Goal: Information Seeking & Learning: Learn about a topic

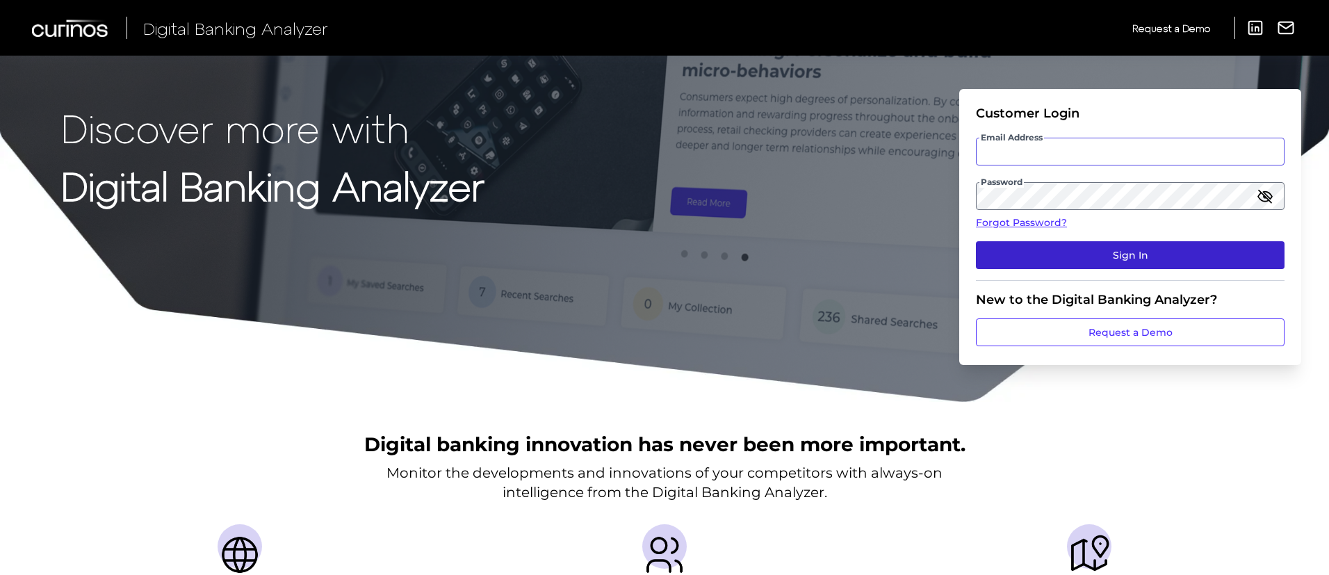
type input "[PERSON_NAME][EMAIL_ADDRESS][DOMAIN_NAME]"
click at [1096, 246] on button "Sign In" at bounding box center [1130, 255] width 309 height 28
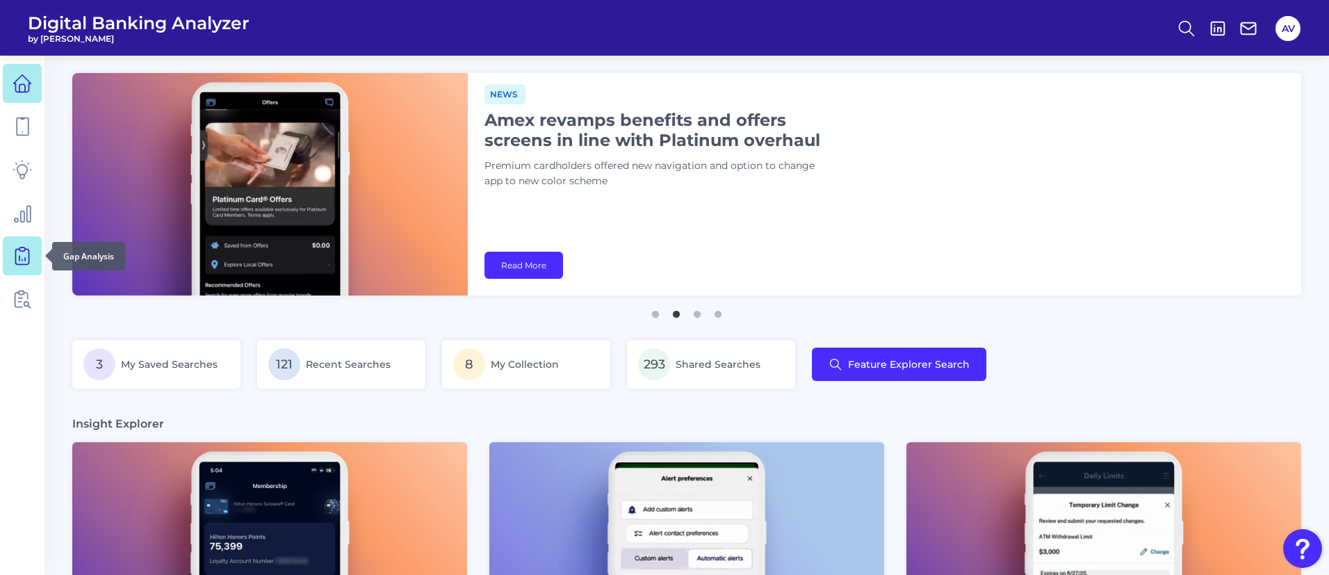
click at [28, 251] on icon at bounding box center [22, 255] width 19 height 19
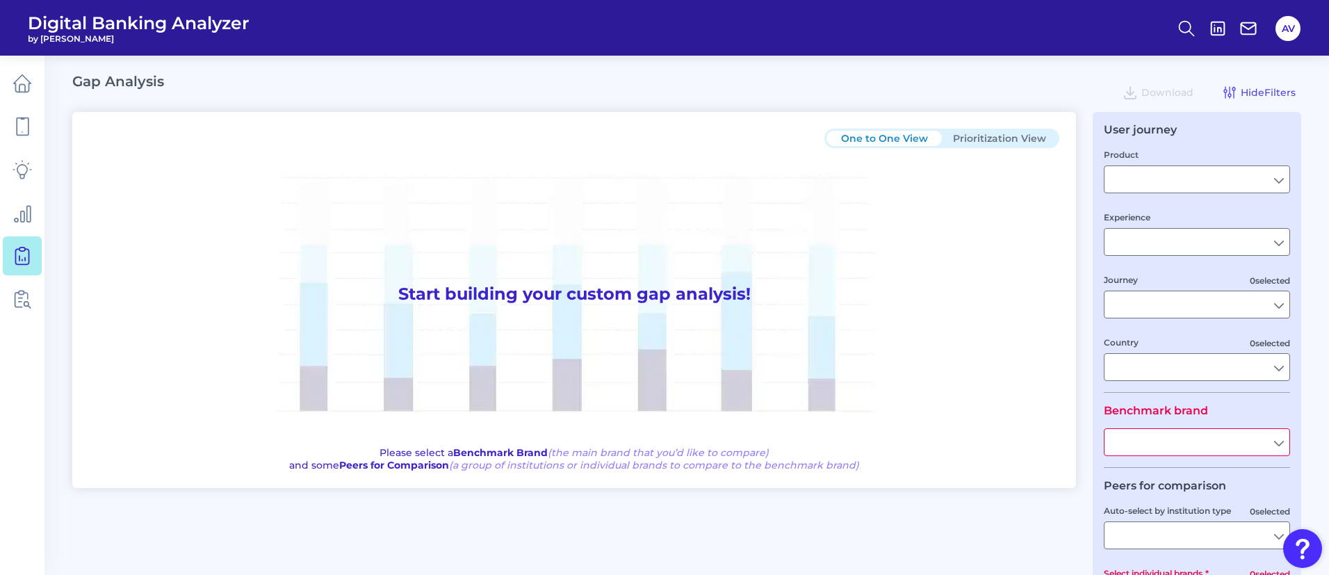
type input "Checking / Current Account"
type input "Mobile Servicing"
type input "Pre-Login Area, New Customer Onboarding, Login & Authentication, Accounts and t…"
type input "[GEOGRAPHIC_DATA]"
type input "All Select individual brands"
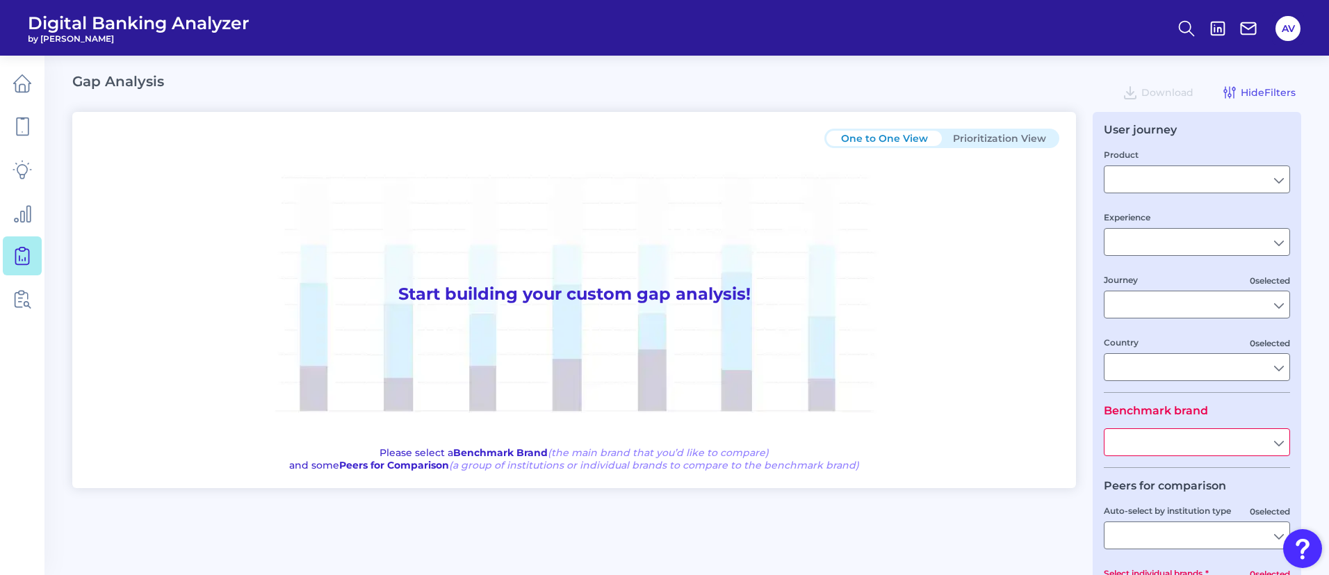
type input "All Journeys"
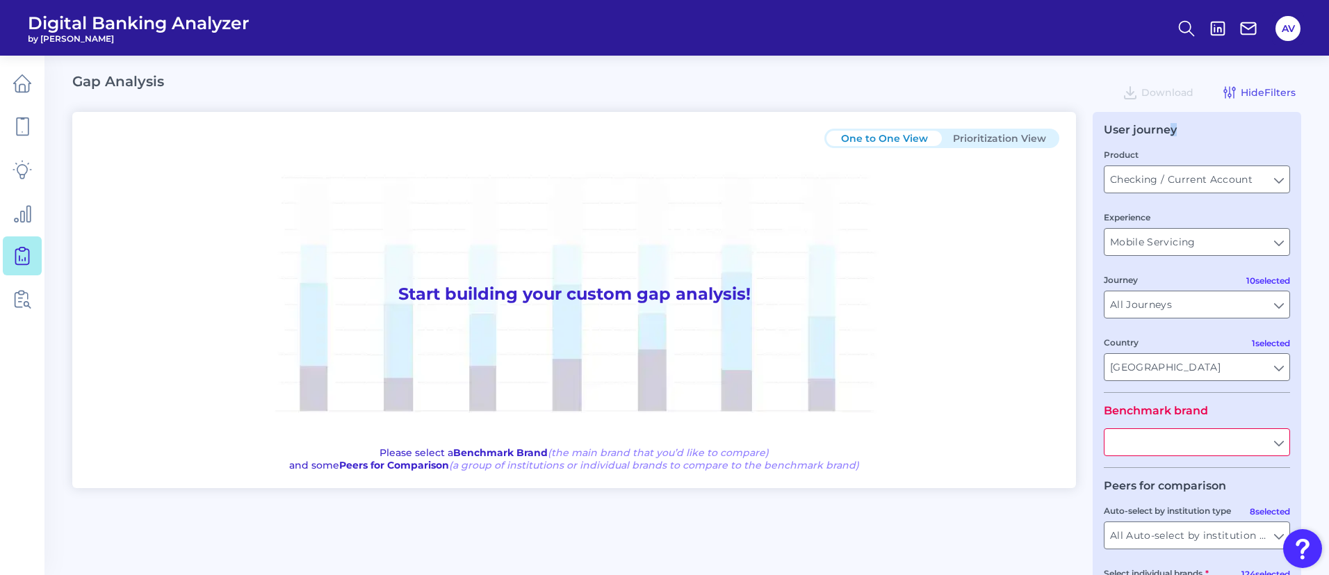
drag, startPoint x: 1203, startPoint y: 124, endPoint x: 1173, endPoint y: 127, distance: 30.7
click at [1173, 127] on div "User journey" at bounding box center [1197, 129] width 186 height 13
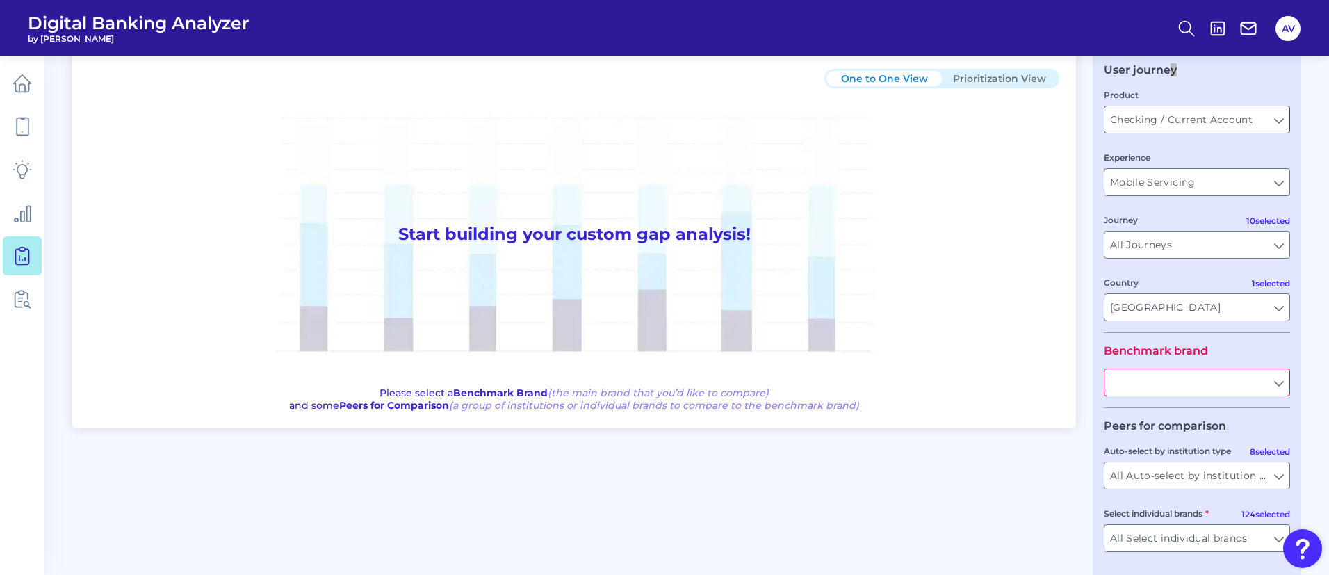
scroll to position [104, 0]
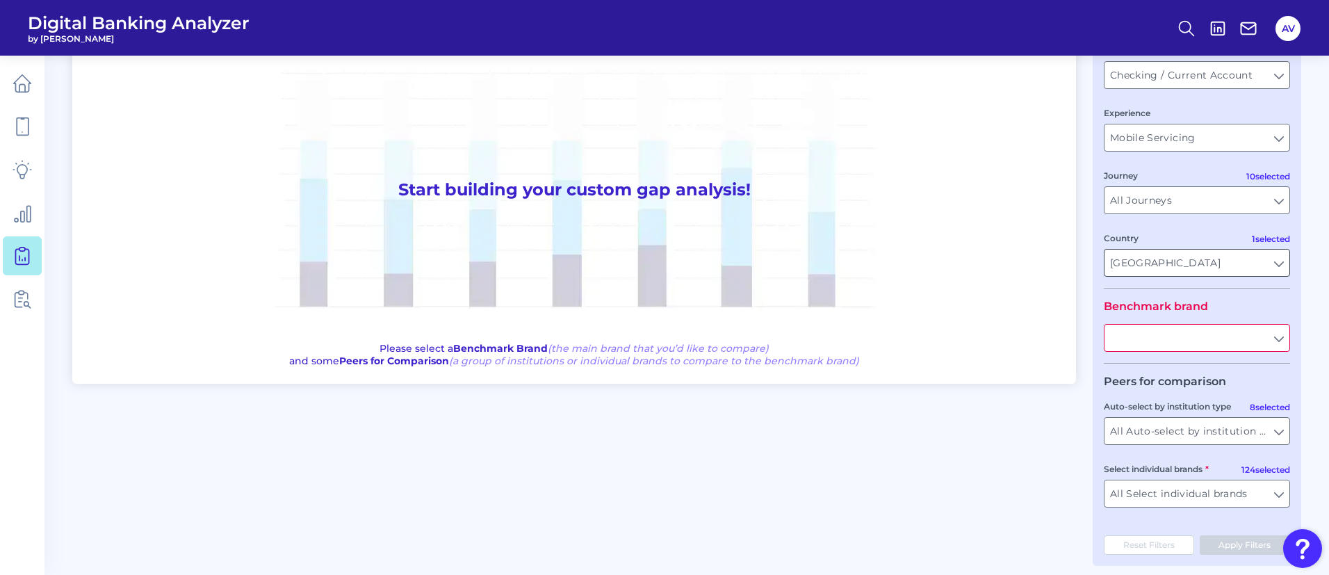
click at [1192, 261] on input "[GEOGRAPHIC_DATA]" at bounding box center [1197, 263] width 185 height 26
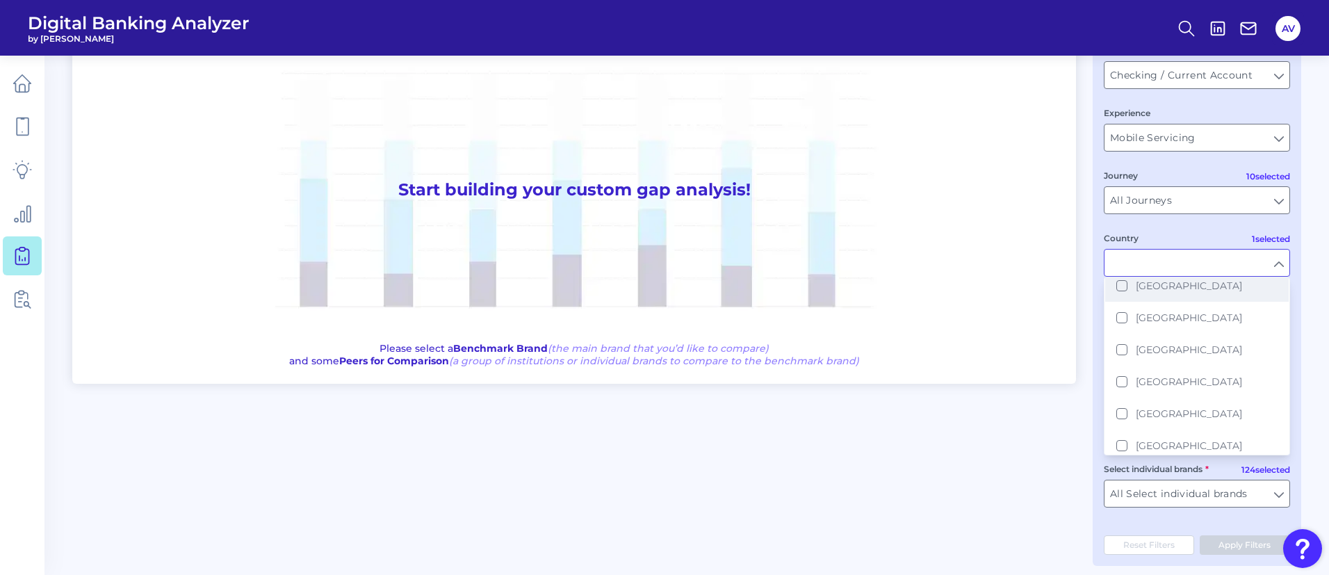
scroll to position [0, 0]
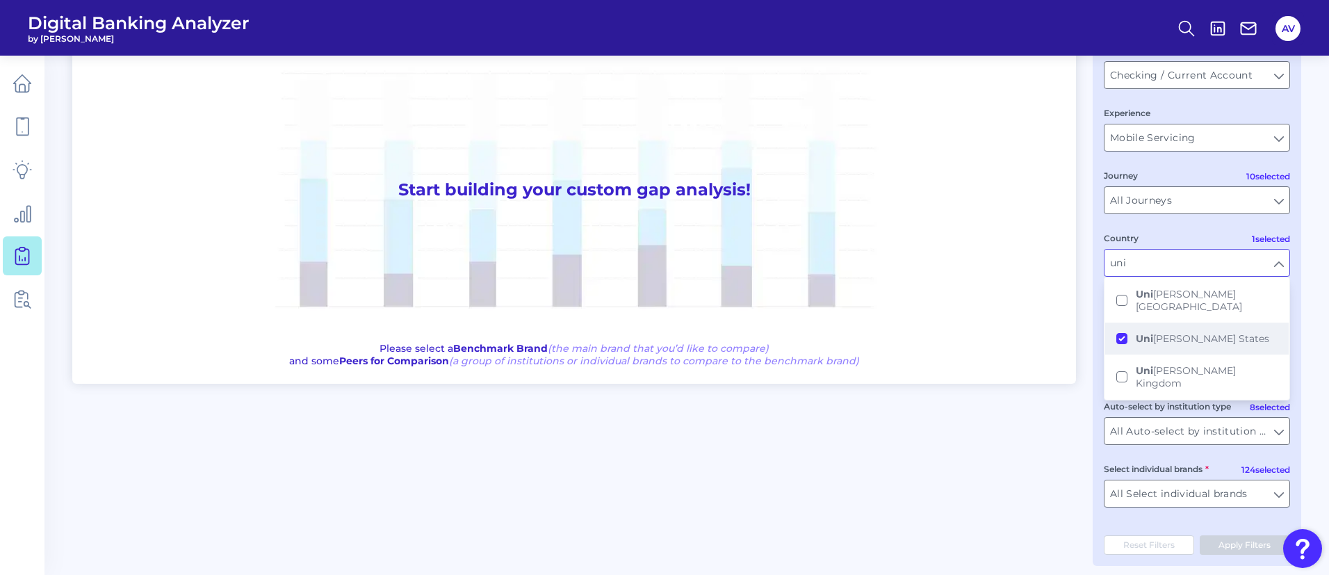
click at [1121, 327] on button "Uni [PERSON_NAME] States" at bounding box center [1197, 339] width 184 height 32
type input "uni"
click at [1130, 377] on legend "Peers for comparison" at bounding box center [1165, 381] width 122 height 13
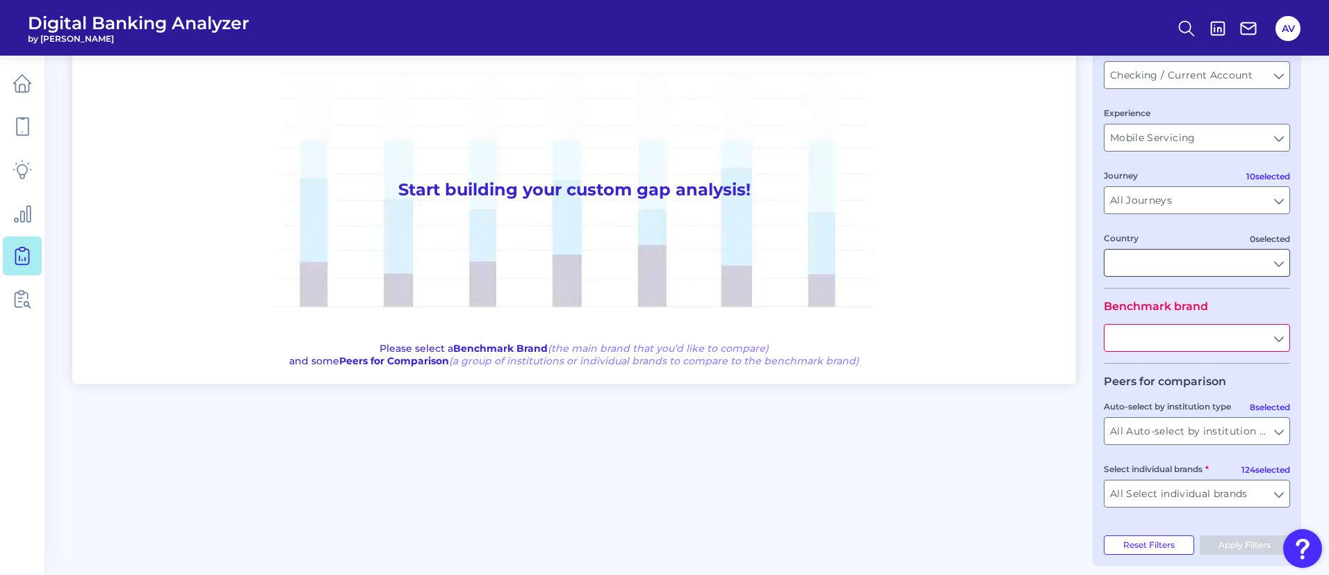
click at [1152, 252] on input "Country" at bounding box center [1197, 263] width 185 height 26
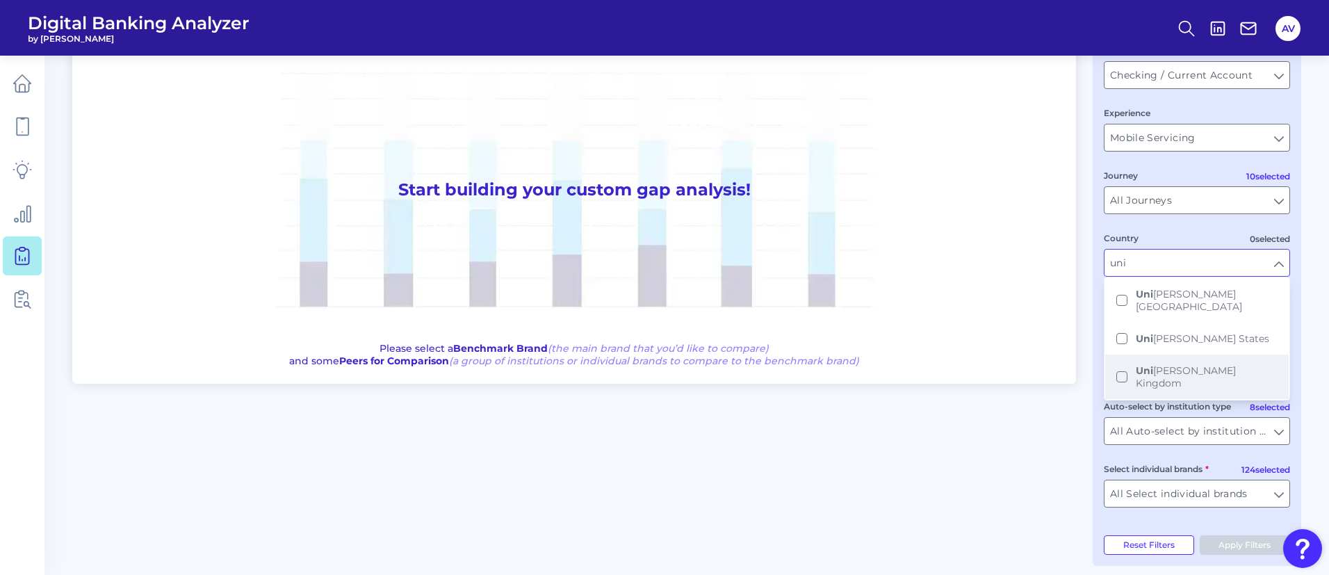
click at [1119, 357] on button "Uni [PERSON_NAME] Kingdom" at bounding box center [1197, 377] width 184 height 44
click at [1090, 325] on div "One to One View Prioritization View Start building your custom gap analysis! Pl…" at bounding box center [686, 287] width 1229 height 558
type input "[GEOGRAPHIC_DATA]"
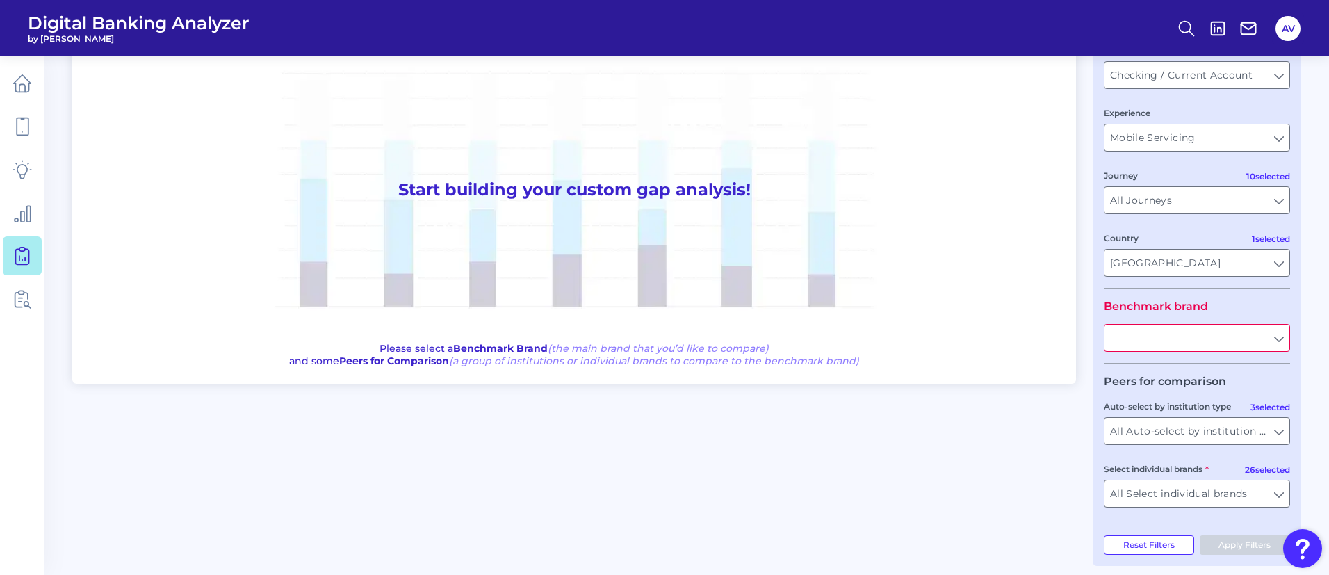
click at [1159, 332] on input "text" at bounding box center [1197, 338] width 185 height 26
click at [1200, 382] on button "Natio nwide Building Society" at bounding box center [1197, 369] width 184 height 32
type input "Nationwide Building Society"
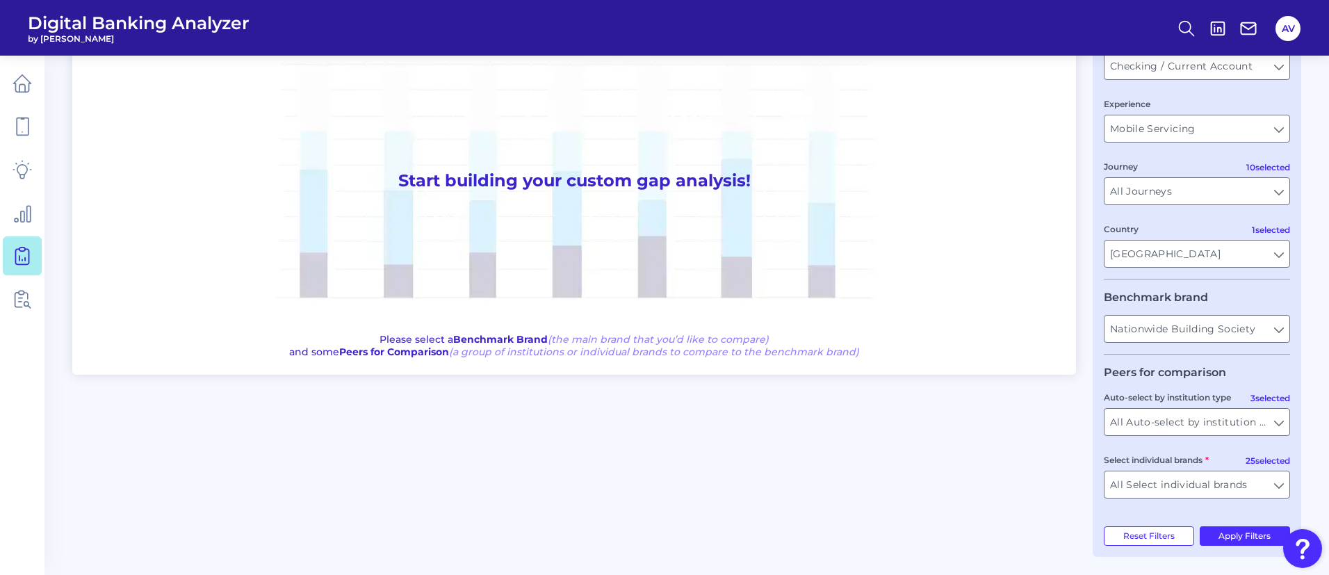
scroll to position [116, 0]
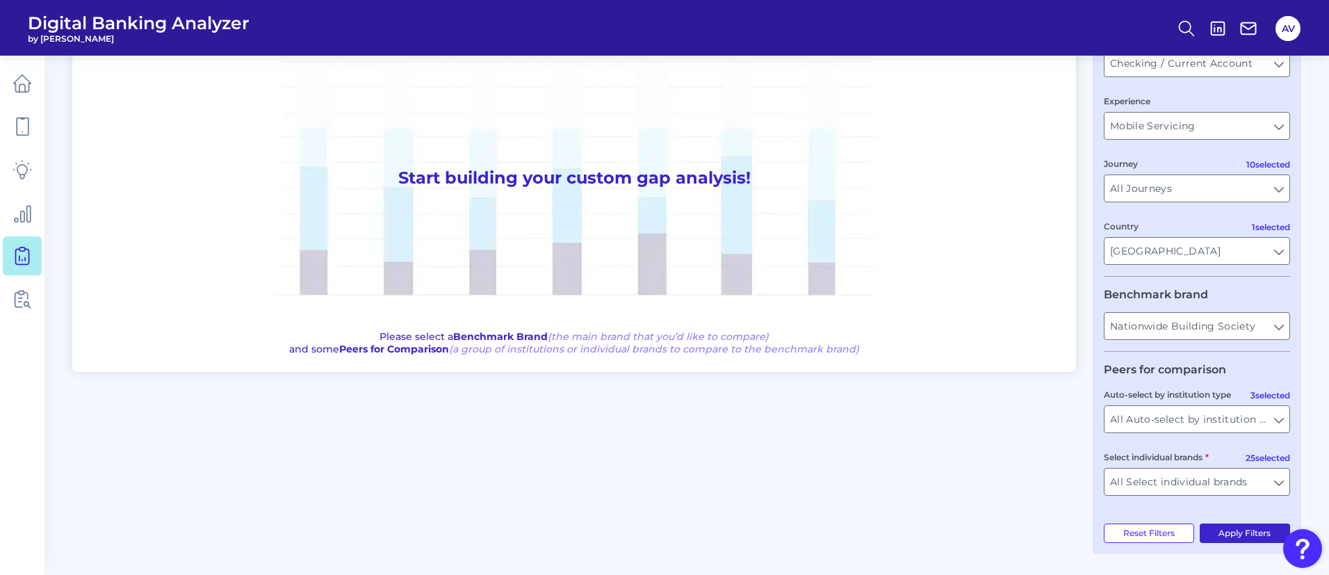
drag, startPoint x: 1246, startPoint y: 526, endPoint x: 1233, endPoint y: 524, distance: 14.1
click at [1246, 526] on button "Apply Filters" at bounding box center [1245, 532] width 91 height 19
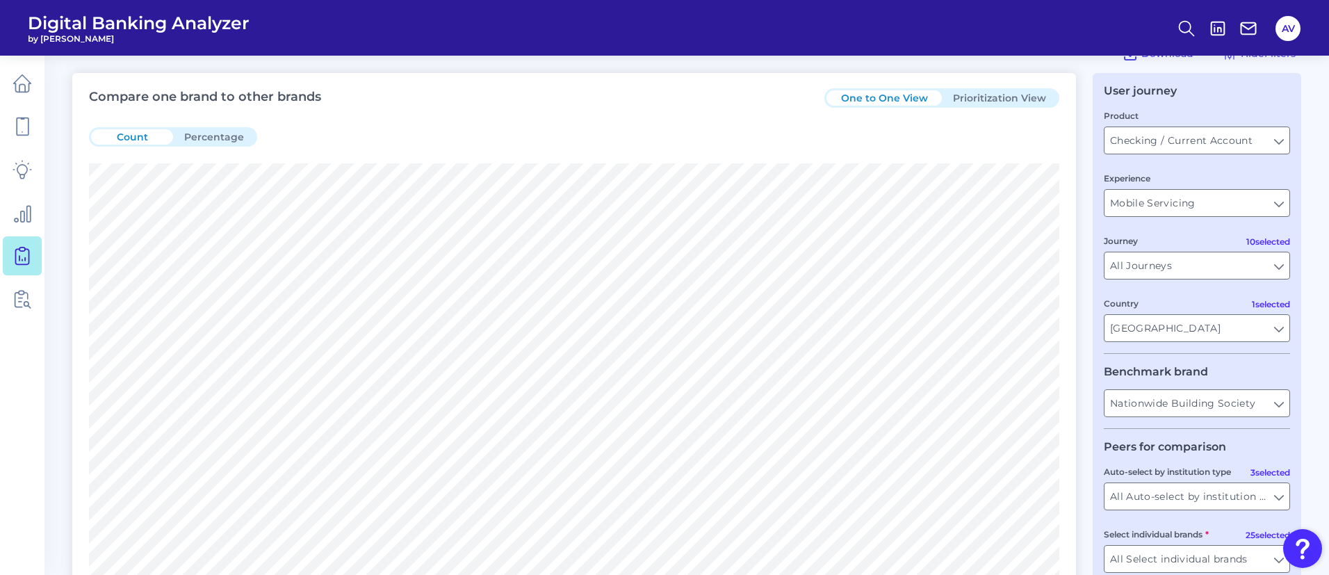
scroll to position [12, 0]
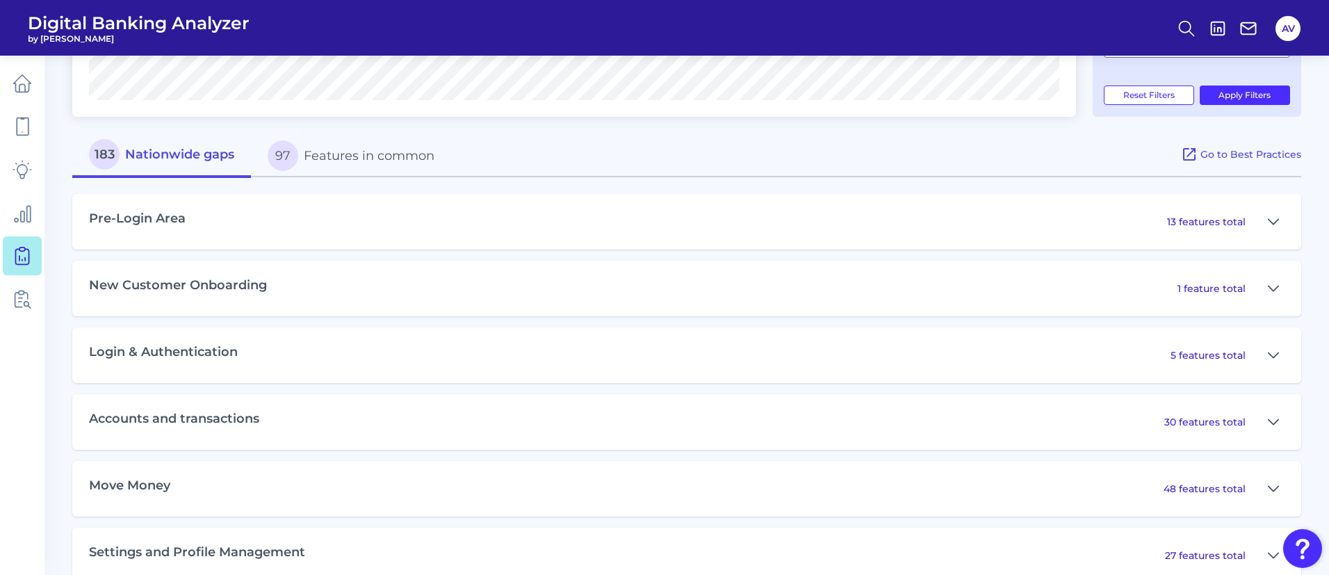
scroll to position [658, 0]
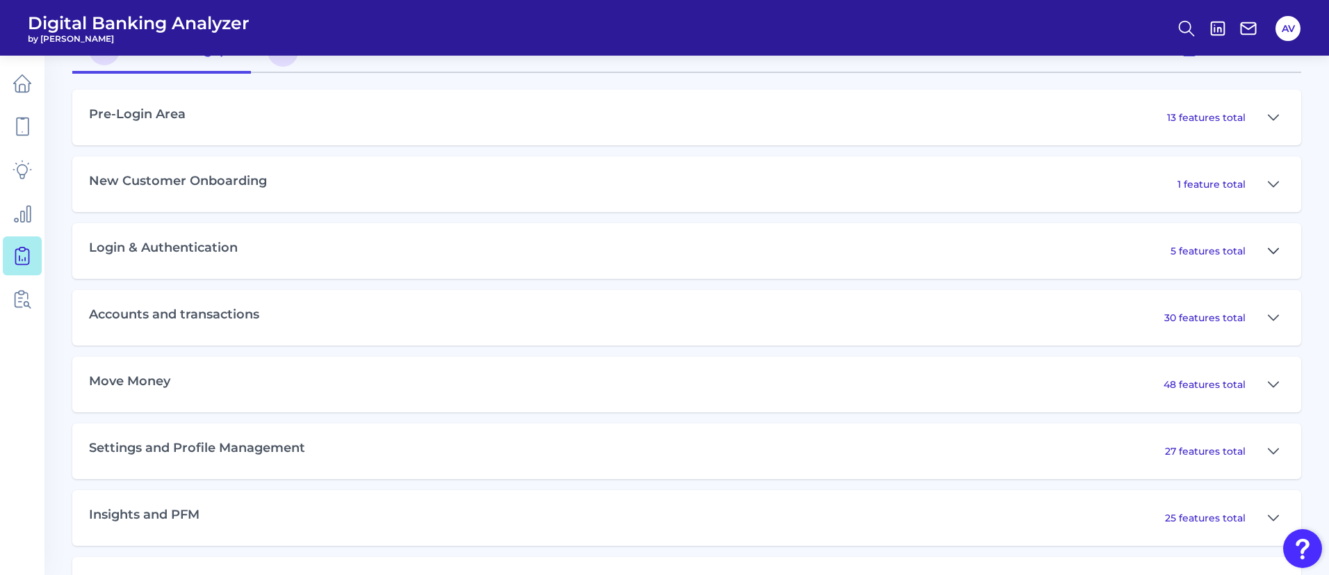
click at [1271, 247] on icon at bounding box center [1273, 251] width 11 height 17
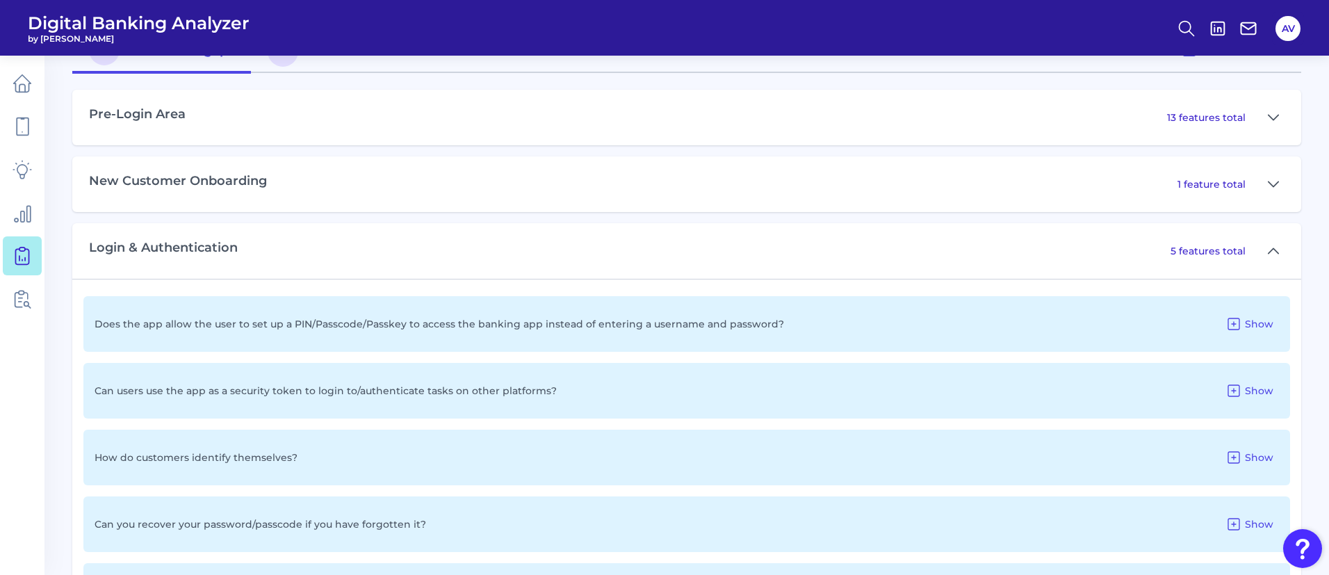
scroll to position [763, 0]
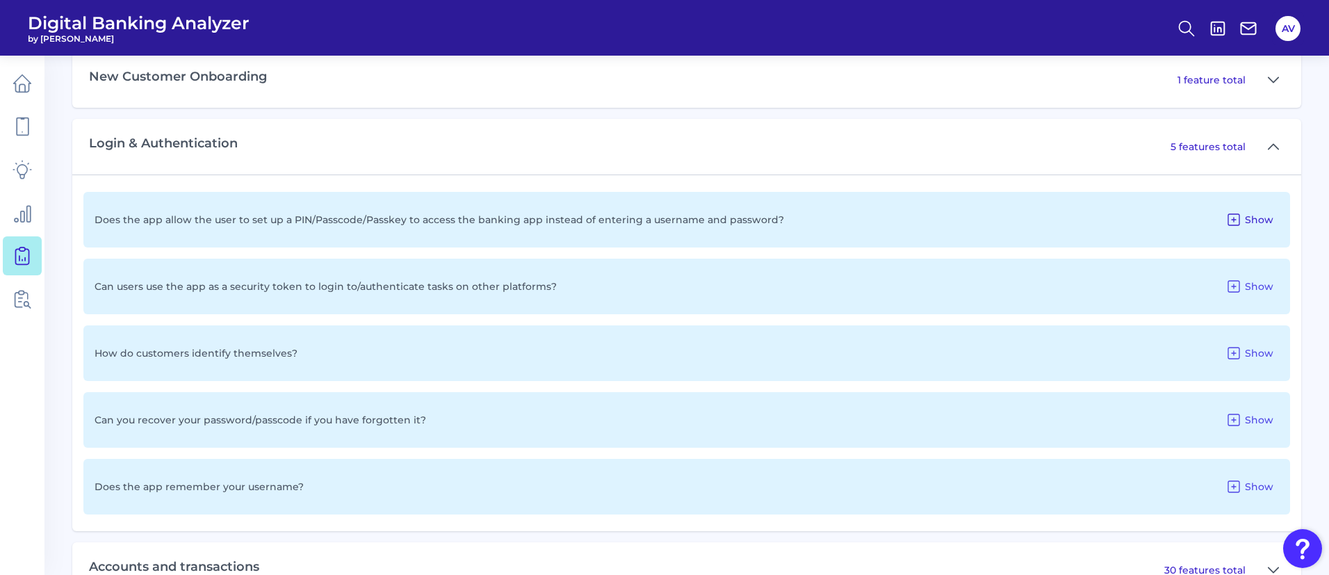
click at [1255, 225] on span "Show" at bounding box center [1259, 219] width 29 height 13
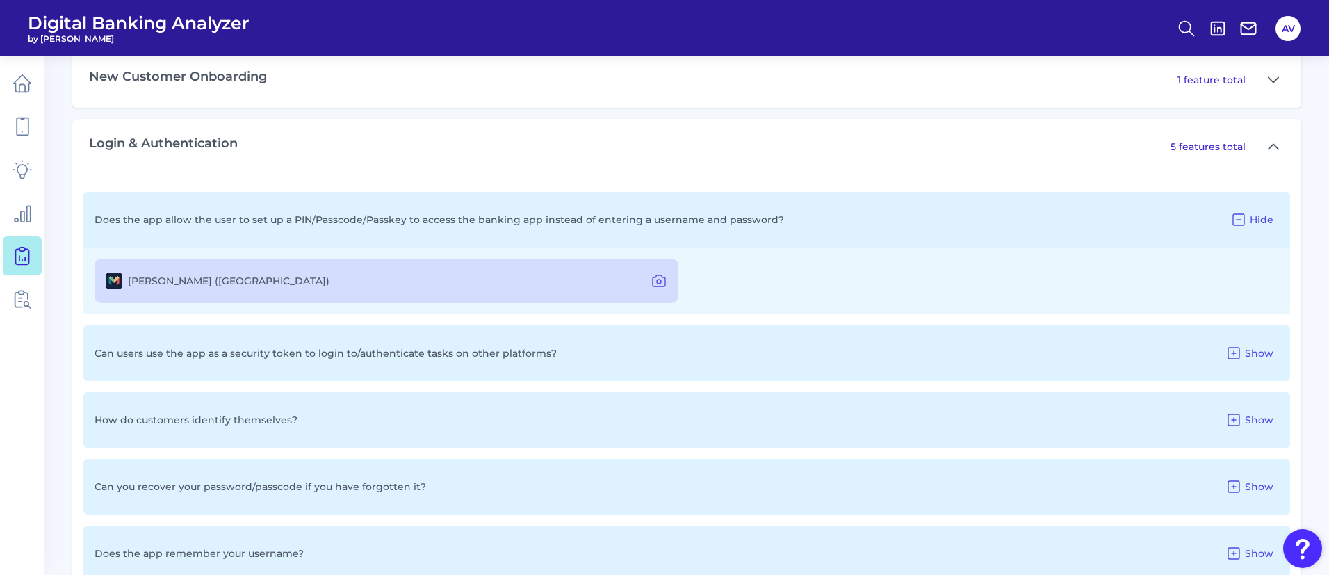
scroll to position [867, 0]
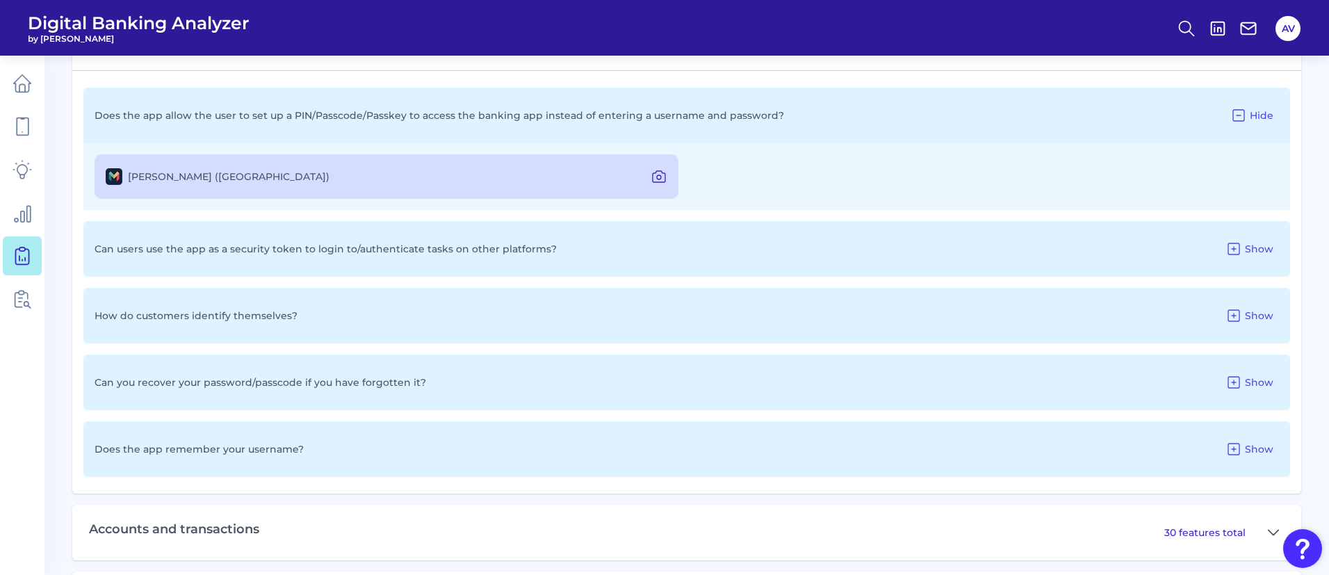
click at [665, 172] on icon at bounding box center [659, 176] width 17 height 17
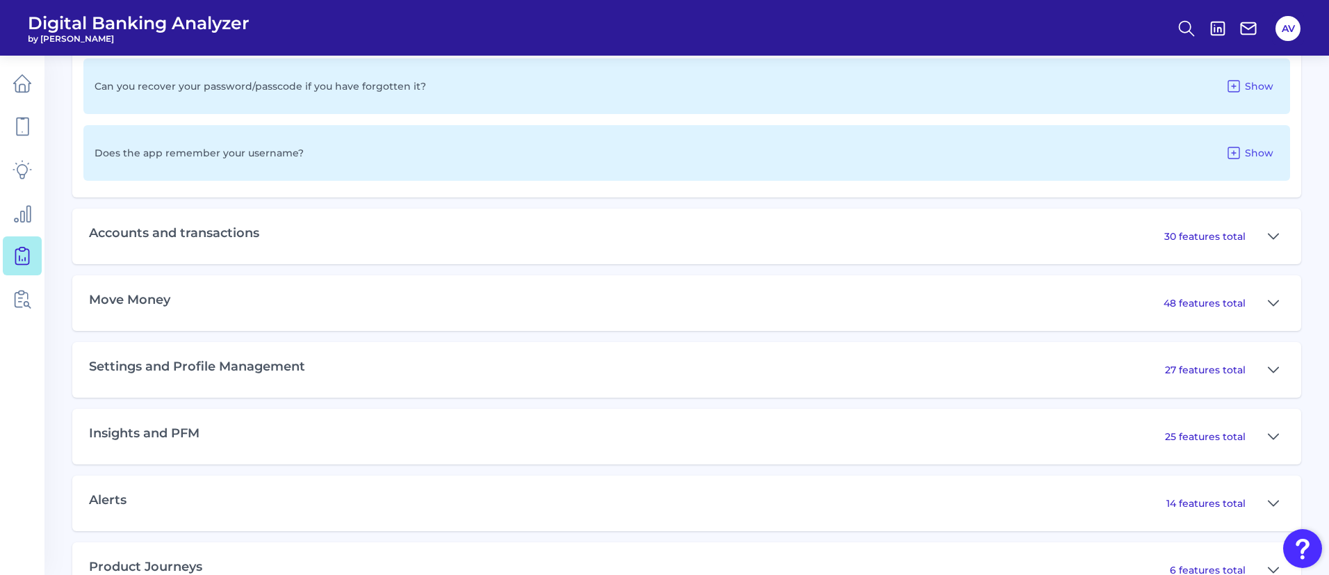
scroll to position [1274, 0]
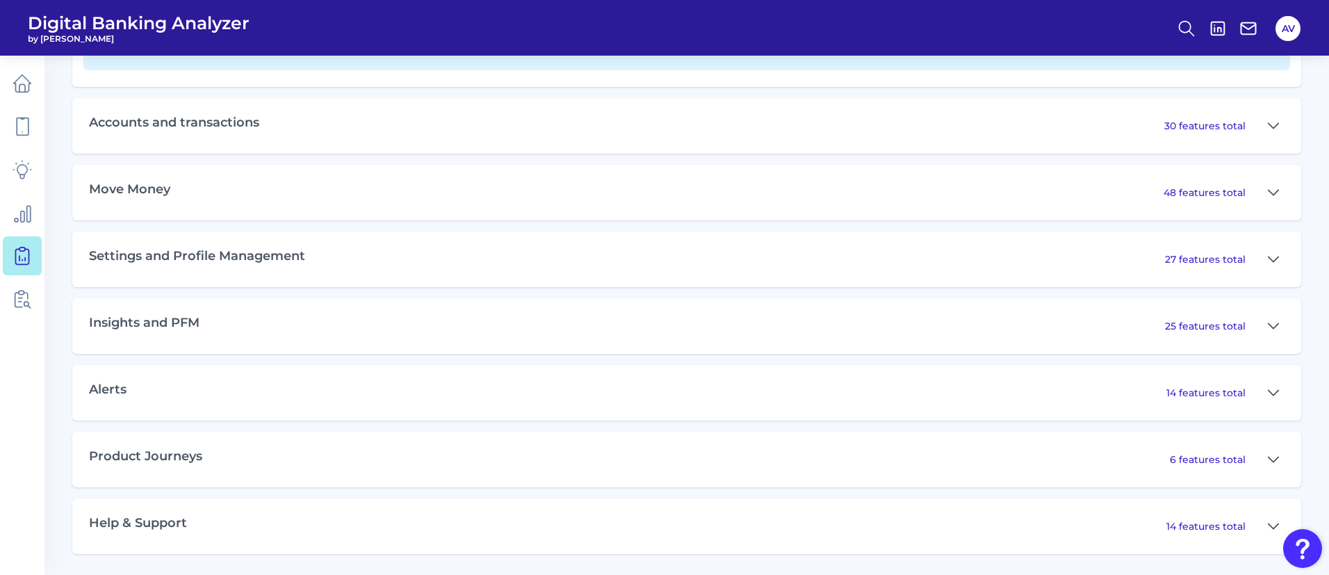
drag, startPoint x: 1269, startPoint y: 528, endPoint x: 1256, endPoint y: 502, distance: 29.2
click at [1269, 528] on icon at bounding box center [1273, 526] width 11 height 17
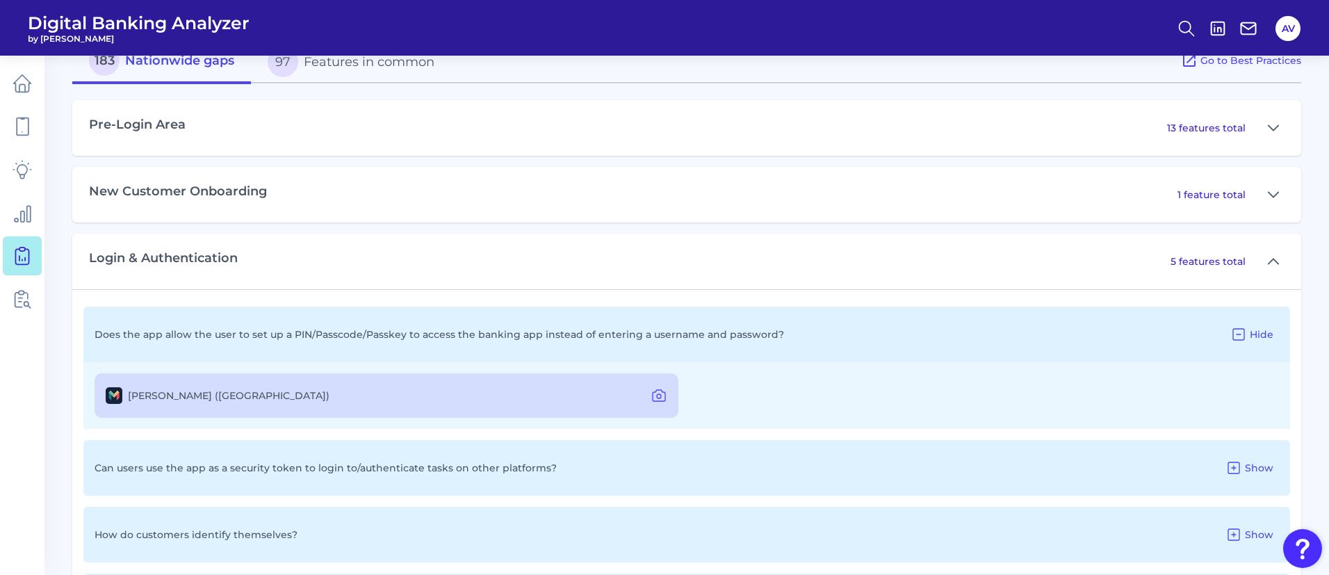
scroll to position [544, 0]
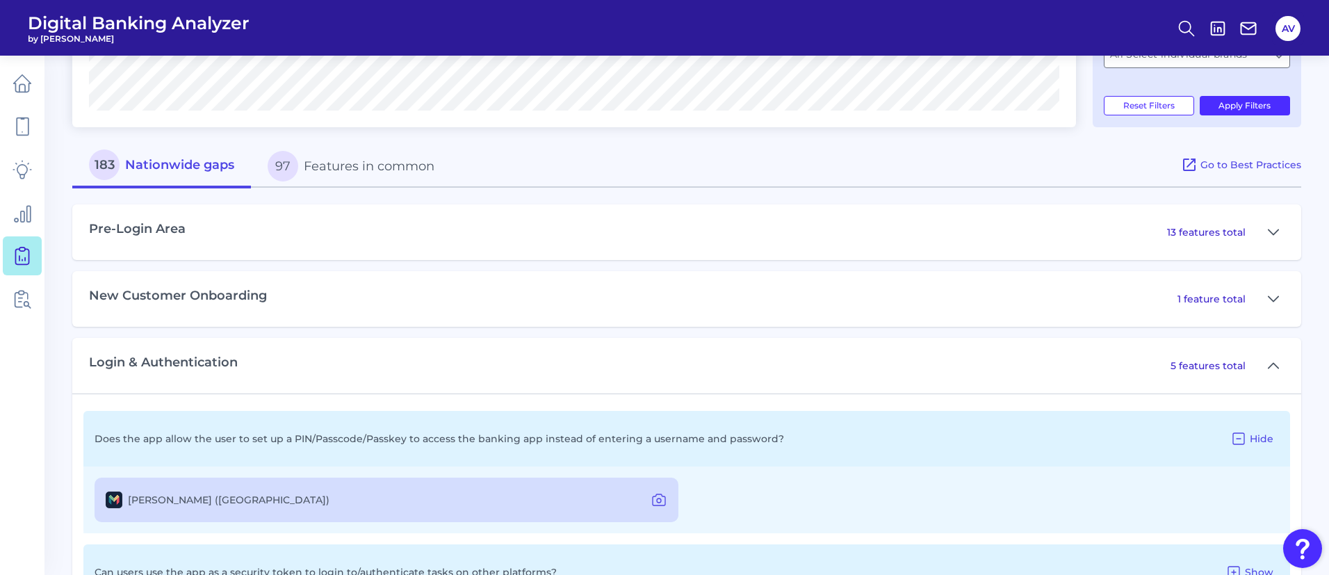
drag, startPoint x: 330, startPoint y: 165, endPoint x: 440, endPoint y: 170, distance: 110.6
click at [330, 165] on button "97 Features in common" at bounding box center [351, 166] width 200 height 44
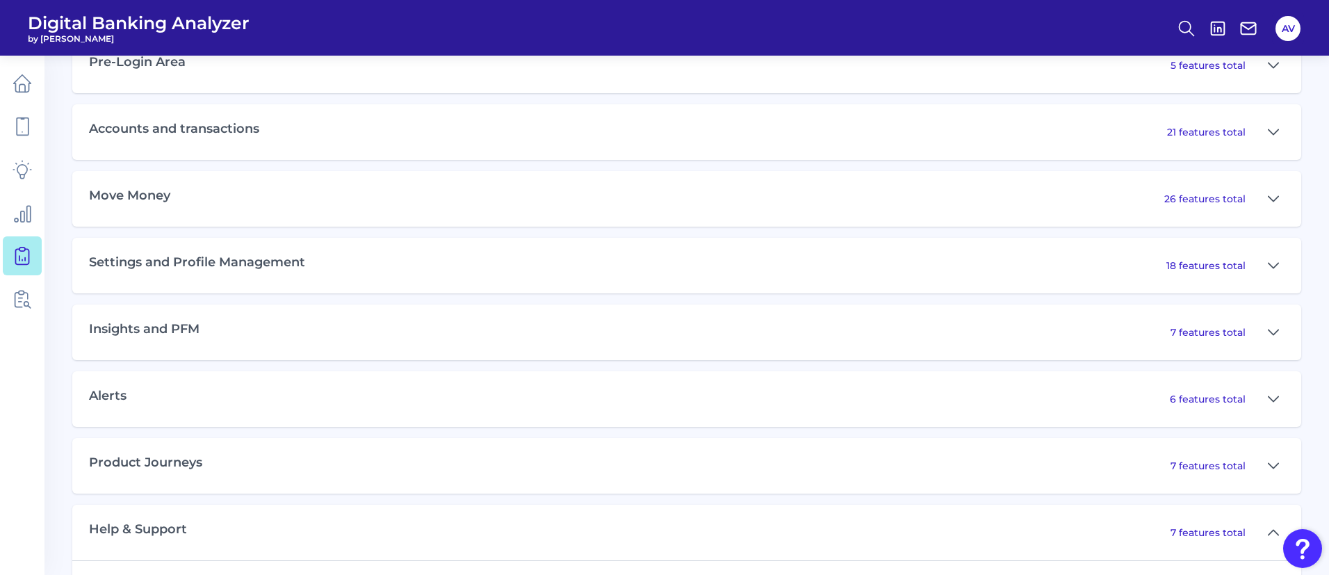
scroll to position [606, 0]
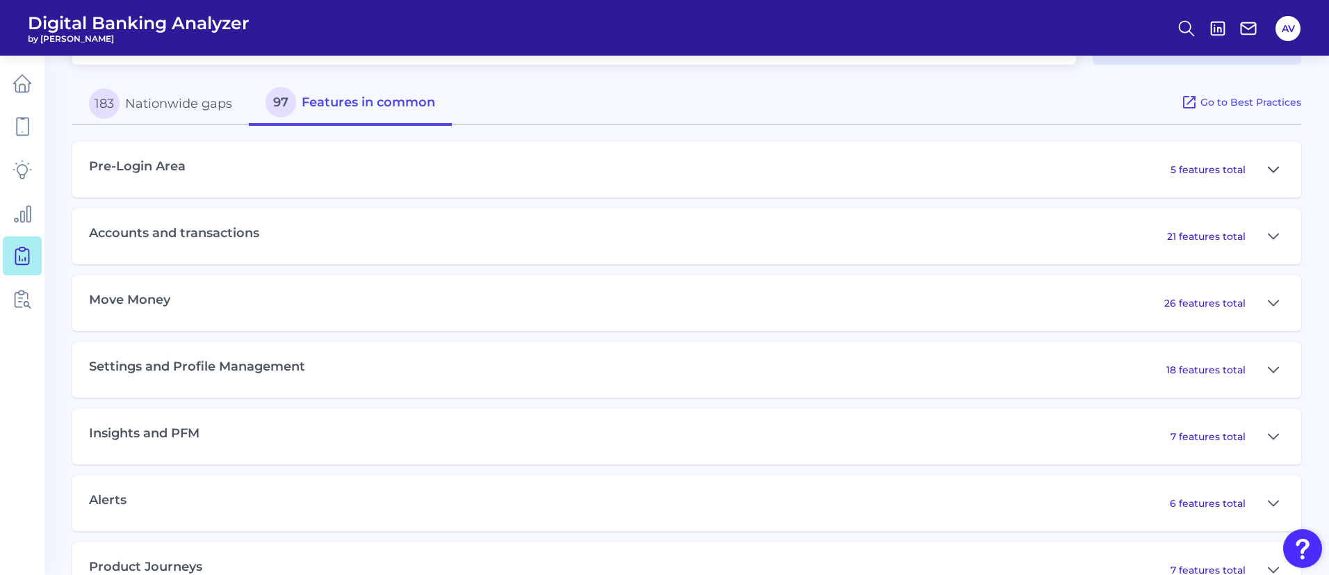
click at [1276, 164] on icon at bounding box center [1273, 169] width 11 height 17
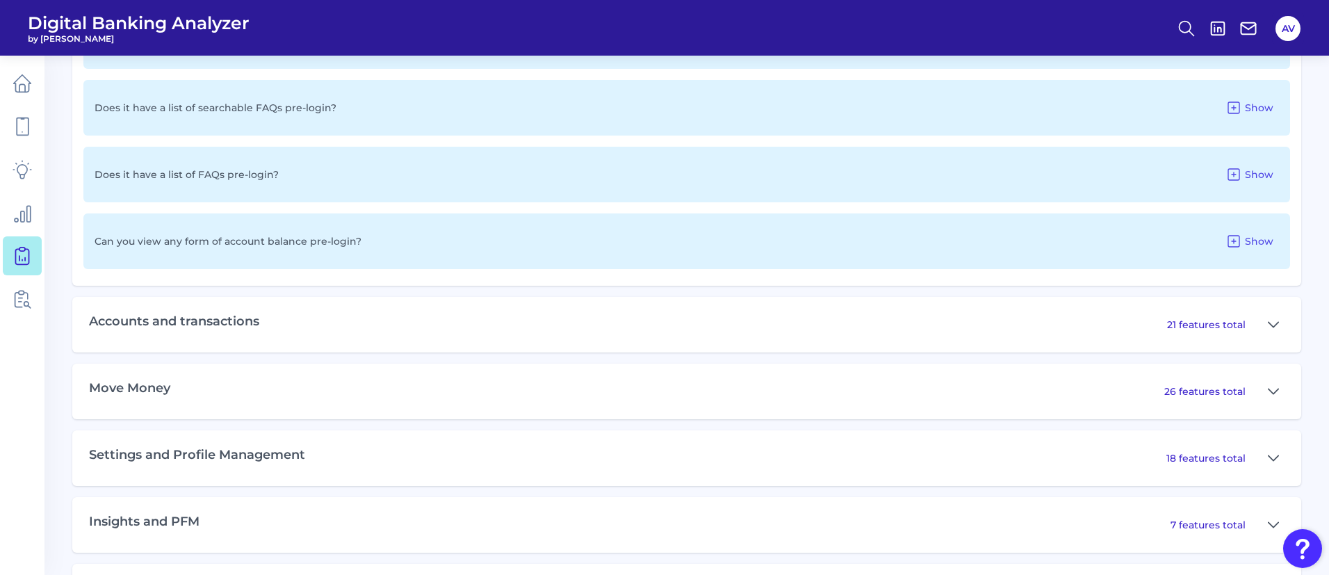
scroll to position [919, 0]
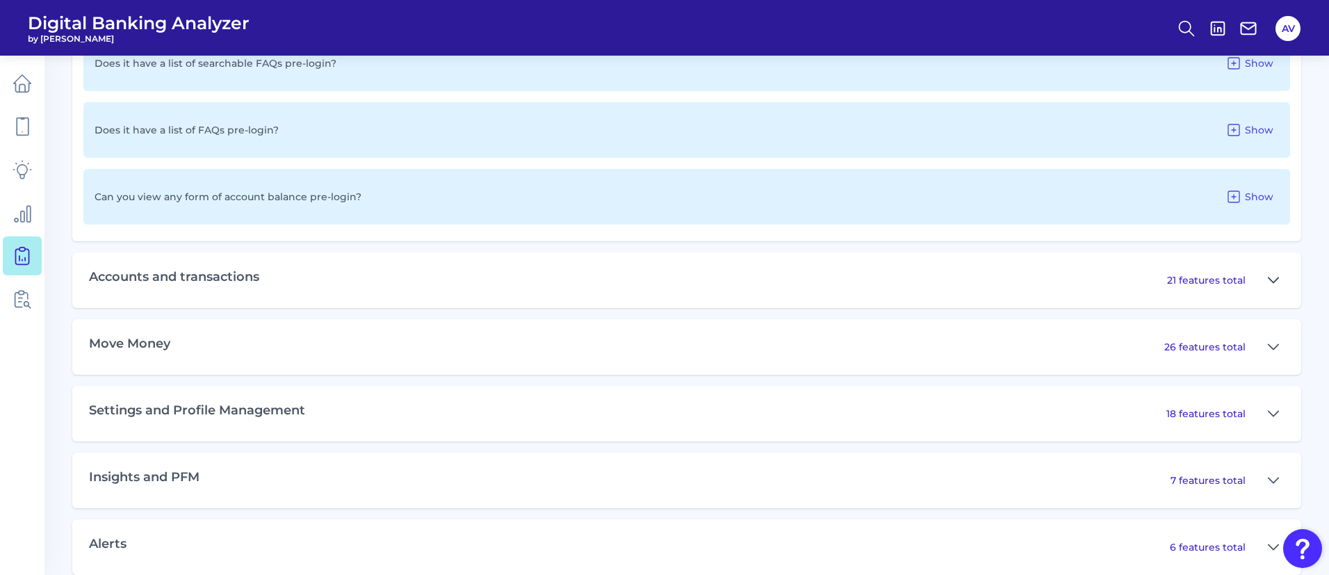
click at [1275, 286] on icon at bounding box center [1273, 280] width 11 height 17
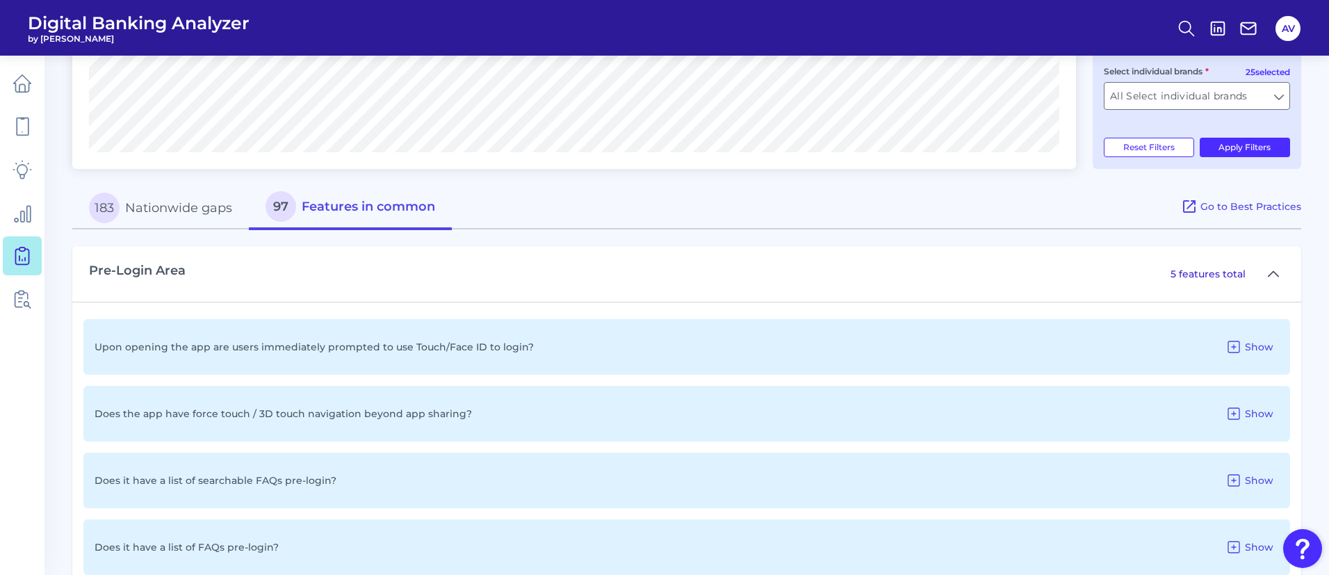
scroll to position [398, 0]
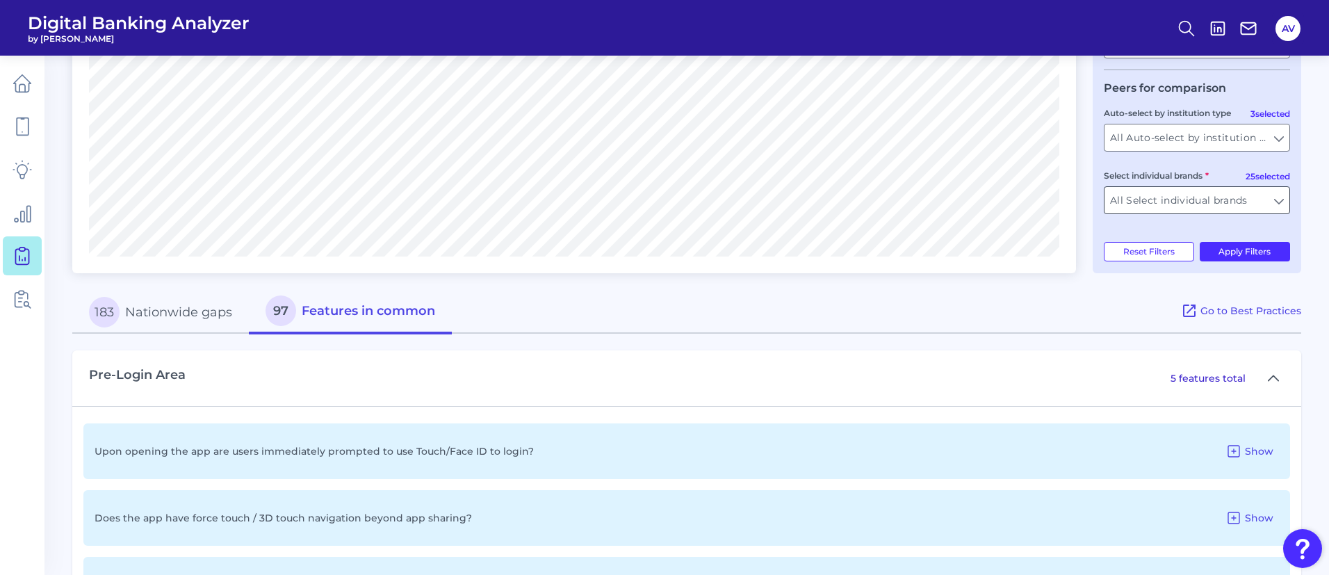
click at [1280, 201] on input "All Select individual brands" at bounding box center [1197, 200] width 185 height 26
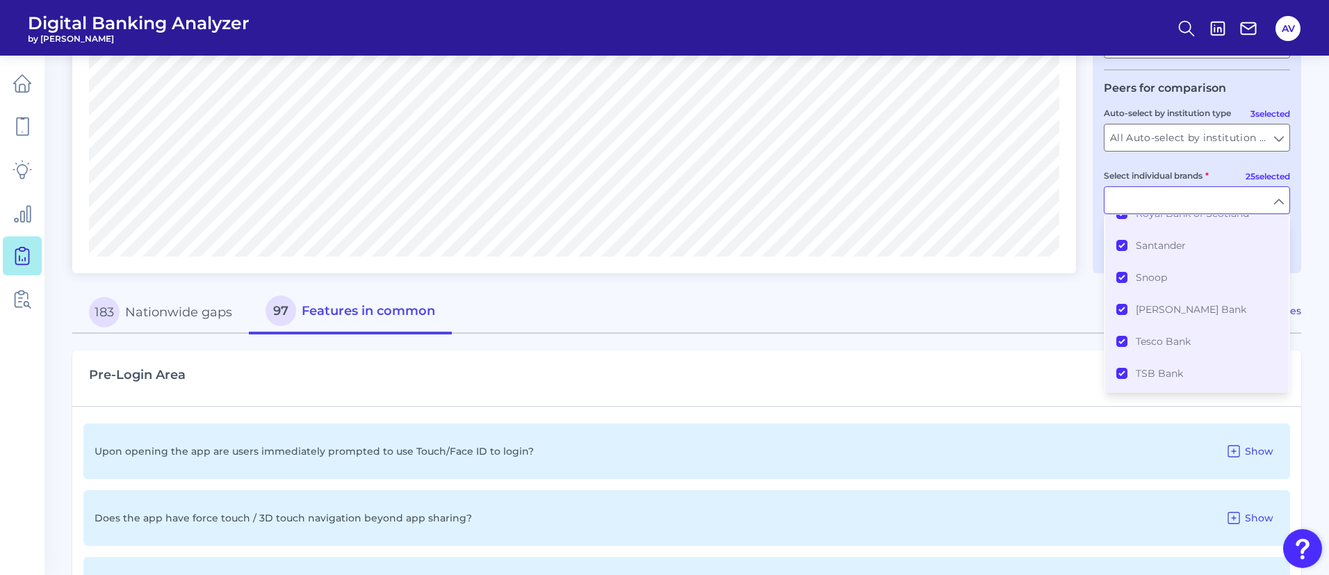
scroll to position [656, 0]
type input "All Select individual brands"
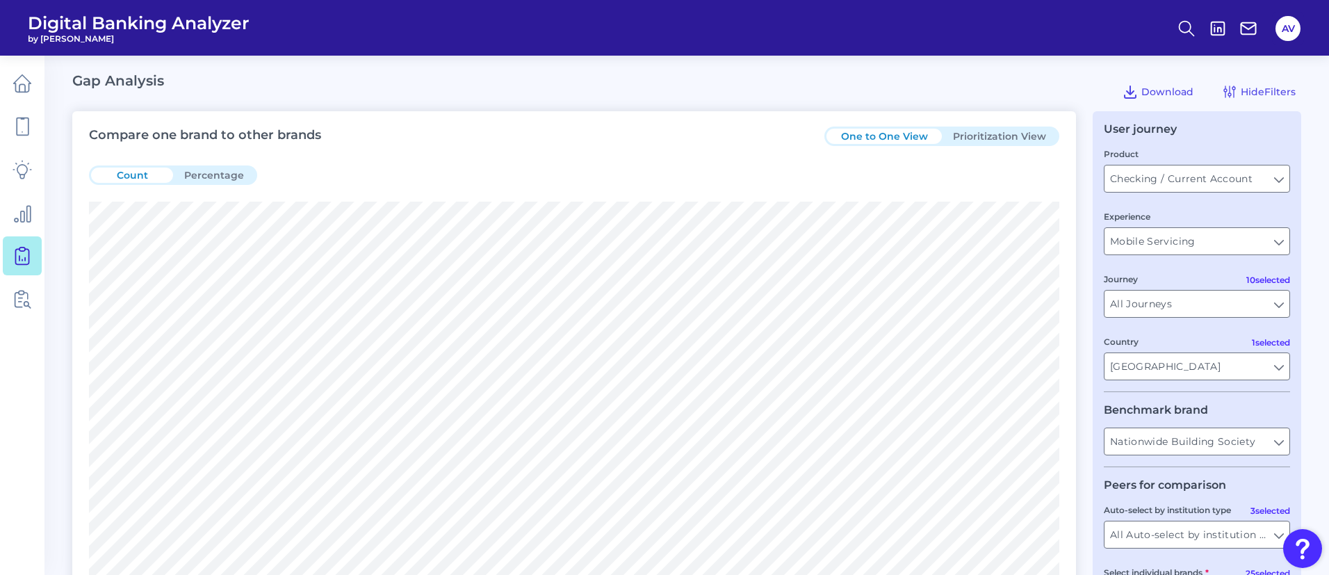
scroll to position [0, 0]
click at [1282, 243] on input "Mobile Servicing" at bounding box center [1197, 242] width 185 height 26
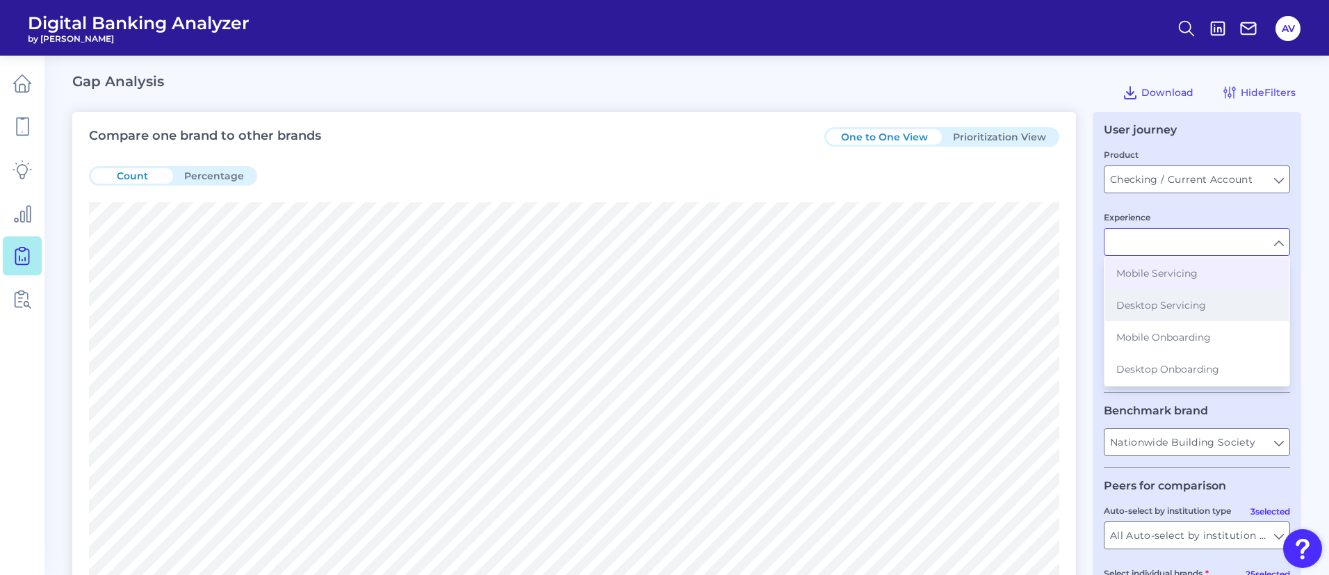
click at [1195, 307] on span "Desktop Servicing" at bounding box center [1161, 305] width 90 height 13
type input "Desktop Servicing"
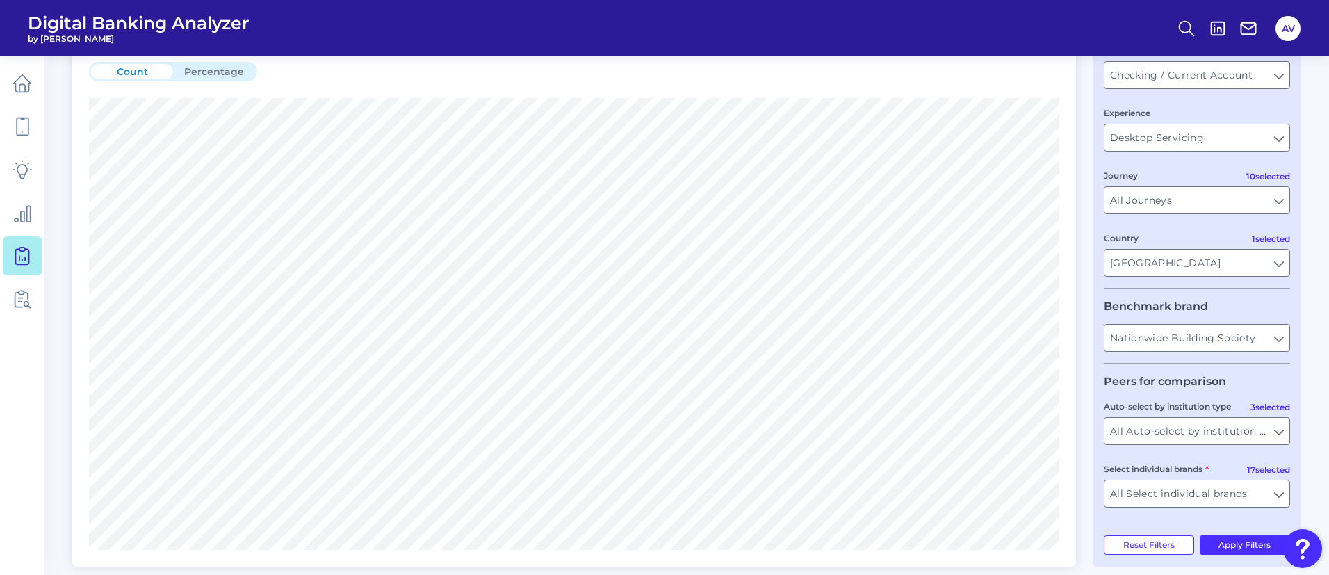
scroll to position [209, 0]
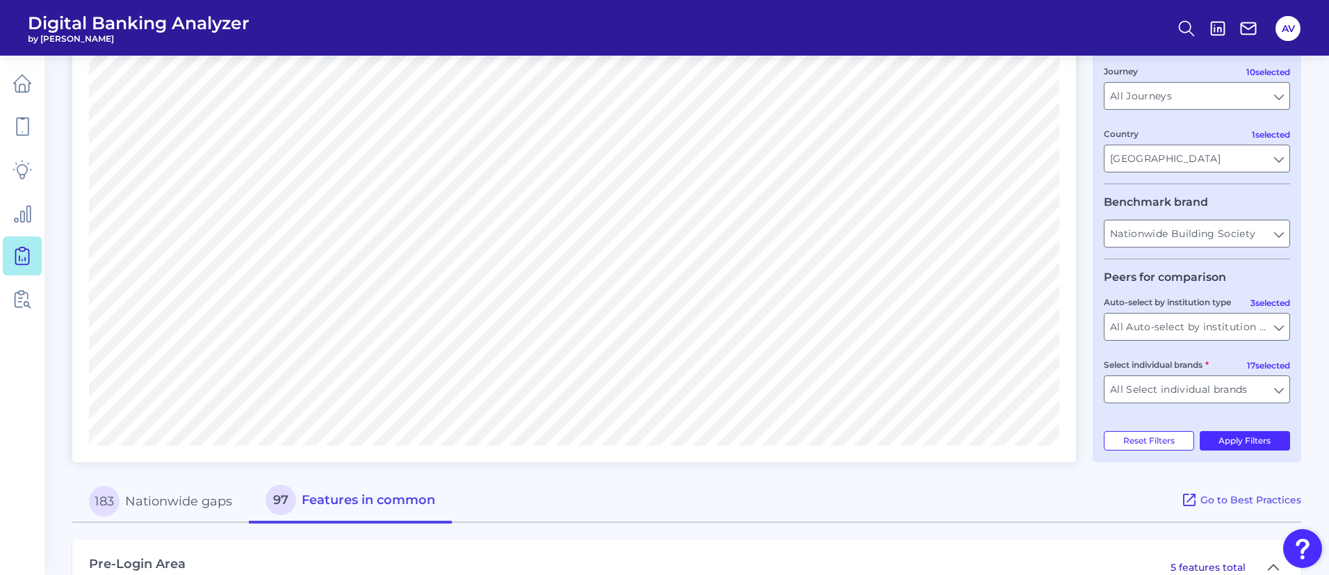
click at [1224, 450] on div "User journey Product Checking / Current Account Checking / Current Account Expe…" at bounding box center [1197, 182] width 209 height 559
drag, startPoint x: 1237, startPoint y: 423, endPoint x: 1241, endPoint y: 430, distance: 8.1
click at [1237, 423] on div "User journey Product Checking / Current Account Checking / Current Account Expe…" at bounding box center [1197, 182] width 209 height 559
drag, startPoint x: 1246, startPoint y: 437, endPoint x: 1234, endPoint y: 441, distance: 13.2
click at [1246, 437] on button "Apply Filters" at bounding box center [1245, 440] width 91 height 19
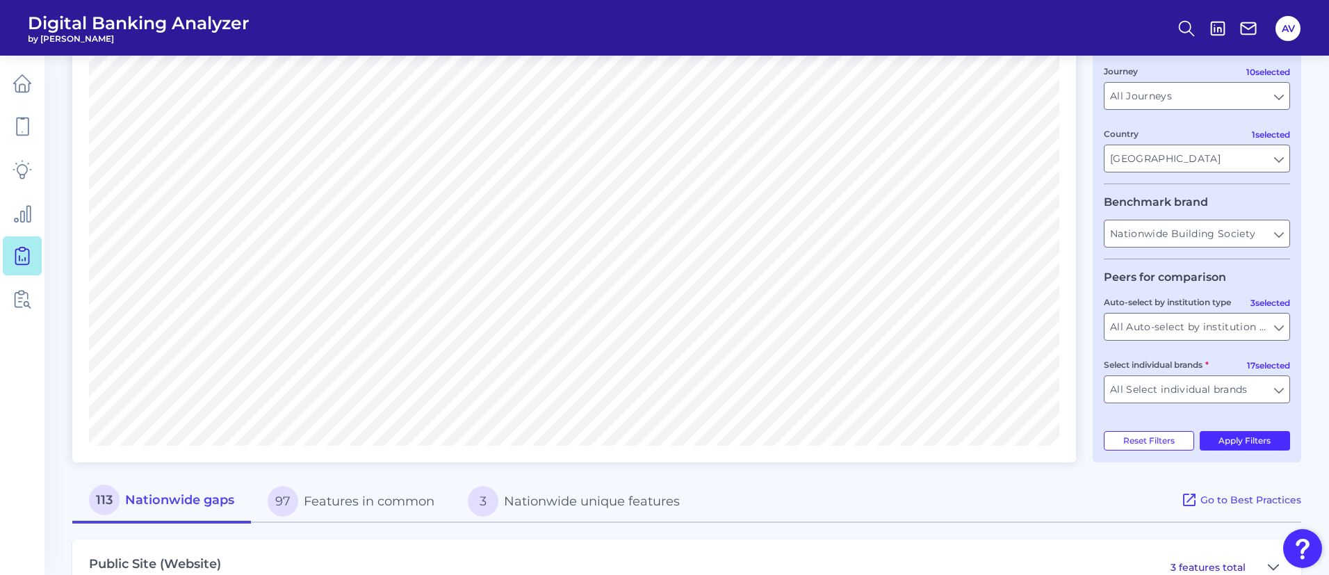
scroll to position [104, 0]
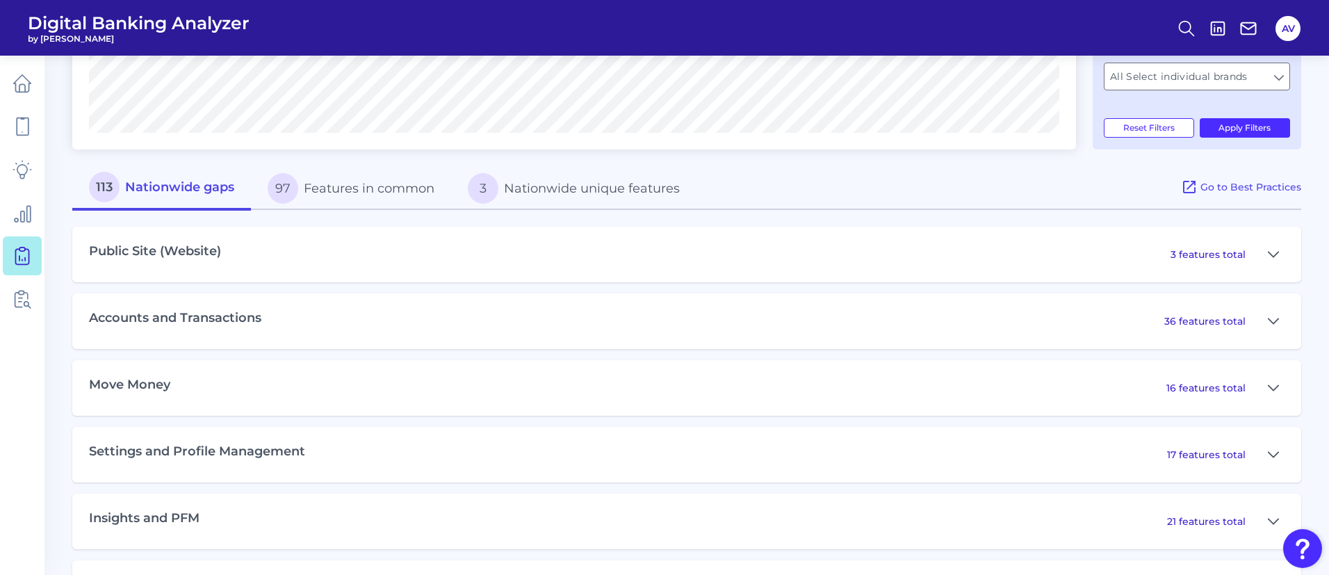
click at [587, 183] on button "3 Nationwide unique features" at bounding box center [573, 188] width 245 height 44
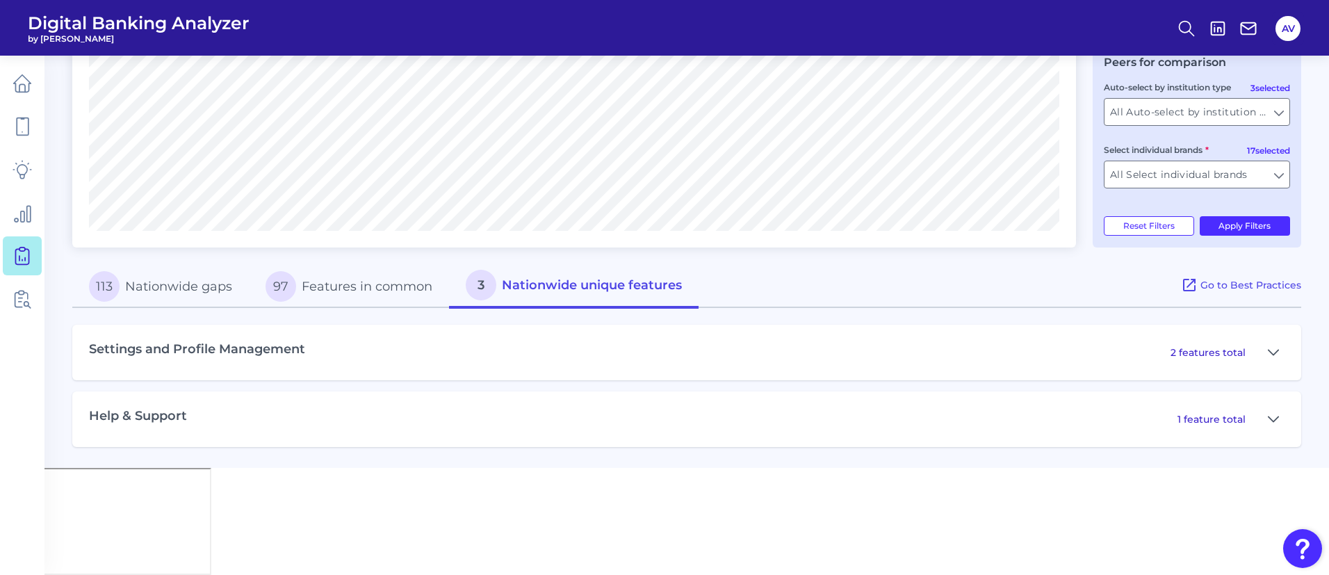
scroll to position [316, 0]
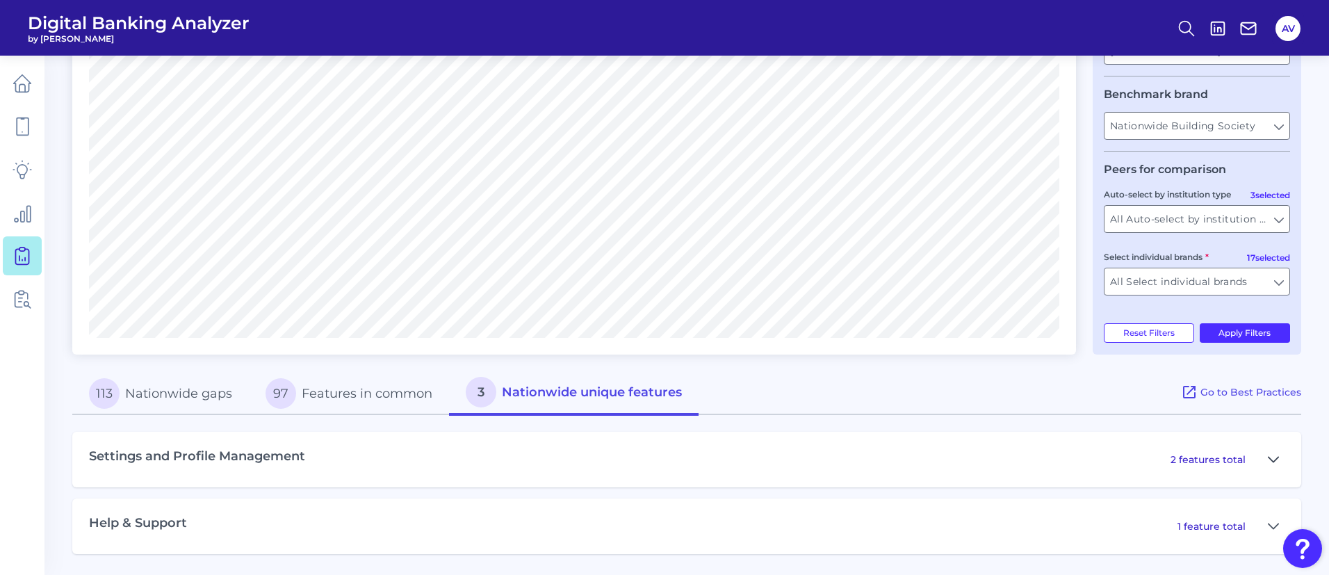
click at [1276, 456] on icon at bounding box center [1273, 459] width 11 height 17
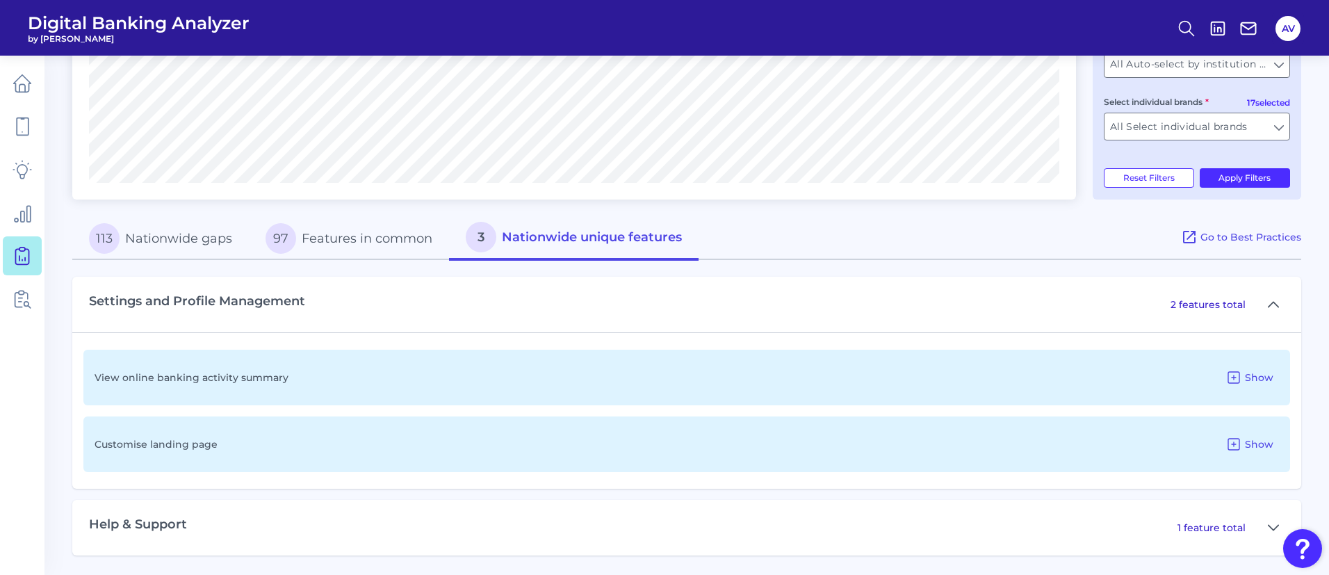
scroll to position [473, 0]
click at [1256, 439] on span "Show" at bounding box center [1259, 443] width 29 height 13
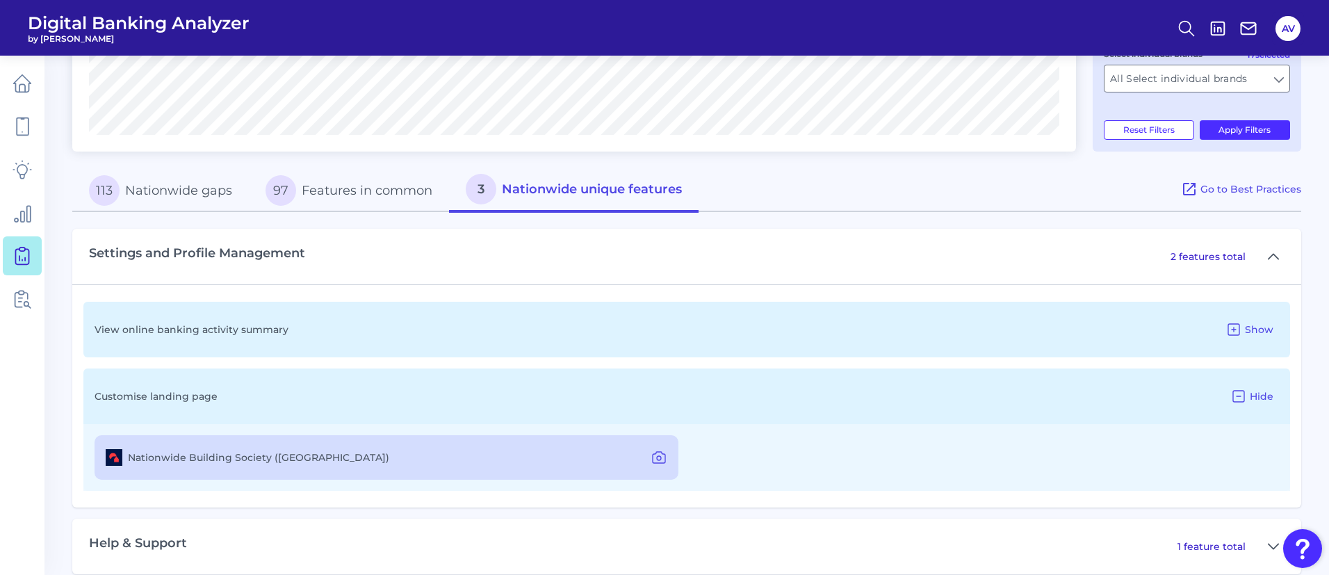
scroll to position [539, 0]
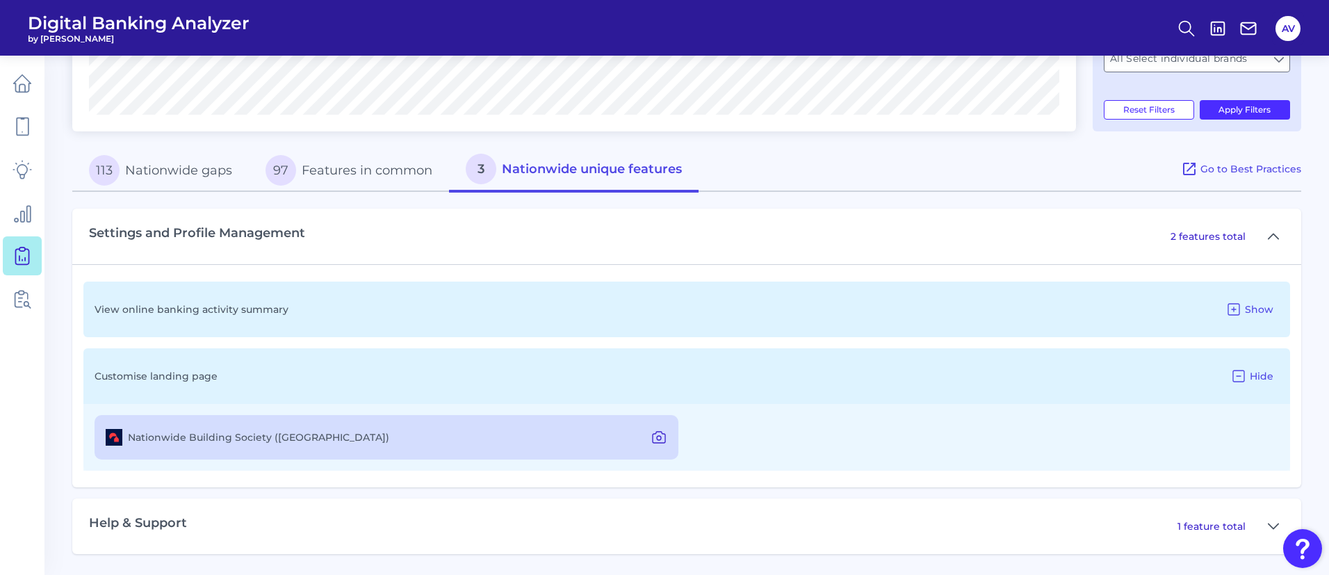
click at [658, 433] on icon at bounding box center [659, 437] width 17 height 17
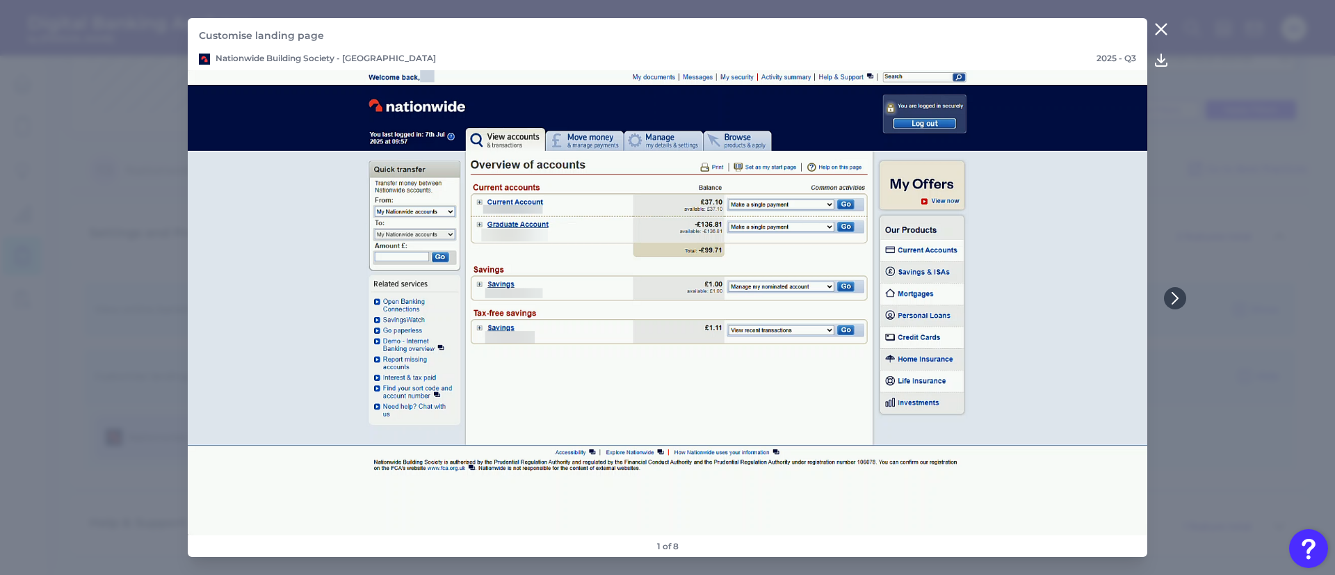
drag, startPoint x: 1161, startPoint y: 28, endPoint x: 1155, endPoint y: 133, distance: 105.1
click at [1161, 28] on icon at bounding box center [1161, 29] width 10 height 10
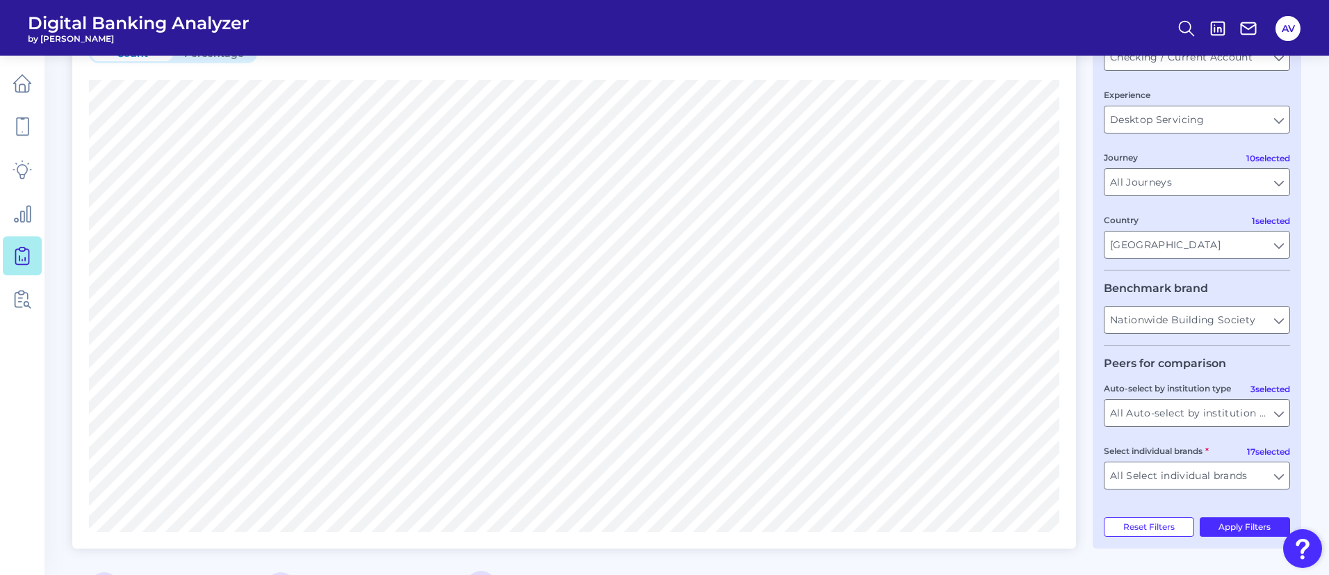
scroll to position [0, 0]
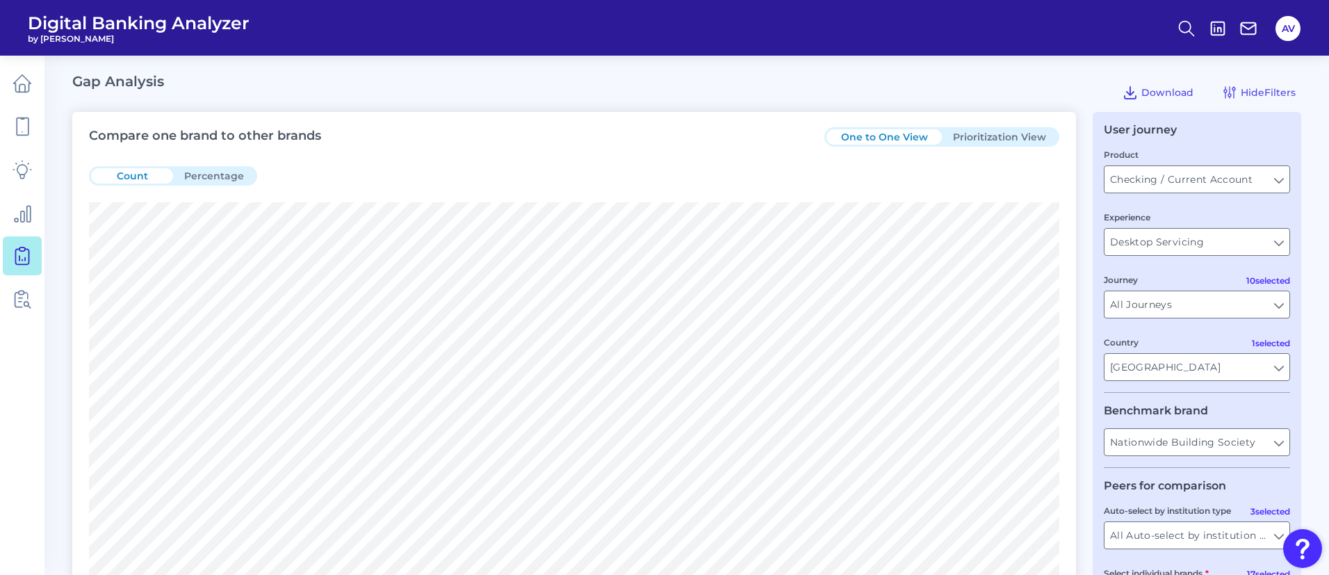
click at [986, 133] on button "Prioritization View" at bounding box center [999, 136] width 115 height 15
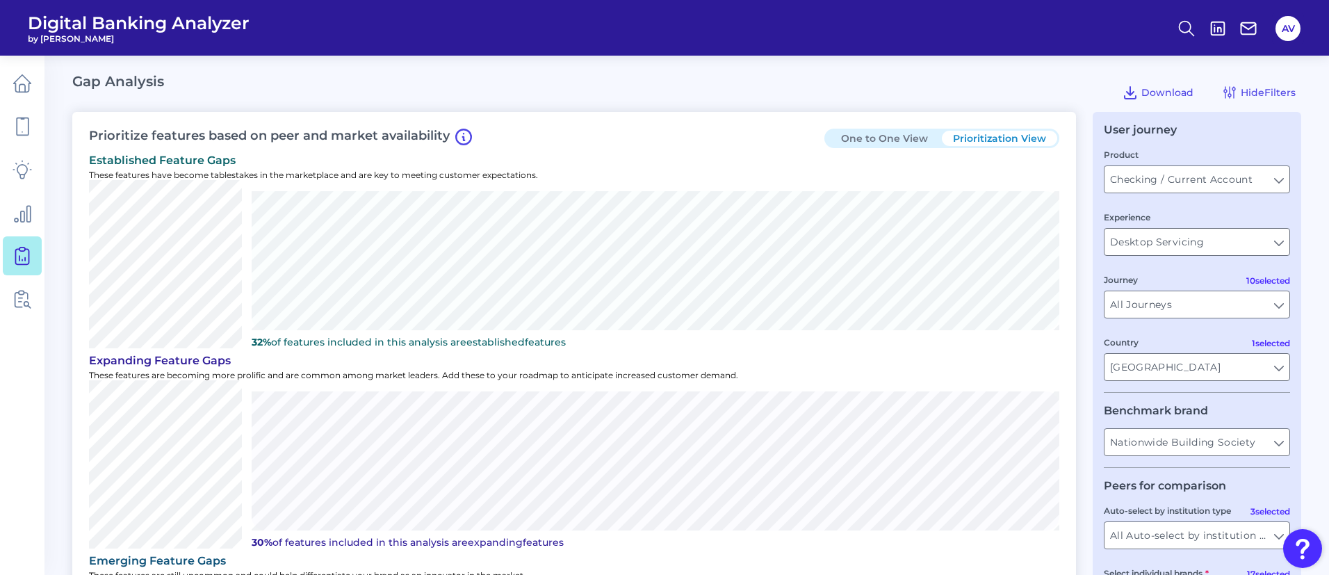
click at [1082, 157] on div "Prioritize features based on peer and market availability One to One View Prior…" at bounding box center [686, 506] width 1229 height 789
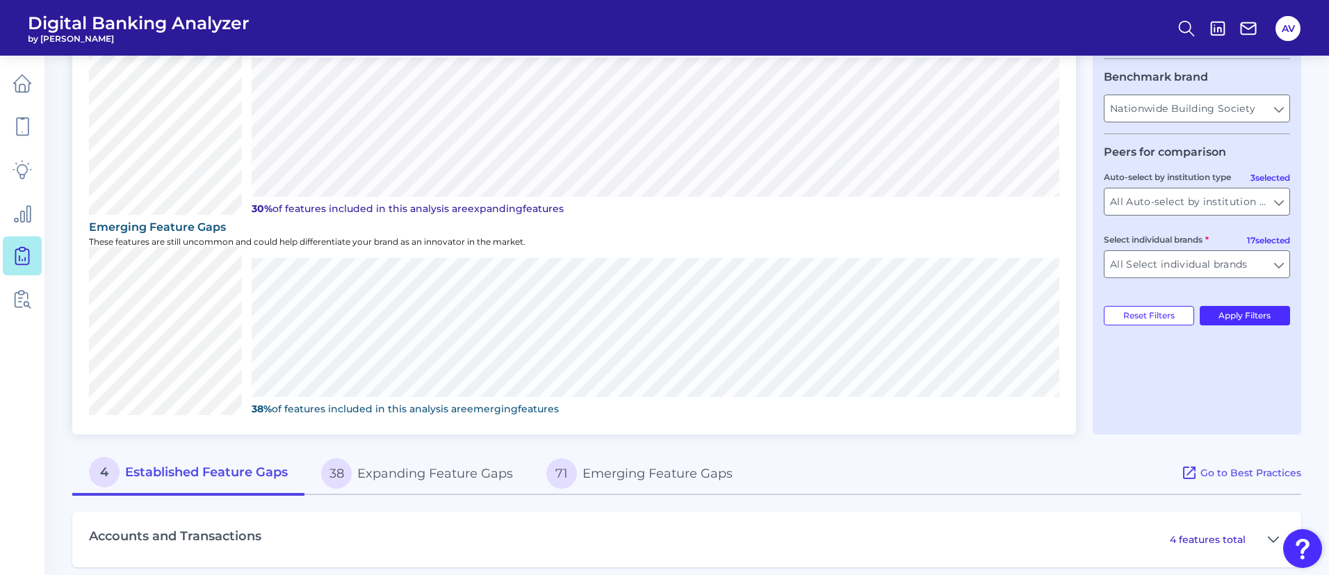
scroll to position [347, 0]
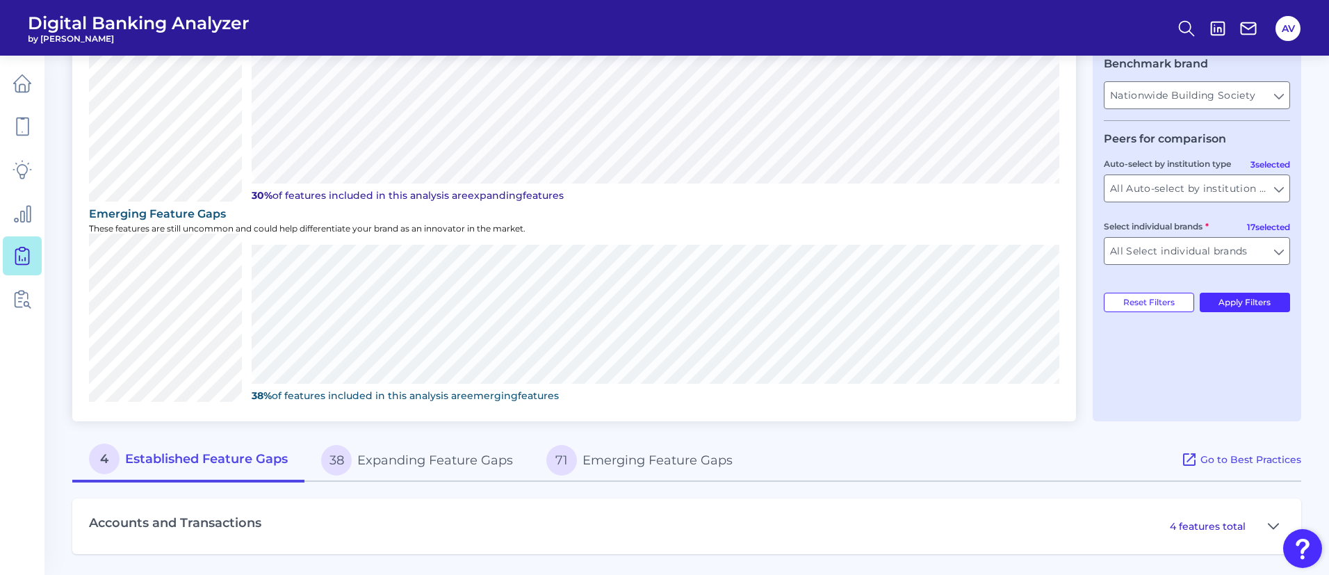
click at [710, 467] on button "71 Emerging Feature Gaps" at bounding box center [640, 460] width 220 height 44
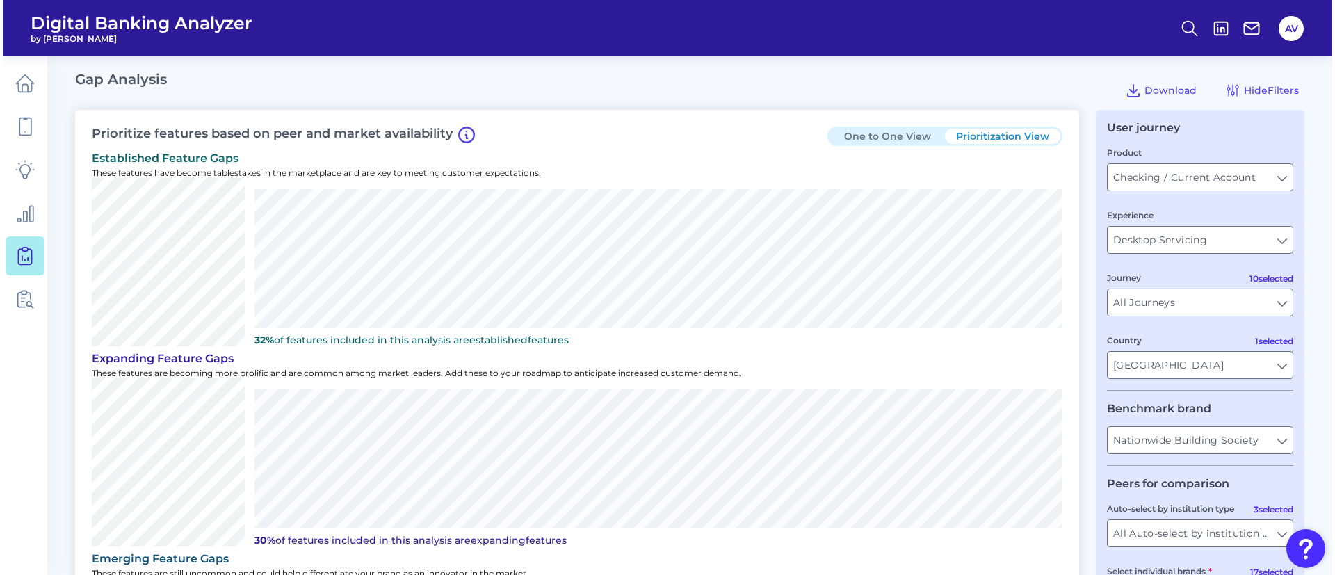
scroll to position [0, 0]
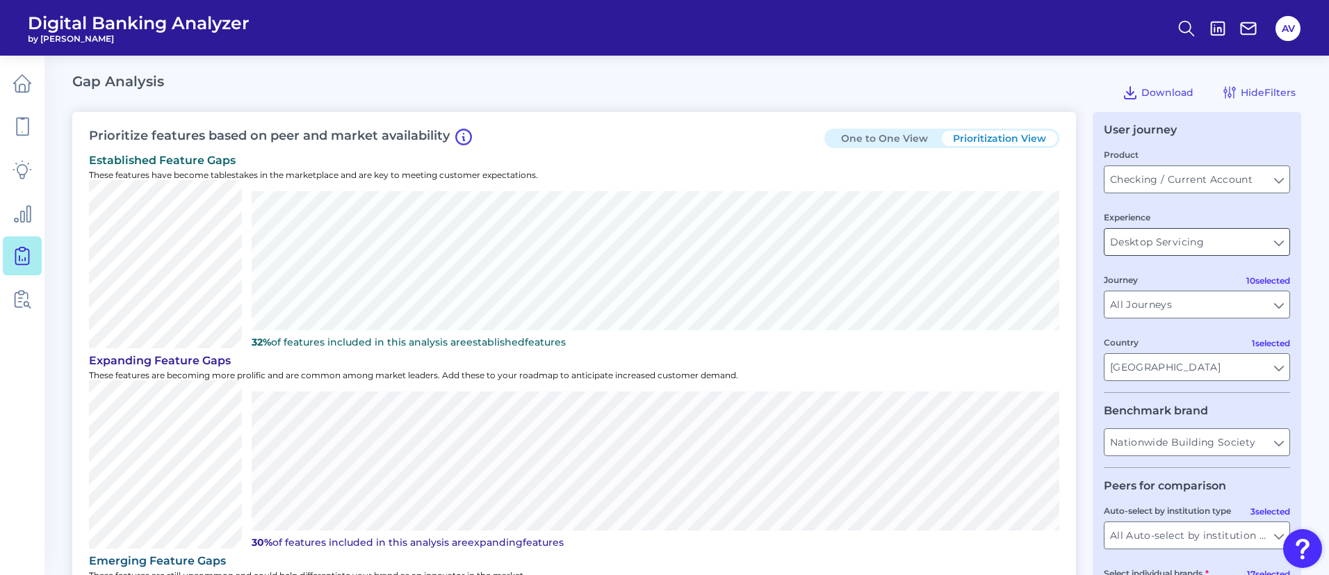
click at [1274, 242] on input "Desktop Servicing" at bounding box center [1197, 242] width 185 height 26
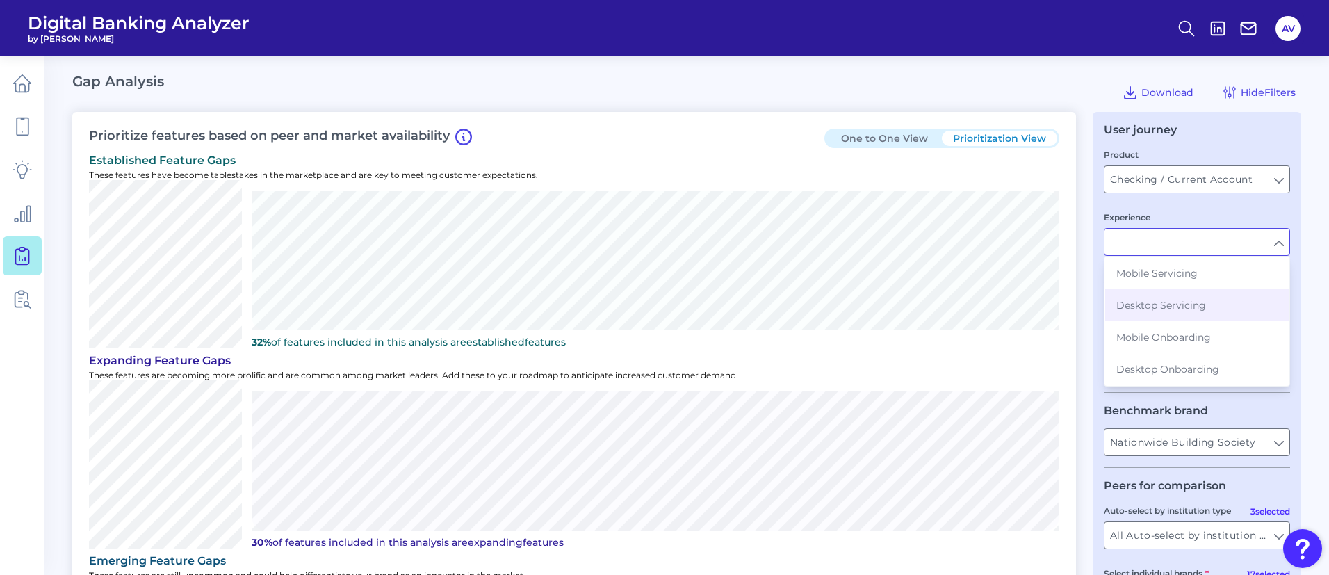
click at [1203, 212] on div "Experience" at bounding box center [1197, 233] width 186 height 46
click at [20, 115] on link at bounding box center [22, 126] width 39 height 39
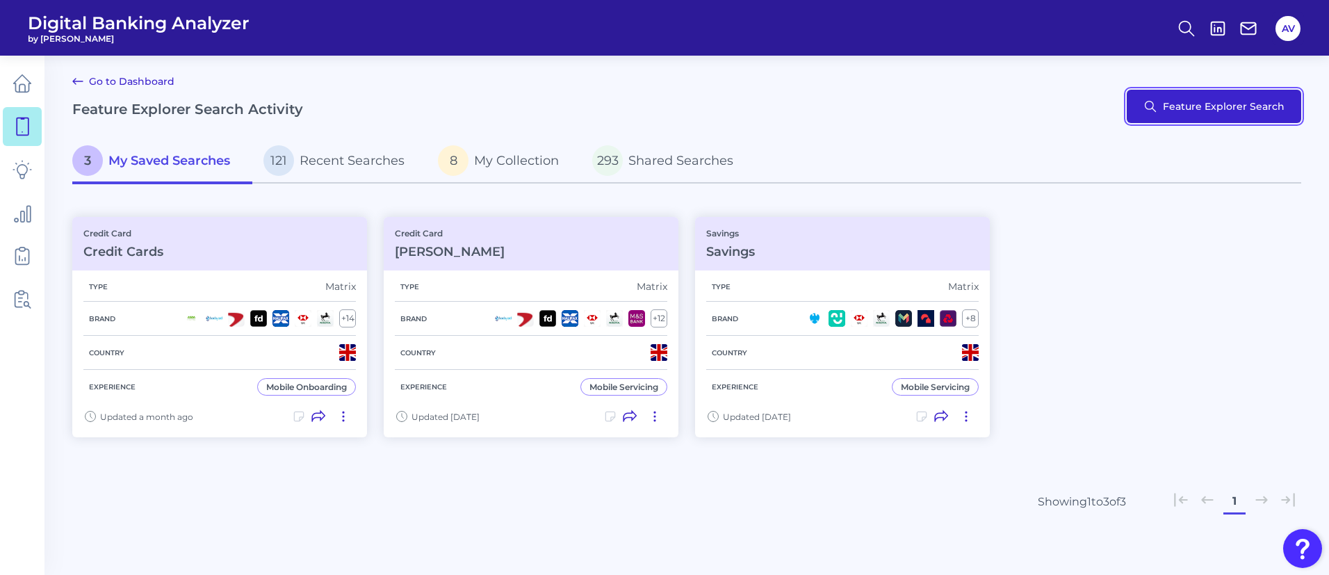
click at [1194, 98] on button "Feature Explorer Search" at bounding box center [1214, 106] width 174 height 33
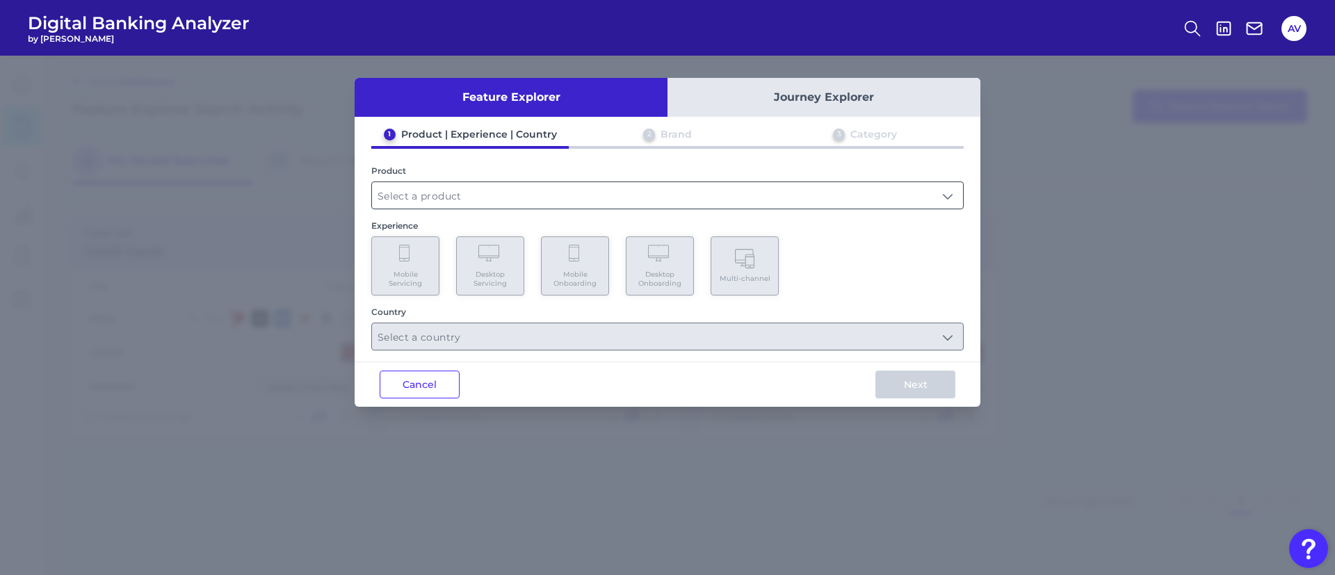
click at [601, 192] on input "text" at bounding box center [667, 195] width 591 height 26
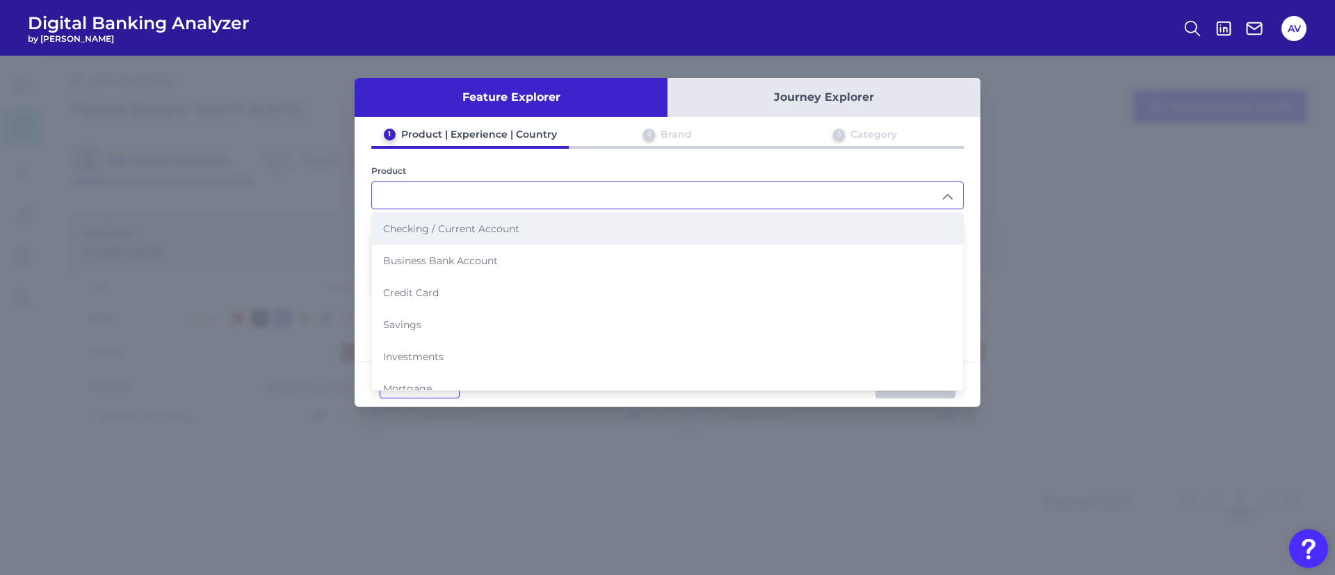
click at [574, 226] on li "Checking / Current Account" at bounding box center [667, 229] width 591 height 32
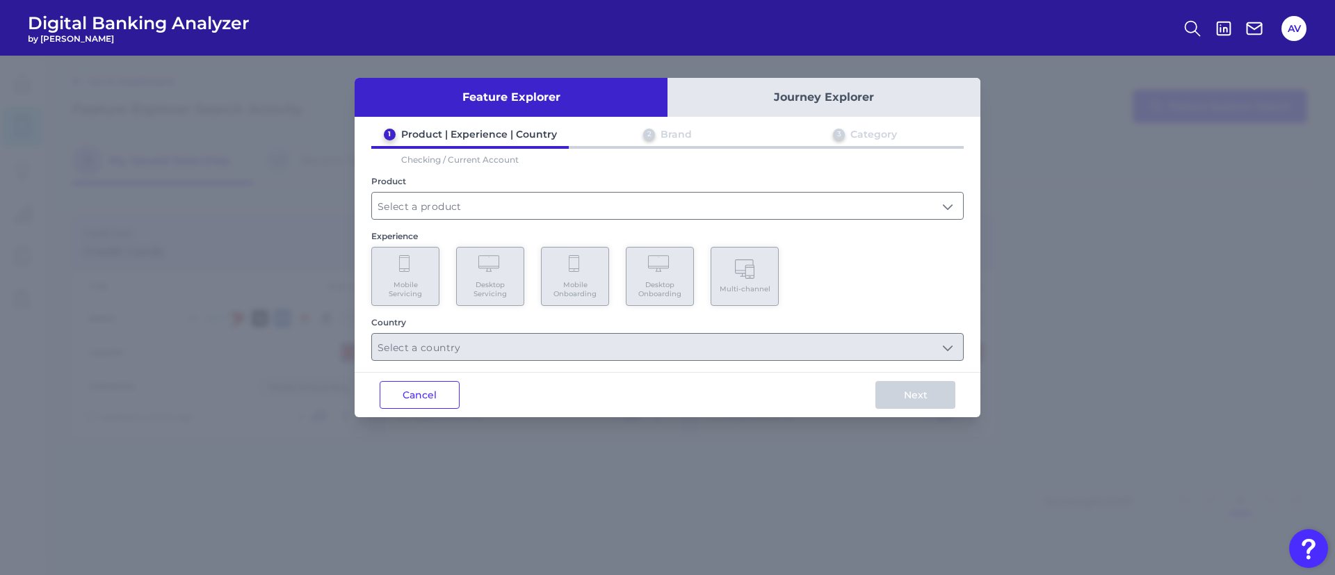
type input "Checking / Current Account"
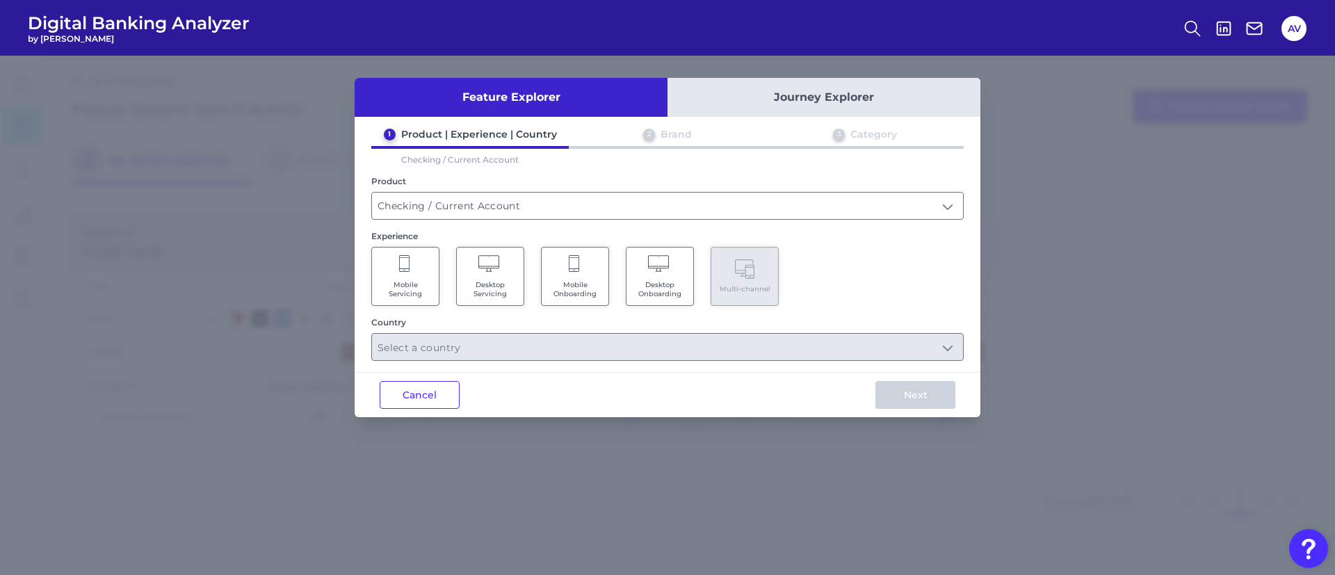
click at [420, 298] on Servicing "Mobile Servicing" at bounding box center [405, 276] width 68 height 59
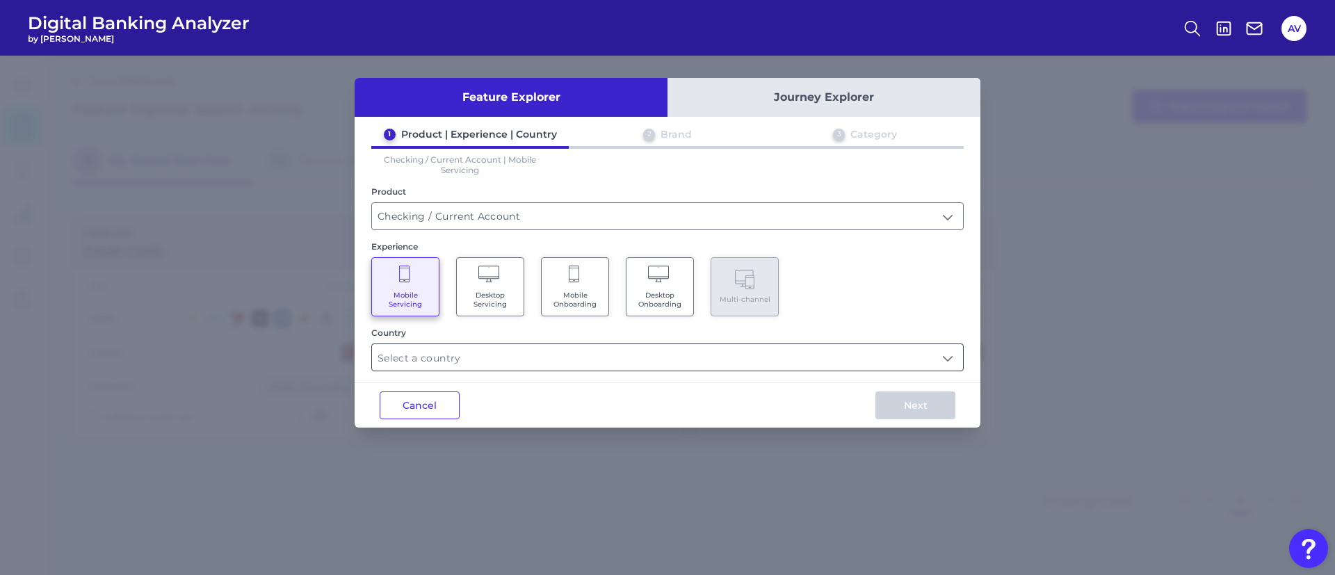
click at [469, 358] on input "text" at bounding box center [667, 357] width 591 height 26
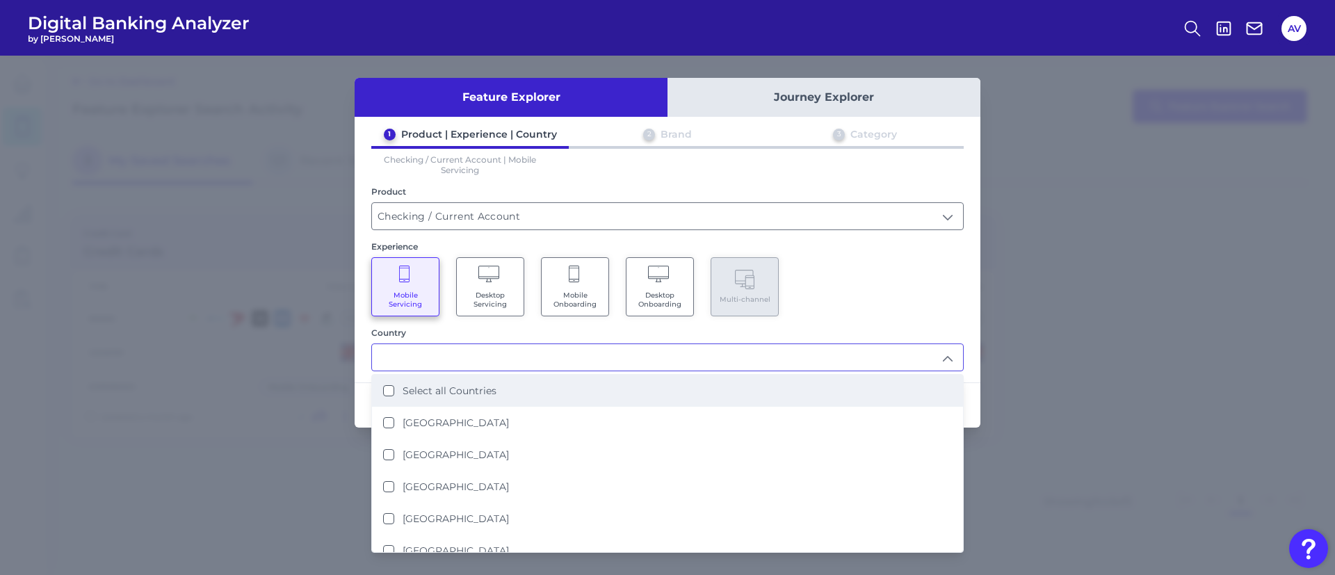
drag, startPoint x: 510, startPoint y: 428, endPoint x: 625, endPoint y: 385, distance: 122.5
click at [510, 429] on li "[GEOGRAPHIC_DATA]" at bounding box center [667, 423] width 591 height 32
type input "[GEOGRAPHIC_DATA]"
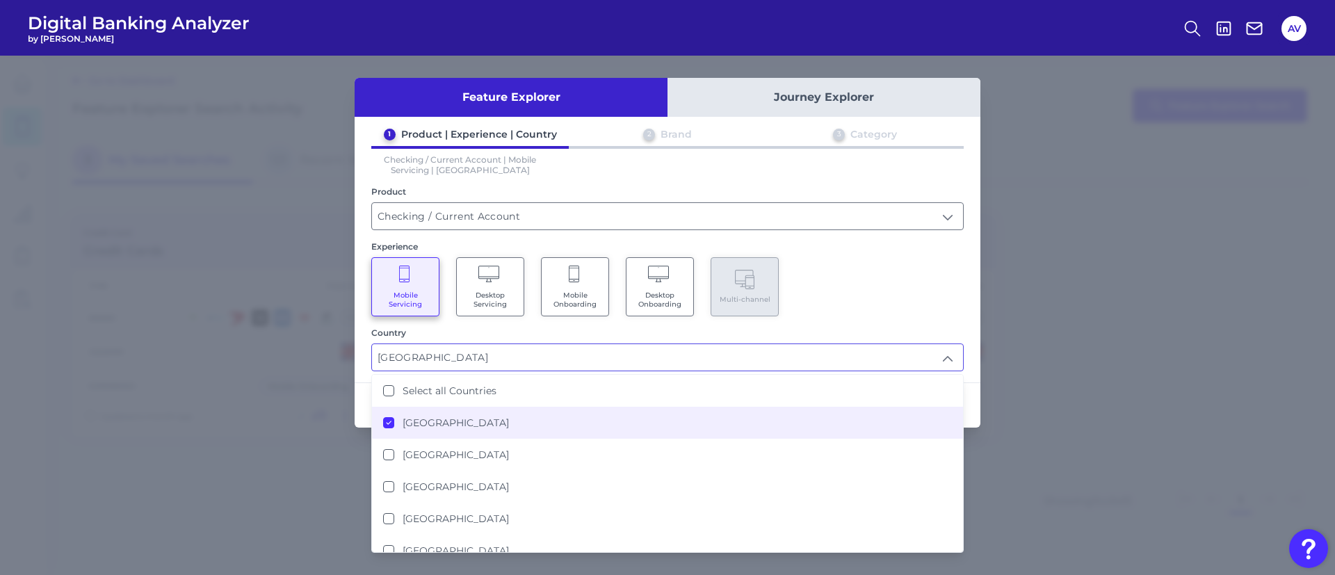
drag, startPoint x: 854, startPoint y: 289, endPoint x: 886, endPoint y: 363, distance: 80.3
click at [854, 289] on div "Mobile Servicing Desktop Servicing Mobile Onboarding Desktop Onboarding Multi-c…" at bounding box center [667, 286] width 592 height 59
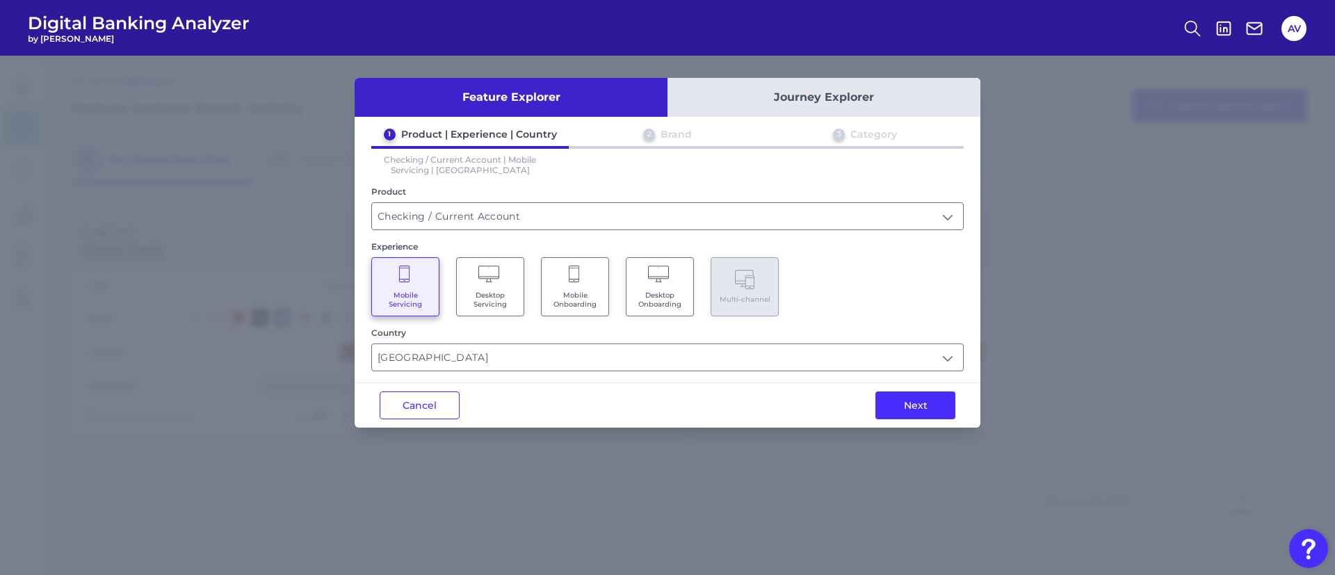
click at [907, 405] on button "Next" at bounding box center [915, 405] width 80 height 28
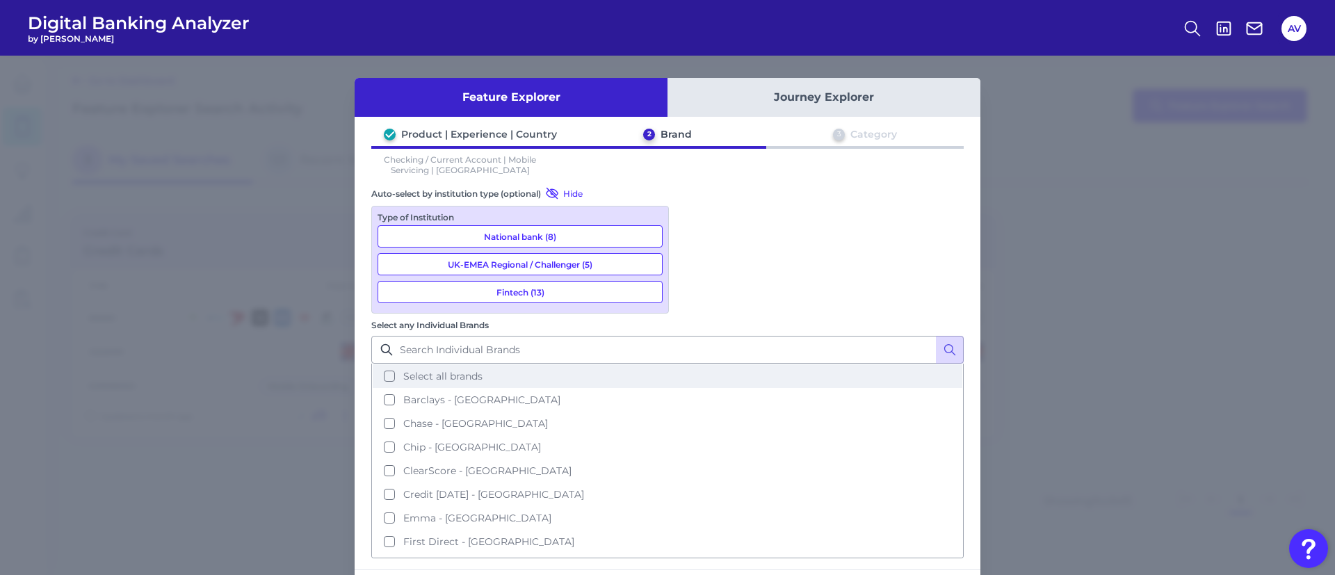
drag, startPoint x: 742, startPoint y: 247, endPoint x: 872, endPoint y: 295, distance: 138.3
click at [482, 370] on span "Select all brands" at bounding box center [442, 376] width 79 height 13
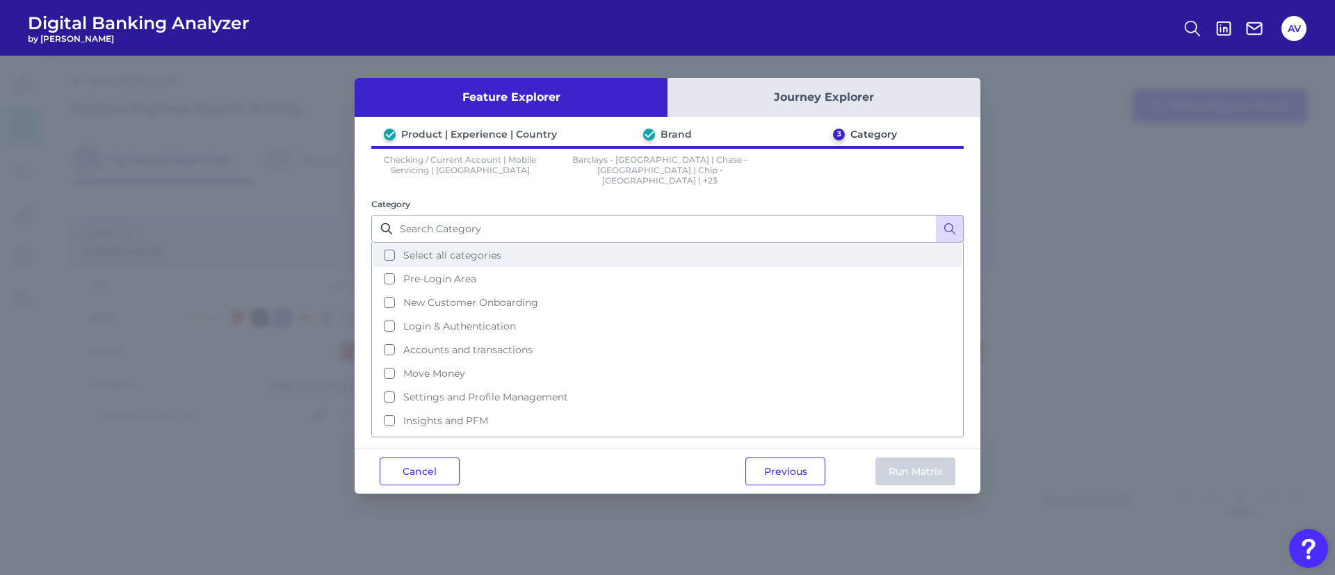
click at [441, 249] on span "Select all categories" at bounding box center [452, 255] width 98 height 13
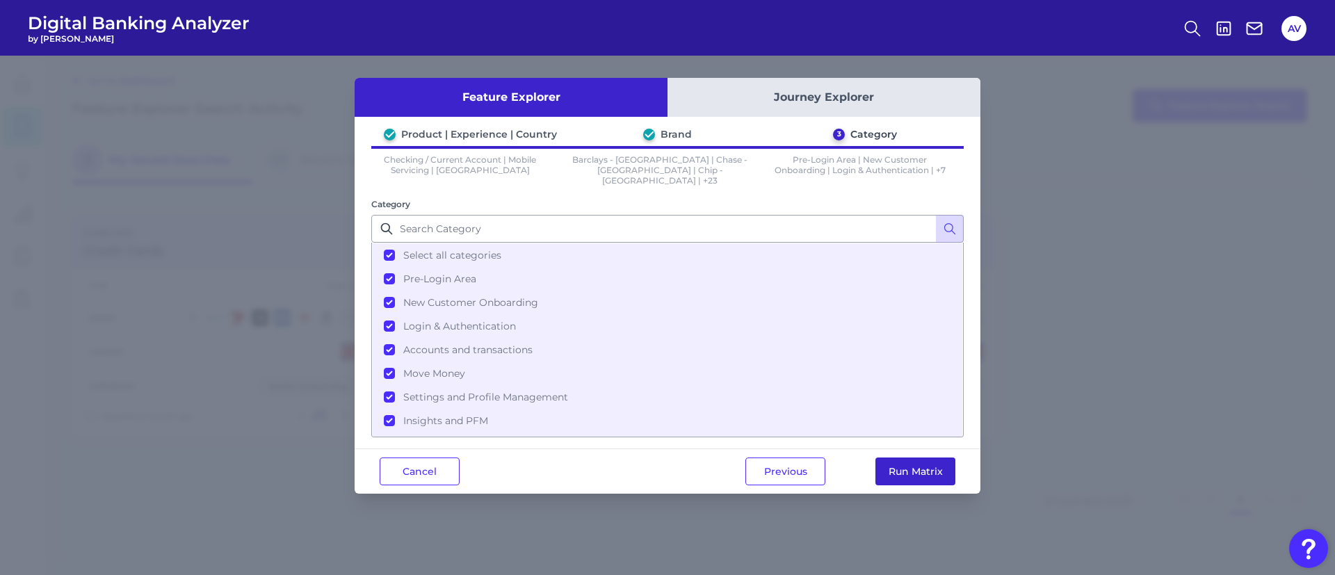
click at [906, 464] on button "Run Matrix" at bounding box center [915, 471] width 80 height 28
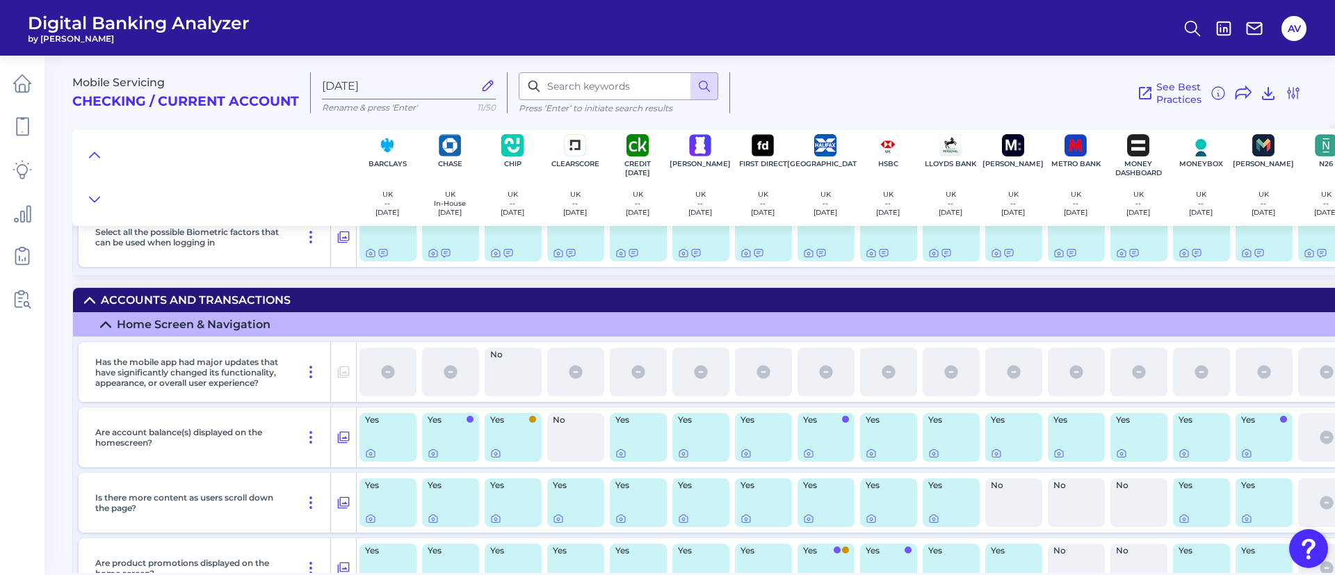
scroll to position [2607, 0]
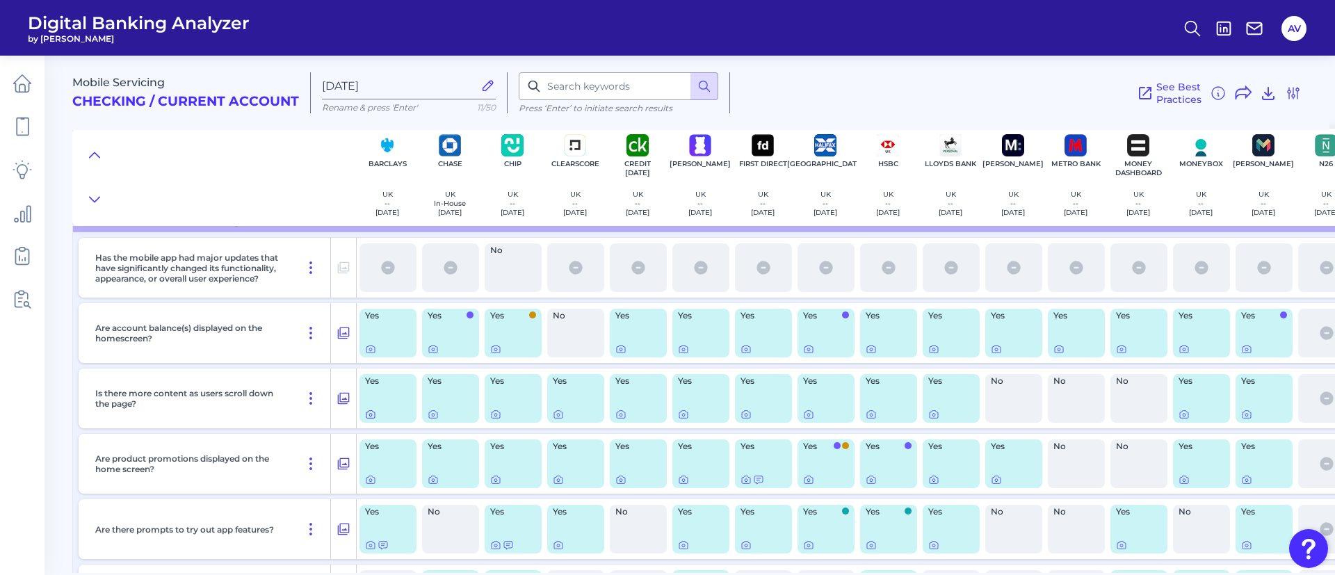
drag, startPoint x: 362, startPoint y: 409, endPoint x: 371, endPoint y: 413, distance: 10.6
click at [362, 409] on div "Yes" at bounding box center [387, 398] width 57 height 49
click at [371, 414] on icon at bounding box center [370, 415] width 3 height 3
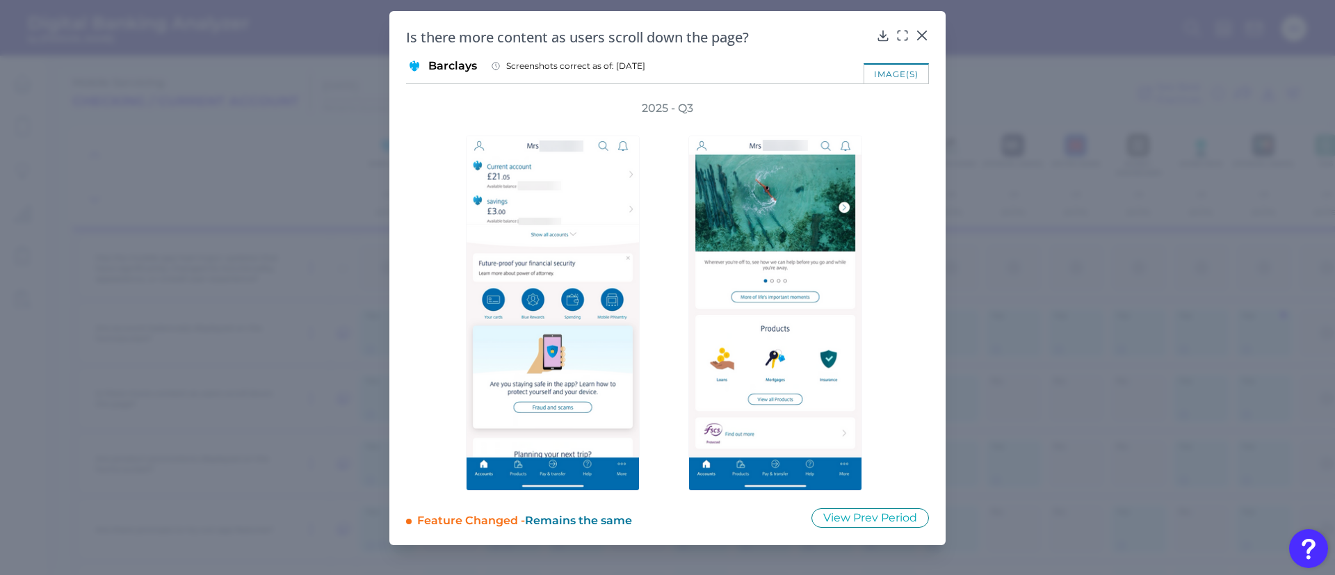
drag, startPoint x: 882, startPoint y: 512, endPoint x: 929, endPoint y: 114, distance: 401.2
click at [882, 512] on button "View Prev Period" at bounding box center [869, 517] width 117 height 19
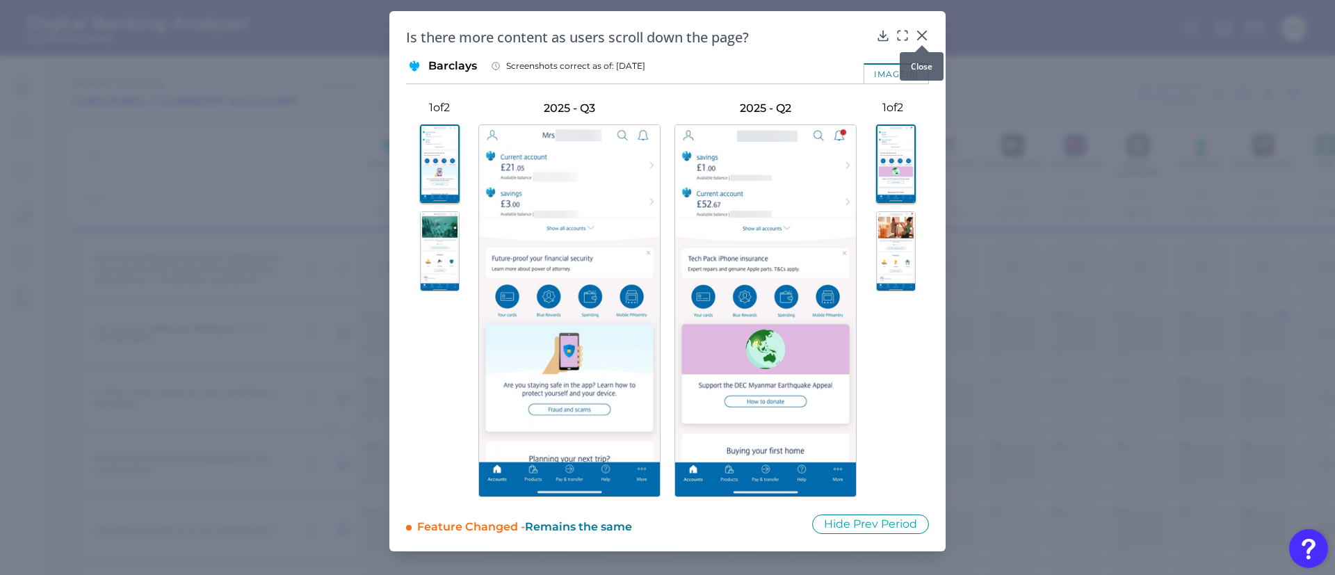
click at [922, 34] on icon at bounding box center [922, 36] width 14 height 14
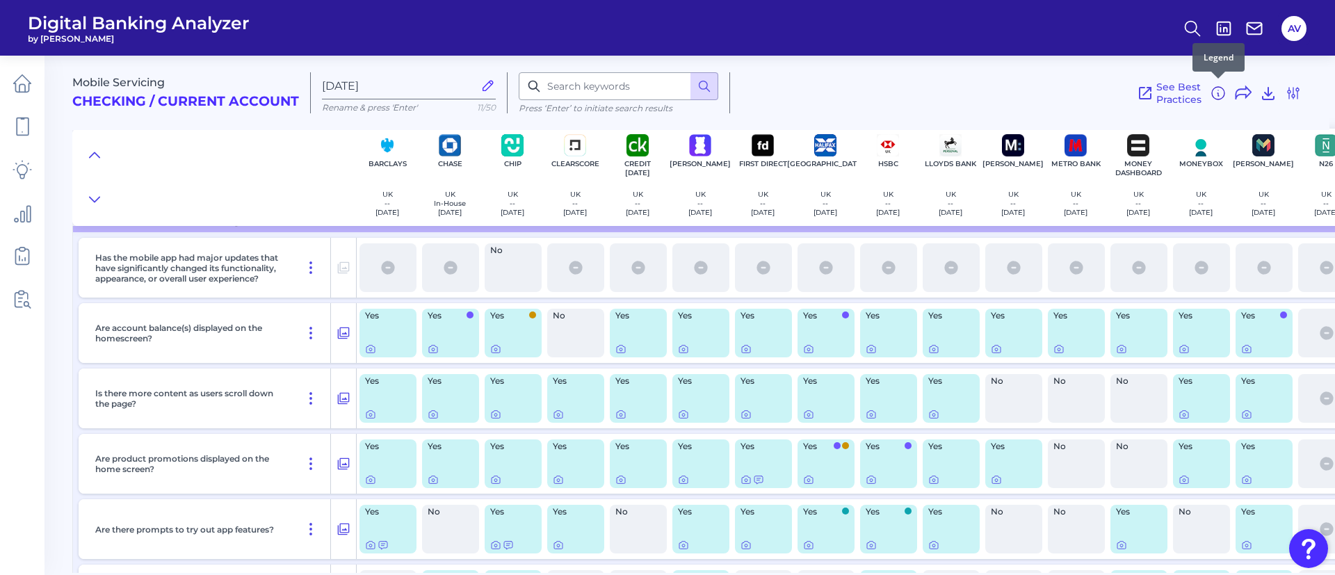
click at [1220, 91] on icon at bounding box center [1218, 93] width 17 height 17
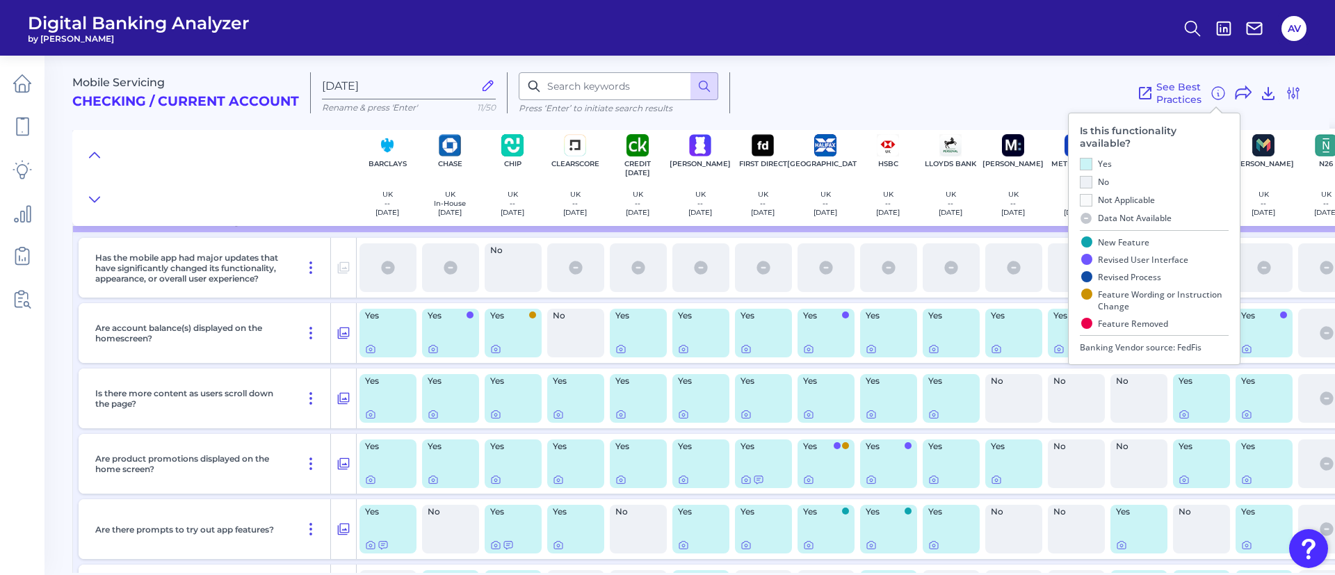
click at [1034, 101] on div "See Best Practices Filters Clear all filters Experience Reset Mobile Servicing …" at bounding box center [1015, 92] width 571 height 41
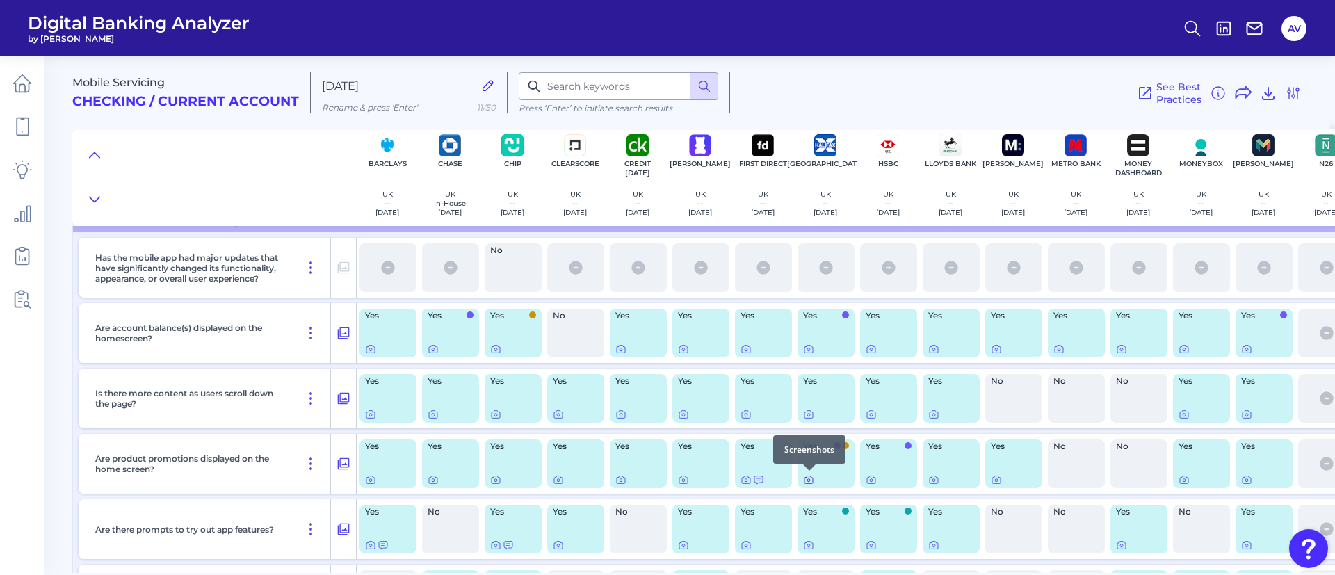
click at [811, 480] on icon at bounding box center [808, 479] width 11 height 11
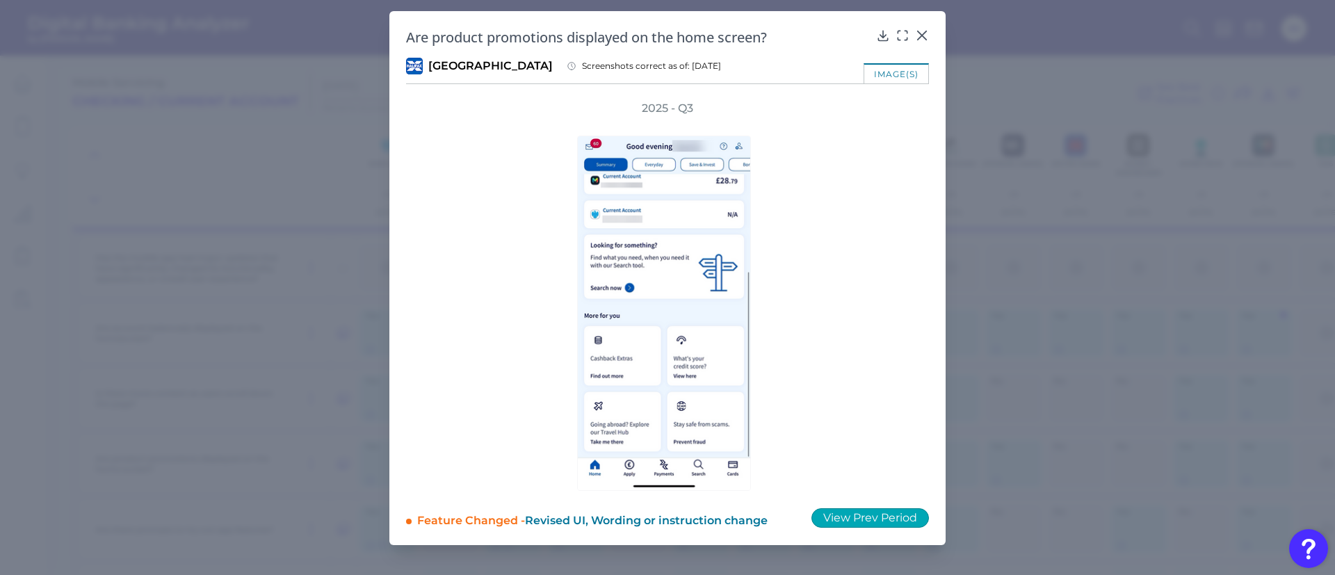
click at [887, 508] on button "View Prev Period" at bounding box center [869, 517] width 117 height 19
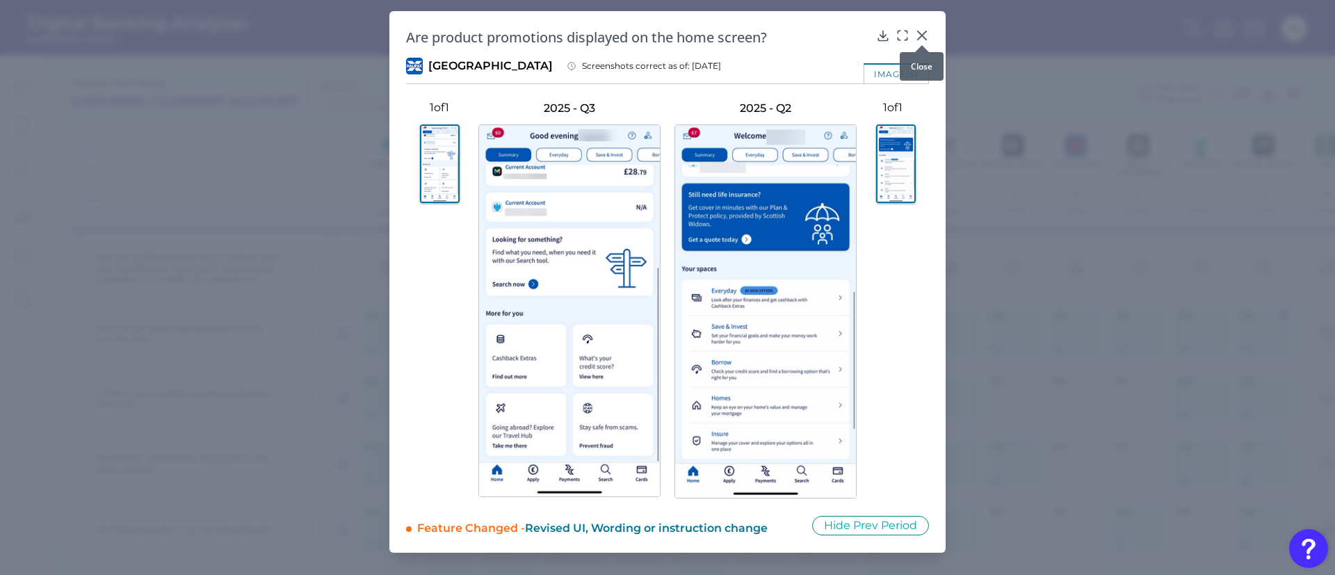
click at [925, 37] on icon at bounding box center [922, 36] width 14 height 14
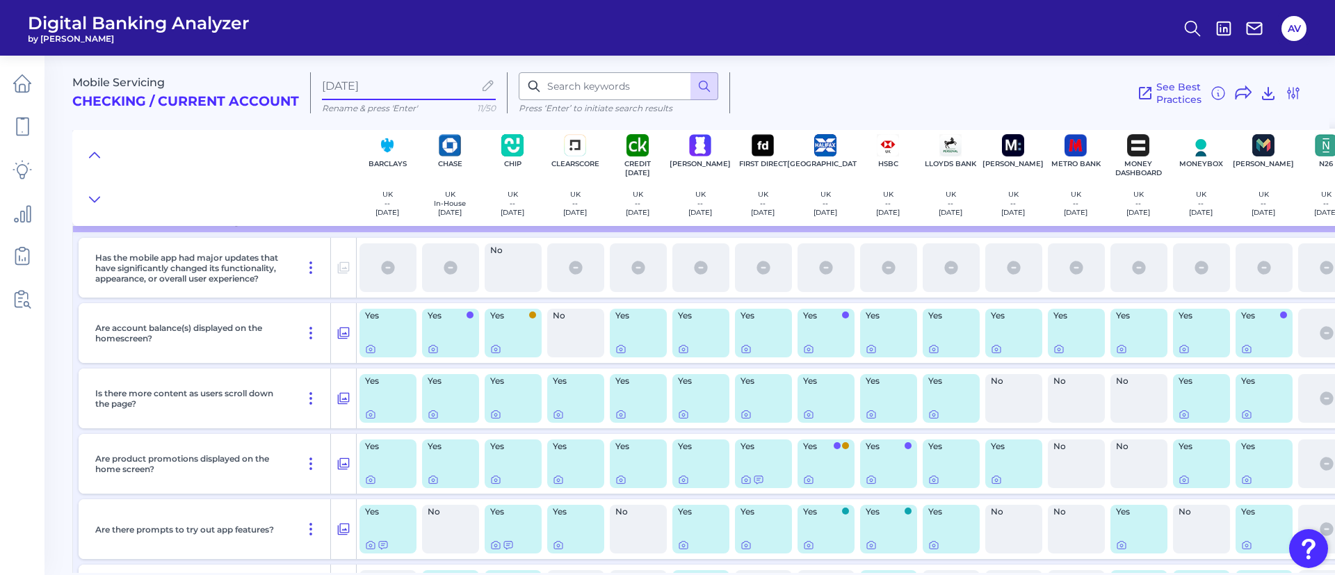
click at [413, 82] on input "[DATE]" at bounding box center [398, 85] width 152 height 13
click at [347, 394] on icon at bounding box center [343, 398] width 14 height 17
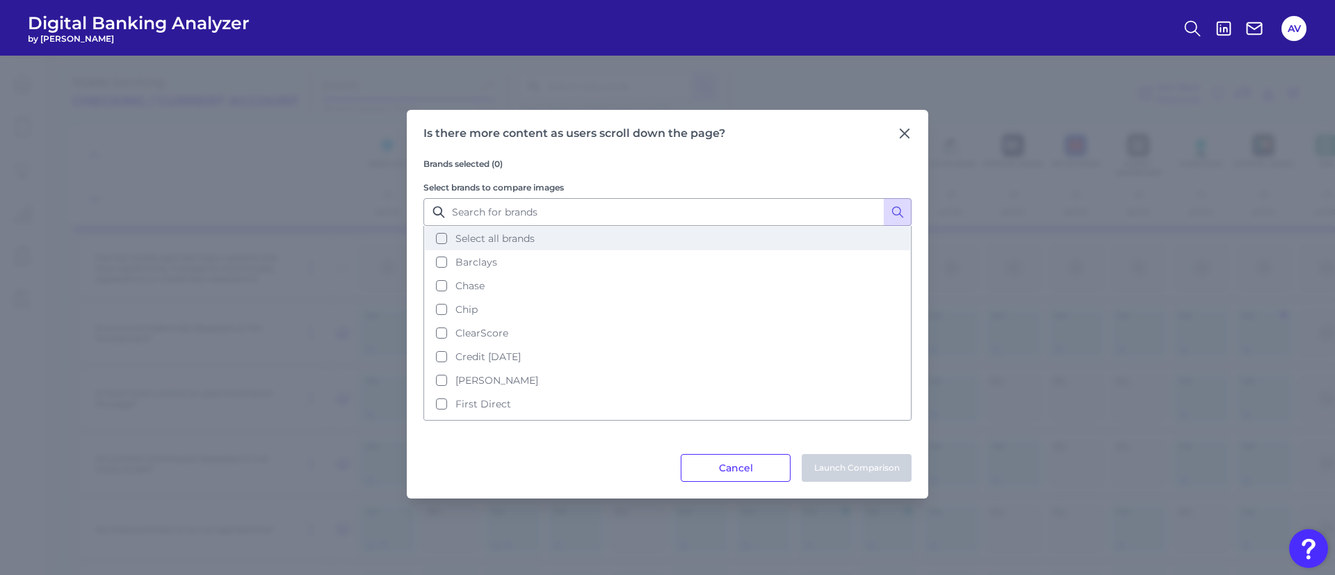
drag, startPoint x: 446, startPoint y: 239, endPoint x: 521, endPoint y: 248, distance: 75.6
click at [446, 238] on button "Select all brands" at bounding box center [667, 239] width 485 height 24
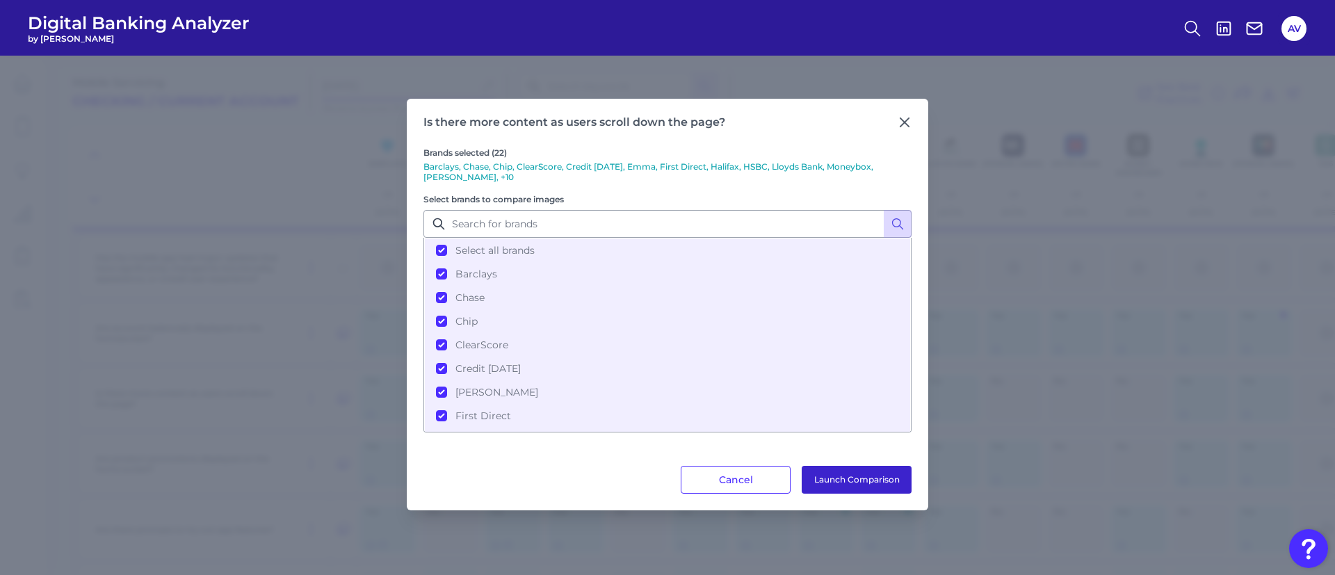
click at [840, 489] on button "Launch Comparison" at bounding box center [857, 480] width 110 height 28
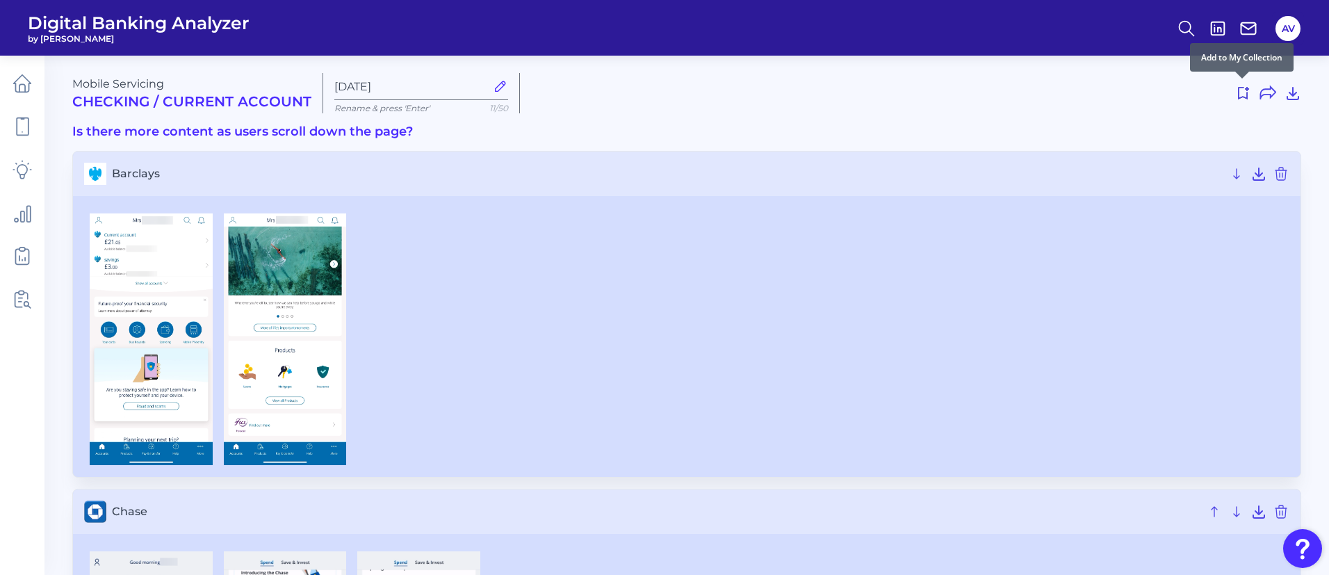
drag, startPoint x: 1241, startPoint y: 90, endPoint x: 950, endPoint y: 156, distance: 298.7
click at [1242, 90] on icon at bounding box center [1243, 93] width 17 height 17
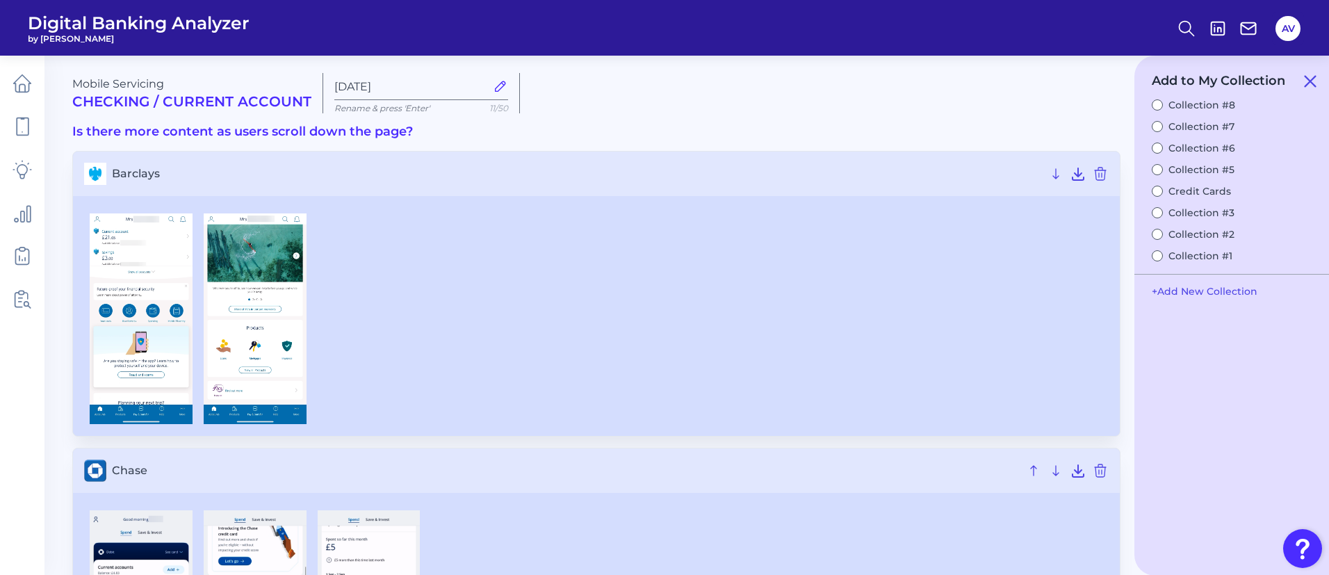
drag, startPoint x: 1240, startPoint y: 289, endPoint x: 1082, endPoint y: 358, distance: 172.4
click at [1240, 289] on button "+ Add New Collection" at bounding box center [1205, 291] width 120 height 26
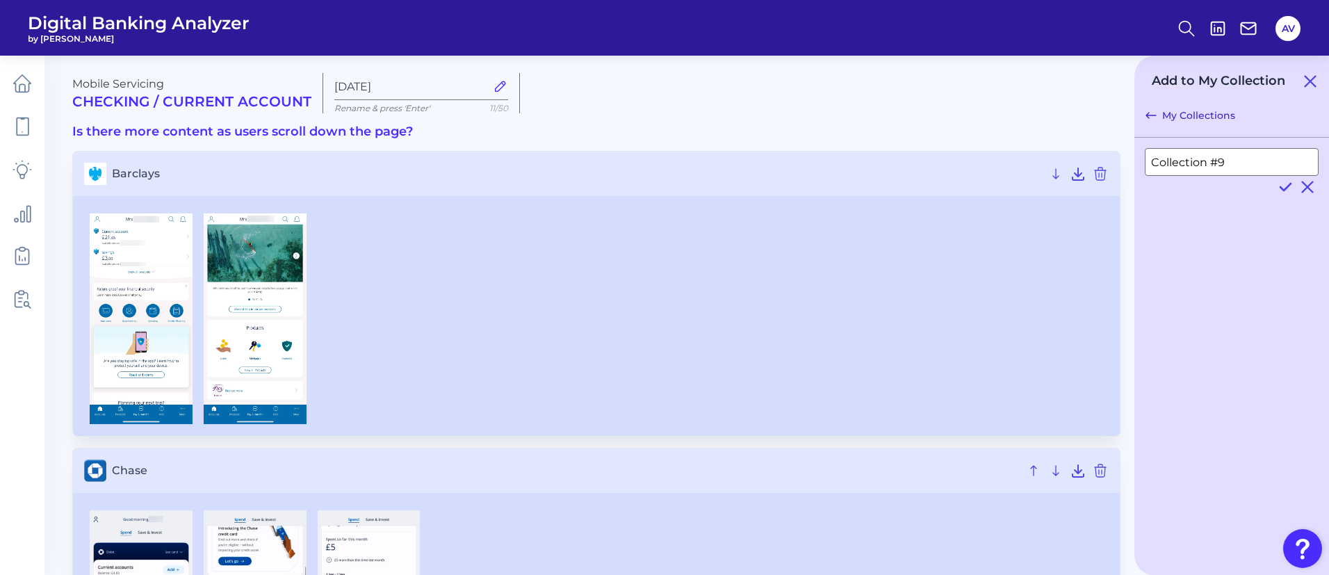
drag, startPoint x: 1288, startPoint y: 184, endPoint x: 1100, endPoint y: 237, distance: 194.3
click at [1288, 184] on icon at bounding box center [1285, 187] width 17 height 17
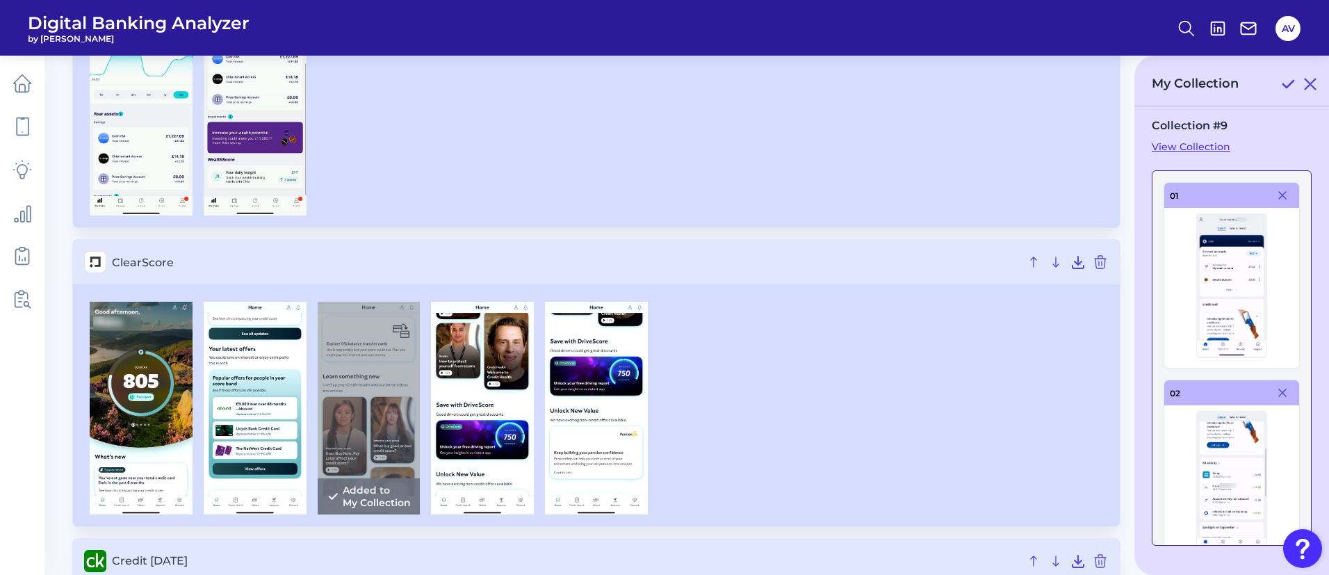
scroll to position [834, 0]
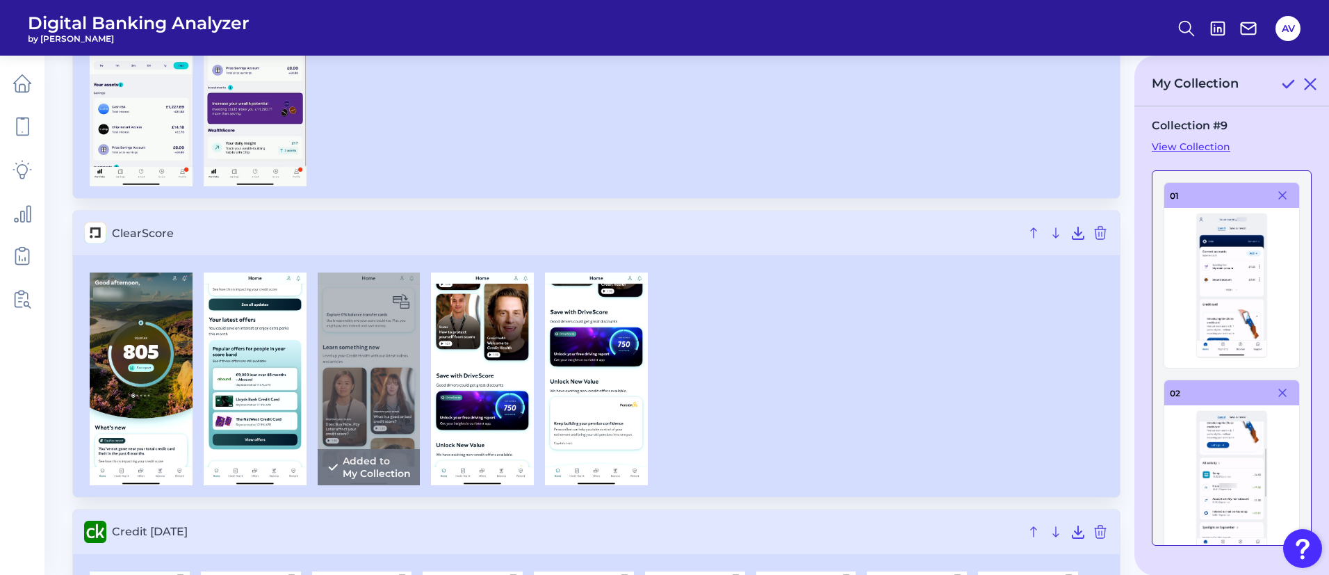
drag, startPoint x: 1291, startPoint y: 78, endPoint x: 1269, endPoint y: 129, distance: 55.4
click at [1291, 78] on icon at bounding box center [1288, 84] width 17 height 17
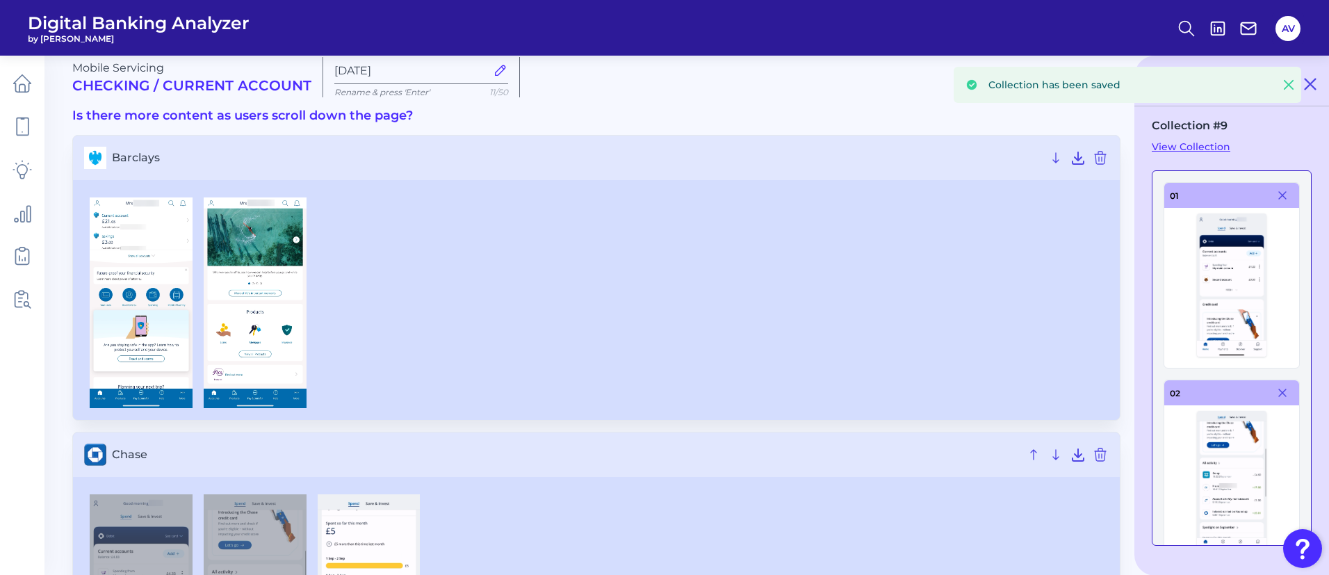
scroll to position [0, 0]
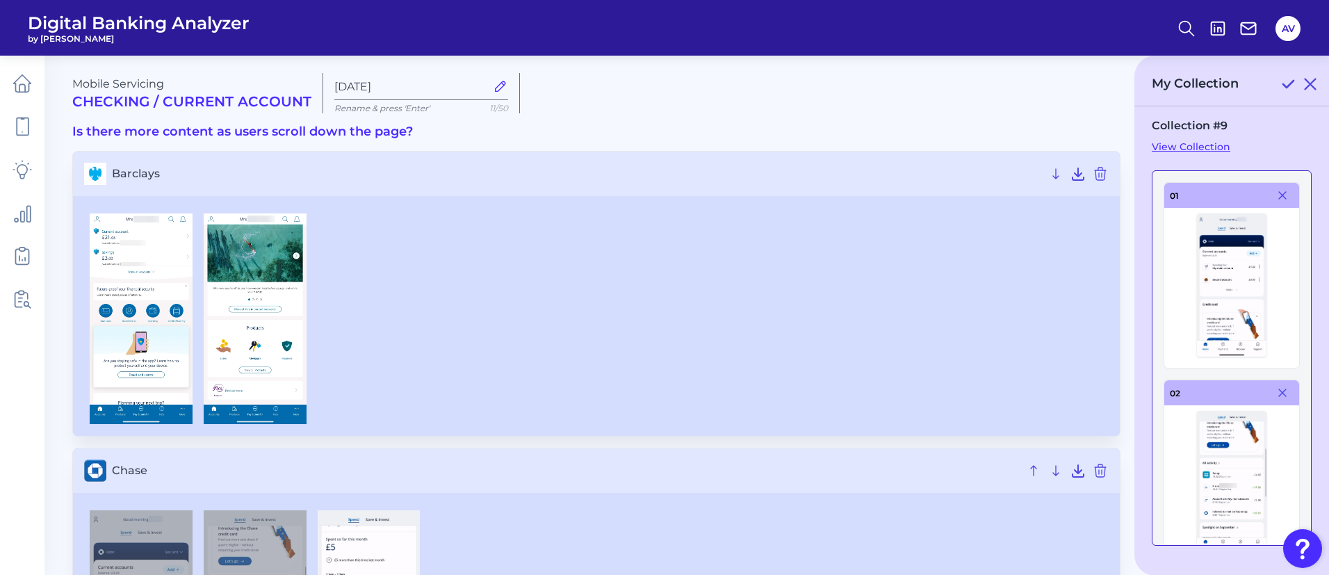
drag, startPoint x: 1310, startPoint y: 87, endPoint x: 948, endPoint y: 167, distance: 370.2
click at [1310, 87] on icon at bounding box center [1310, 84] width 17 height 17
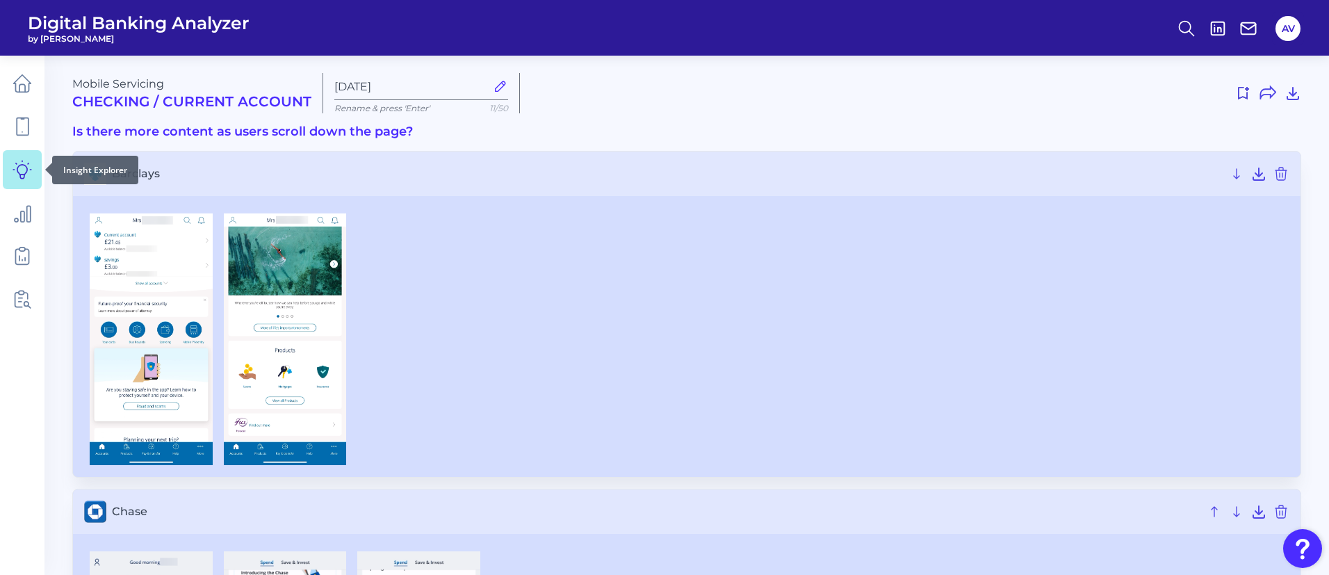
click at [20, 169] on icon at bounding box center [22, 169] width 19 height 19
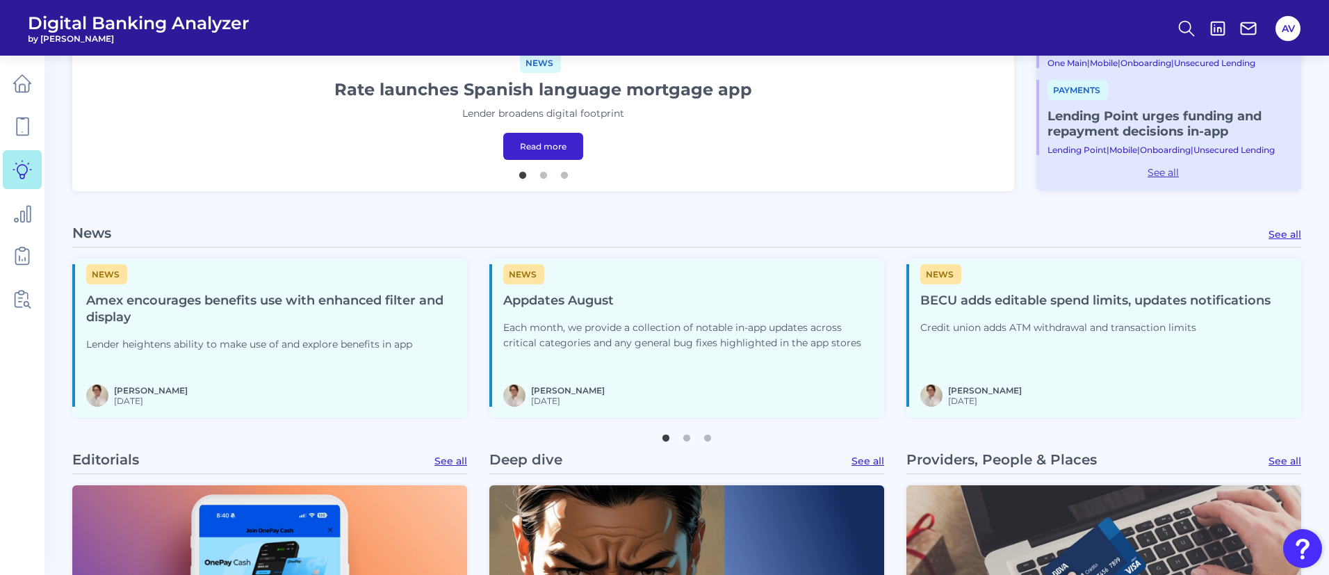
scroll to position [626, 0]
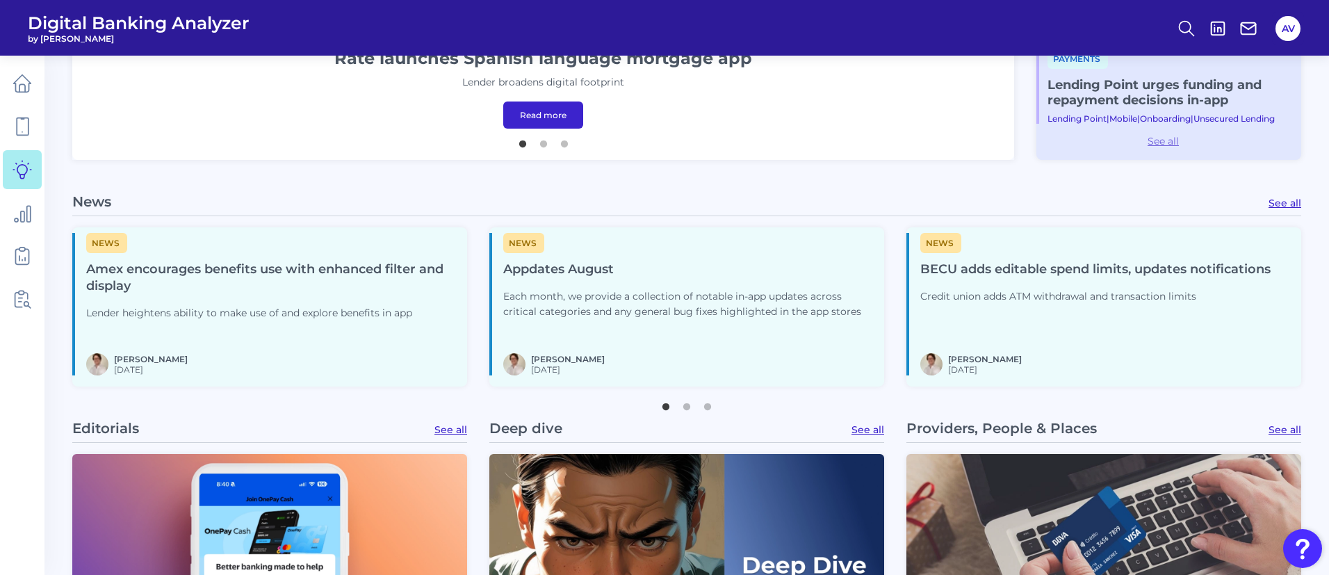
click at [1165, 135] on link "See all" at bounding box center [1164, 141] width 254 height 13
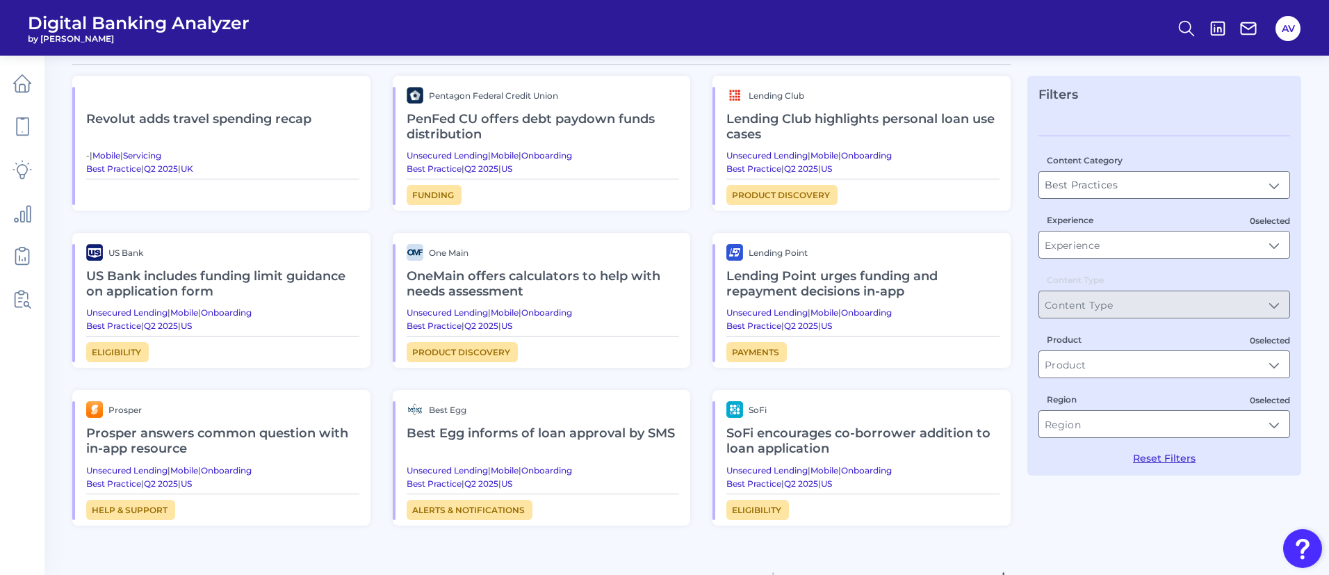
scroll to position [104, 0]
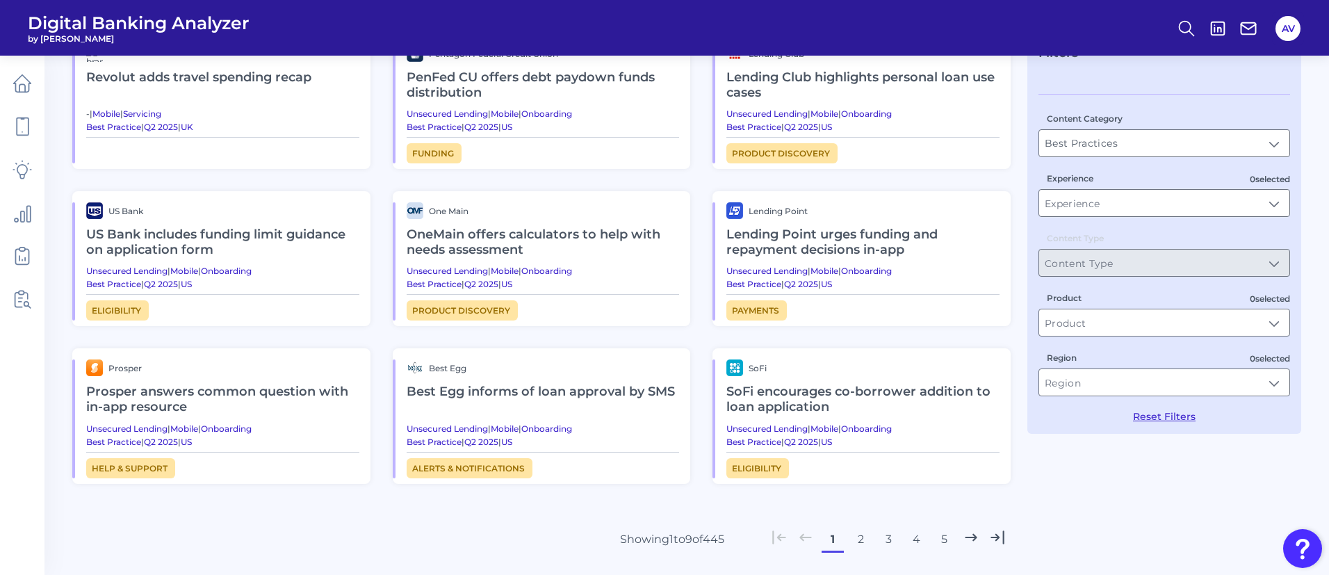
click at [855, 541] on button "2" at bounding box center [861, 539] width 22 height 22
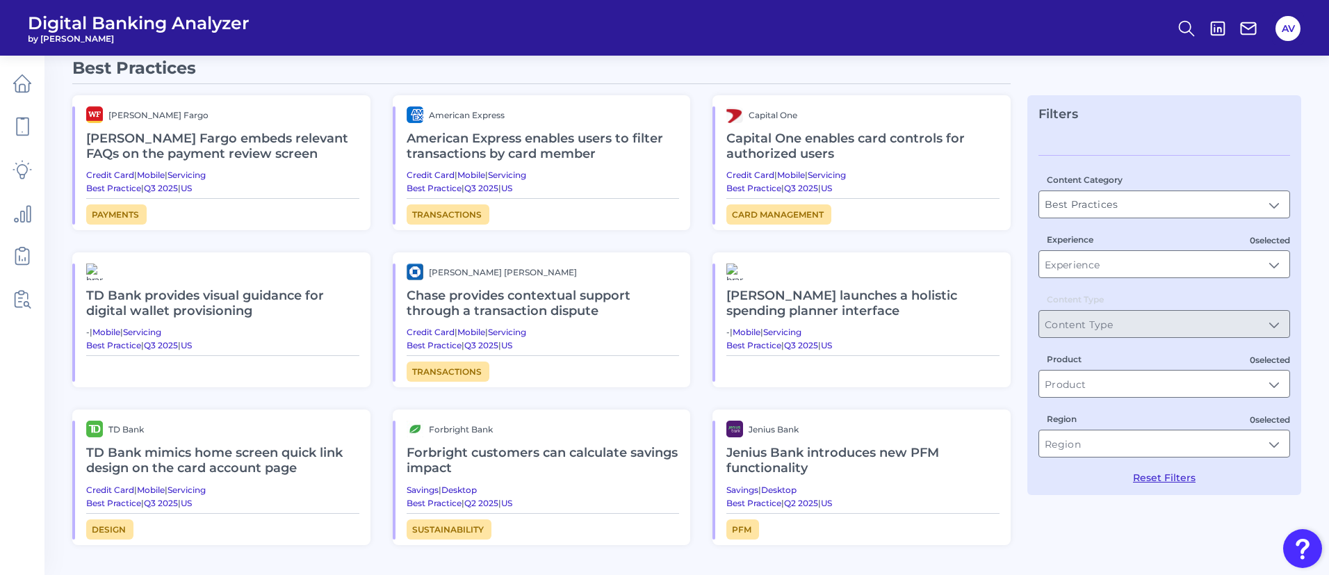
scroll to position [0, 0]
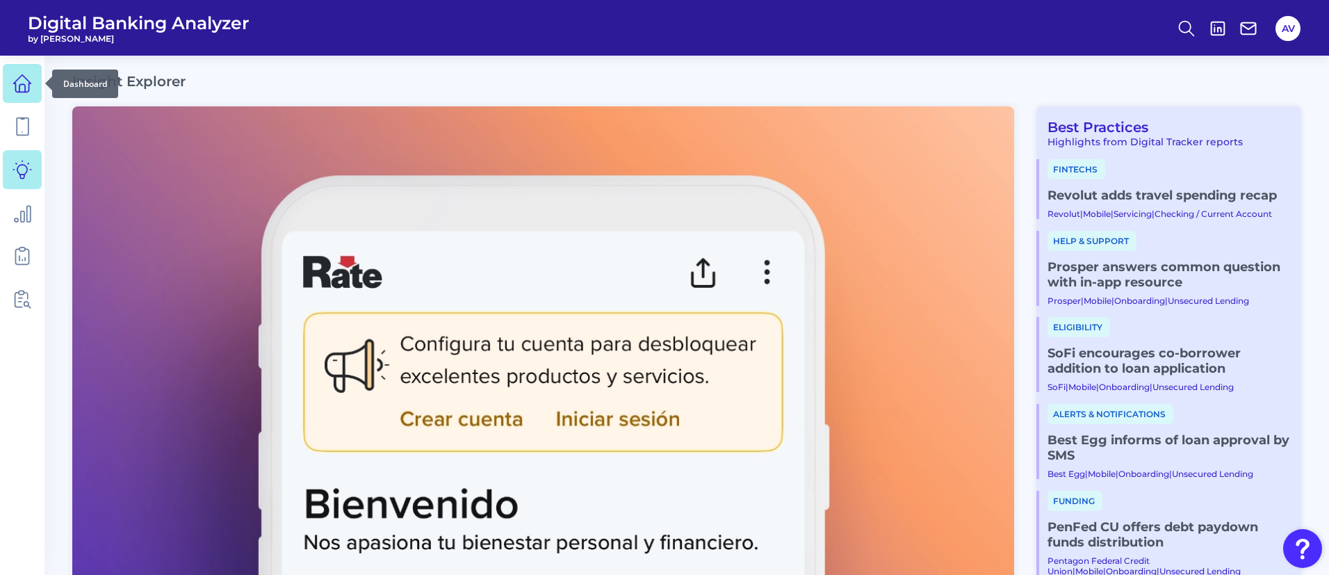
click at [24, 93] on link at bounding box center [22, 83] width 39 height 39
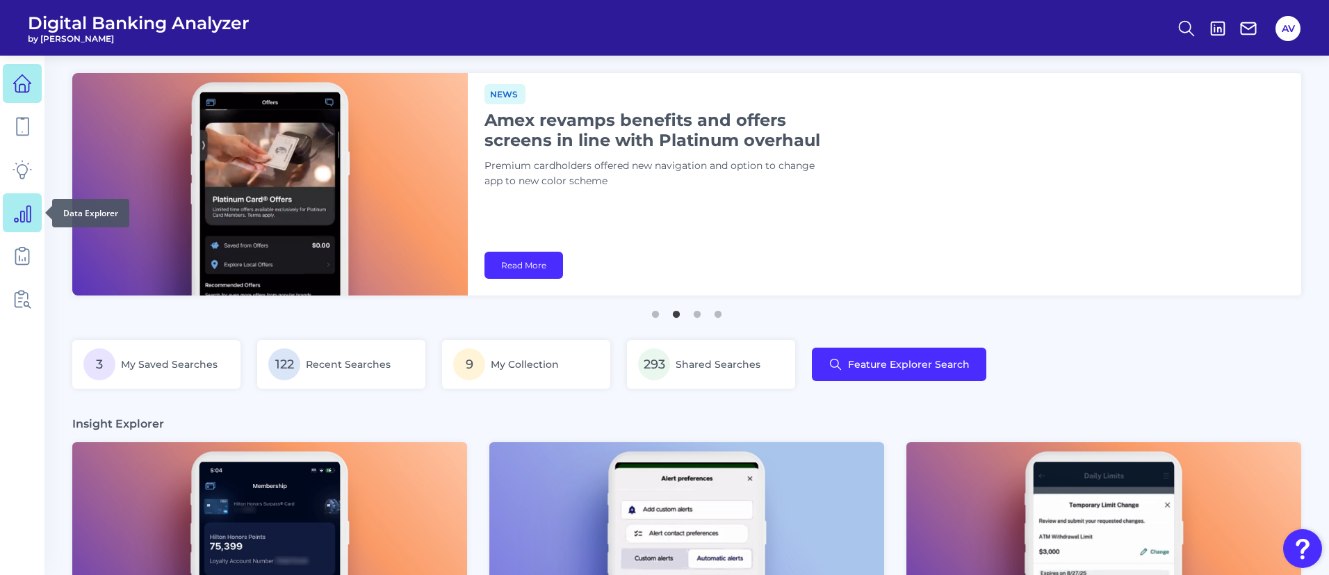
click at [19, 193] on link at bounding box center [22, 212] width 39 height 39
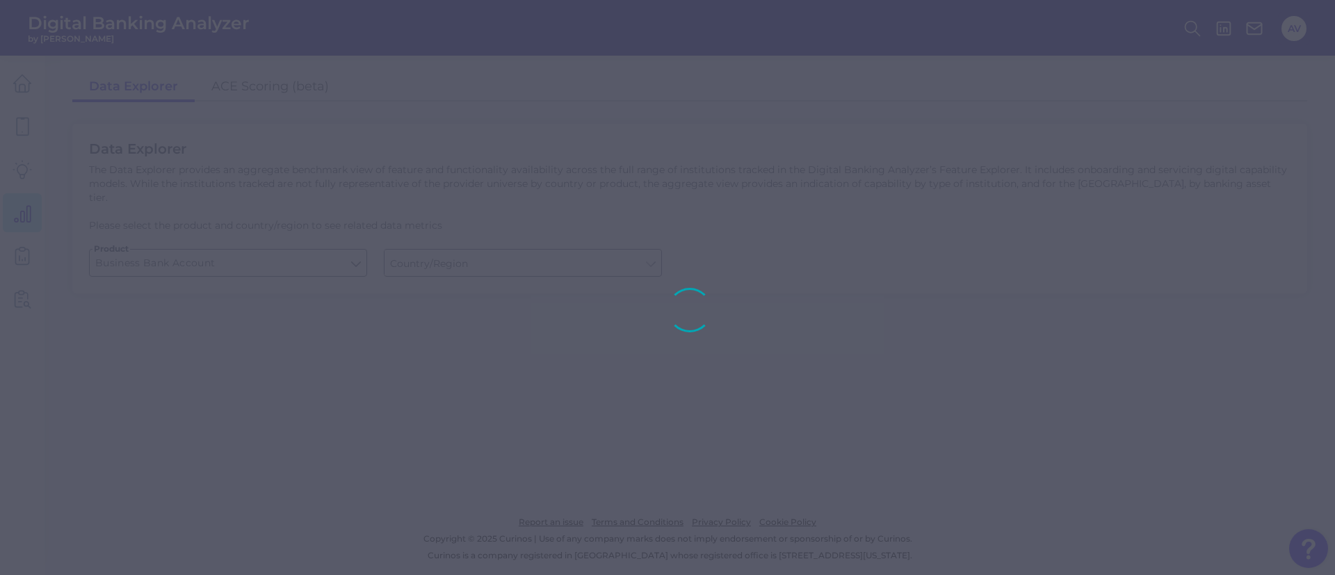
type input "[GEOGRAPHIC_DATA]"
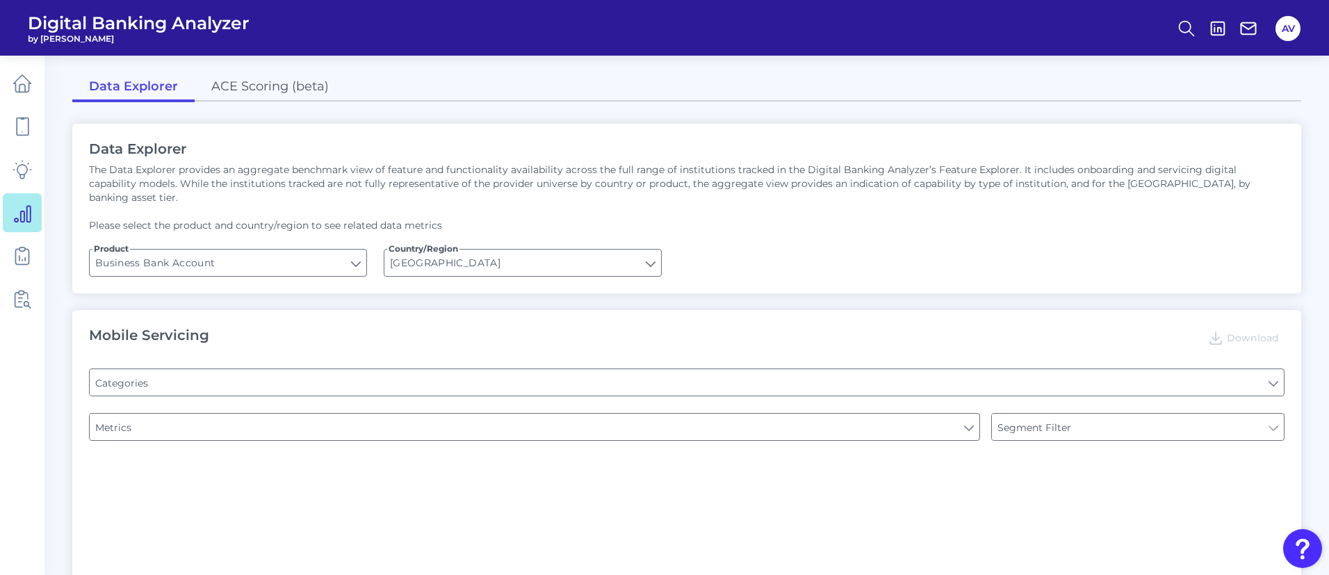
type input "Pre-login Features"
type input "Type of Institution"
type input "Channel"
type input "Type of Institution"
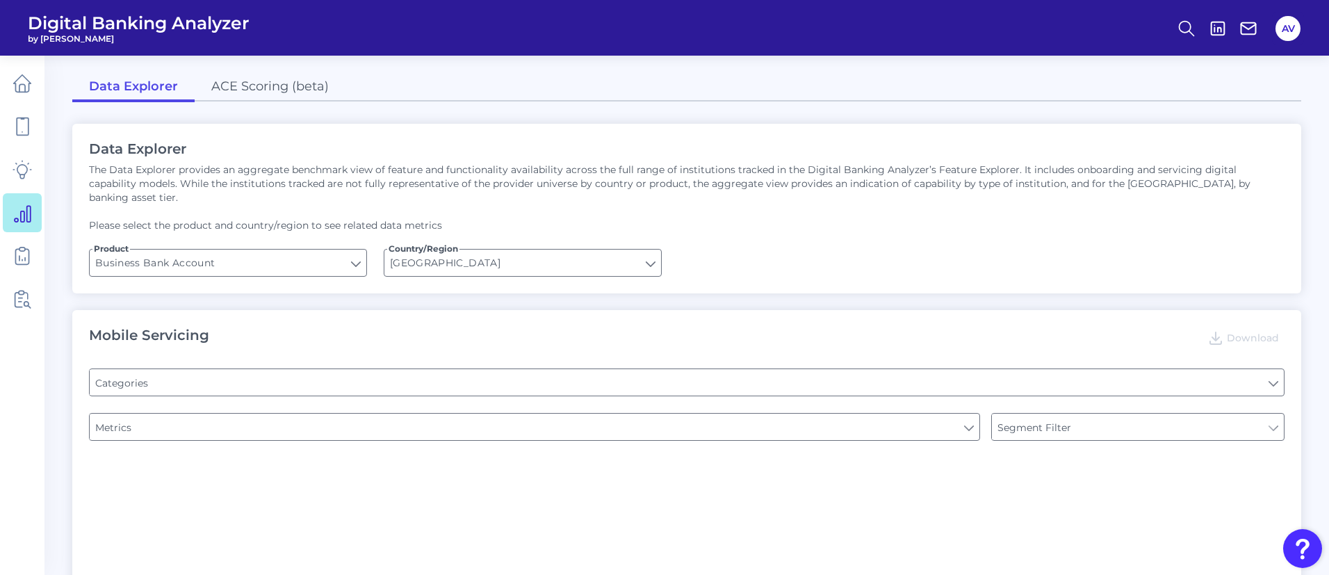
type input "Login"
type input "Upon opening the app are users immediately prompted to use Touch/Face ID to log…"
type input "Does it offer third-party single sign on?"
type input "Can you apply for the PRODUCT as a new to brand customer on ANY digital channel?"
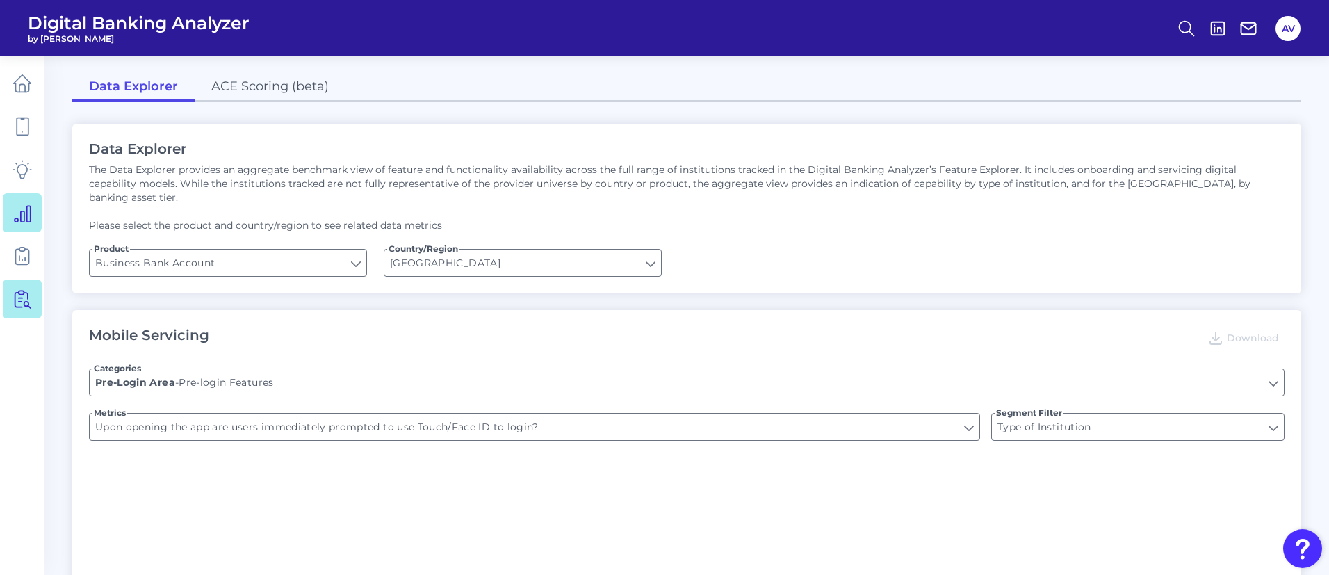
click at [29, 289] on icon at bounding box center [22, 298] width 19 height 19
